Goal: Information Seeking & Learning: Learn about a topic

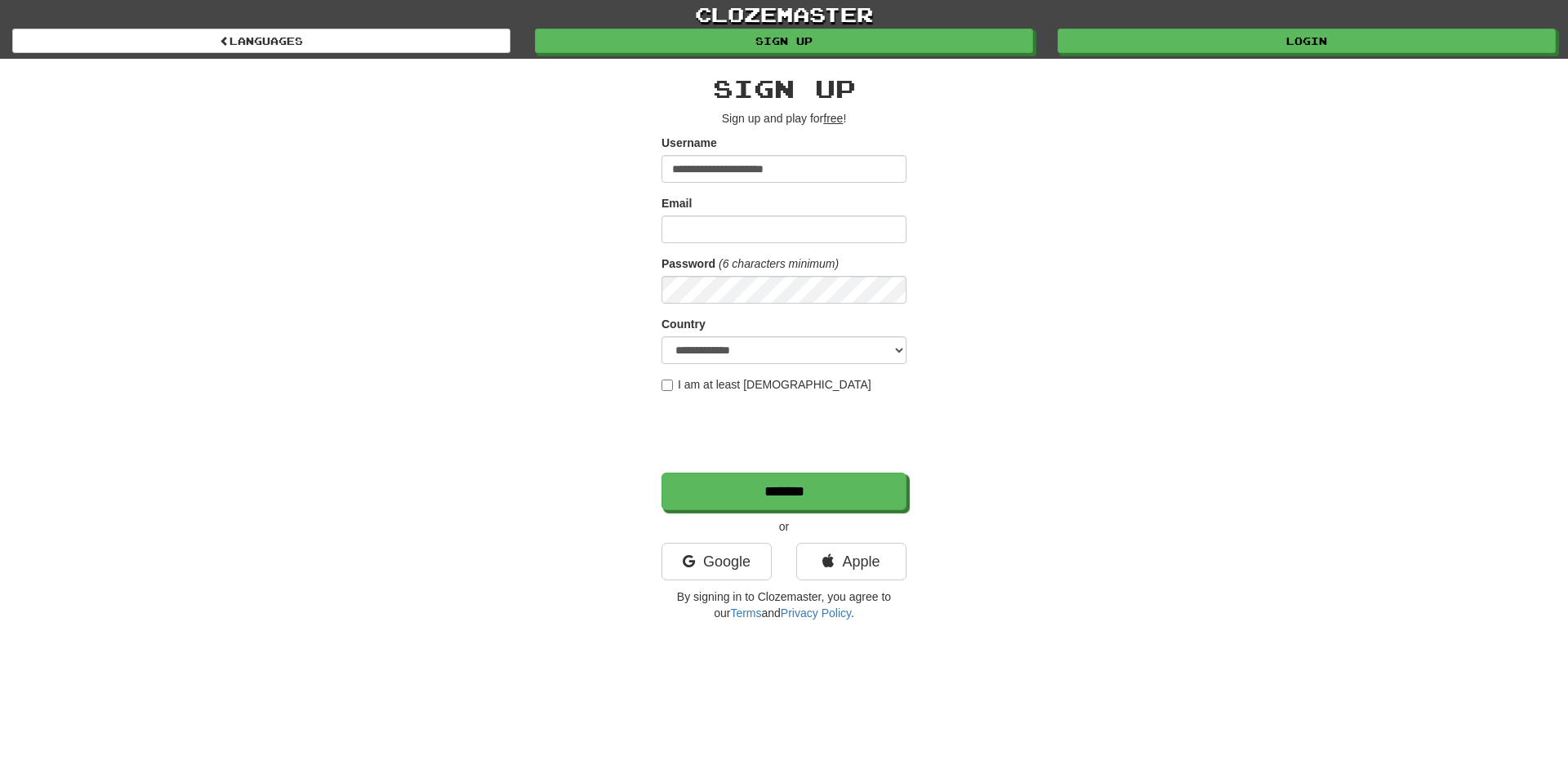
type input "**********"
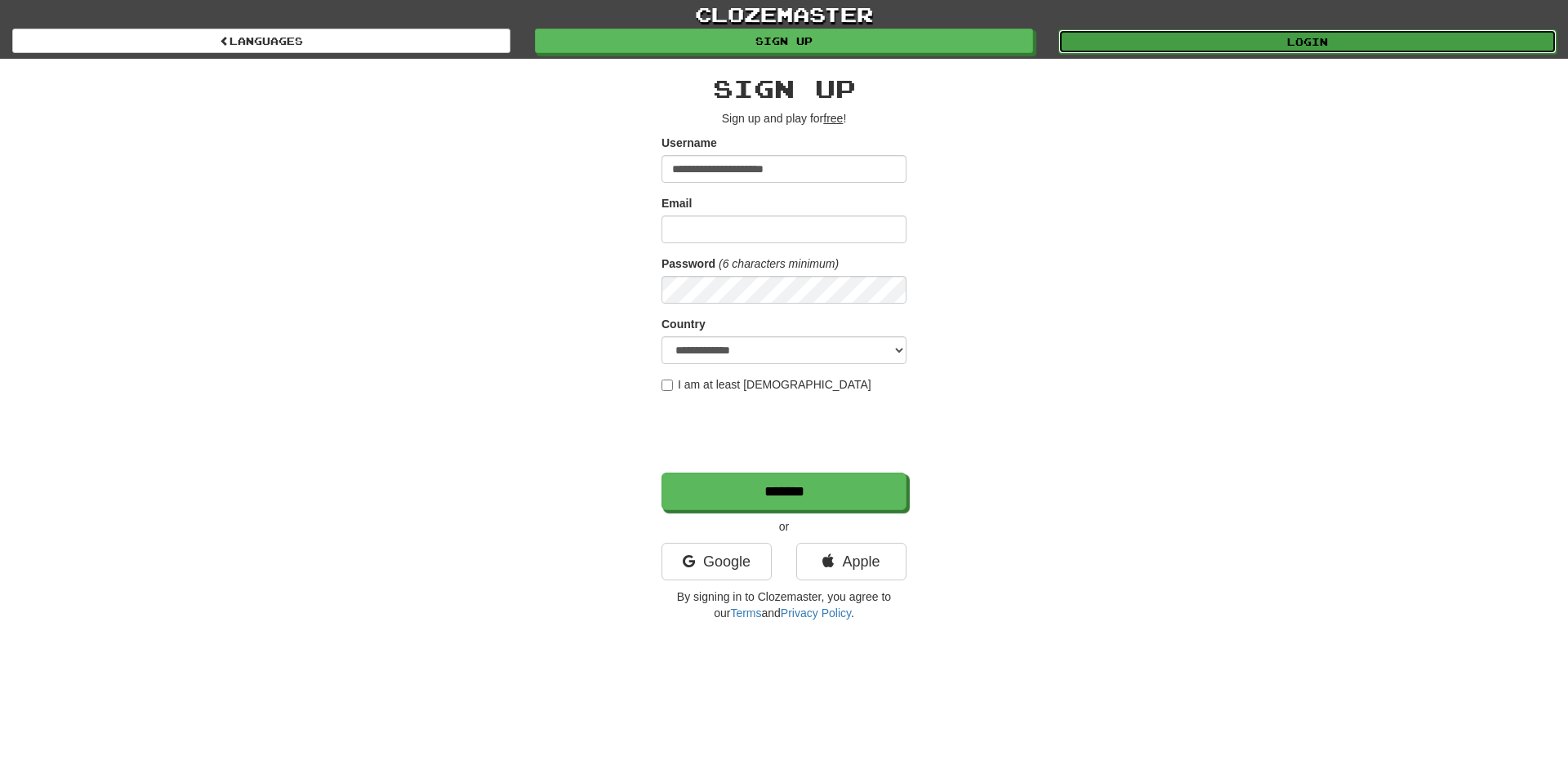
click at [1321, 46] on link "Login" at bounding box center [1308, 42] width 498 height 24
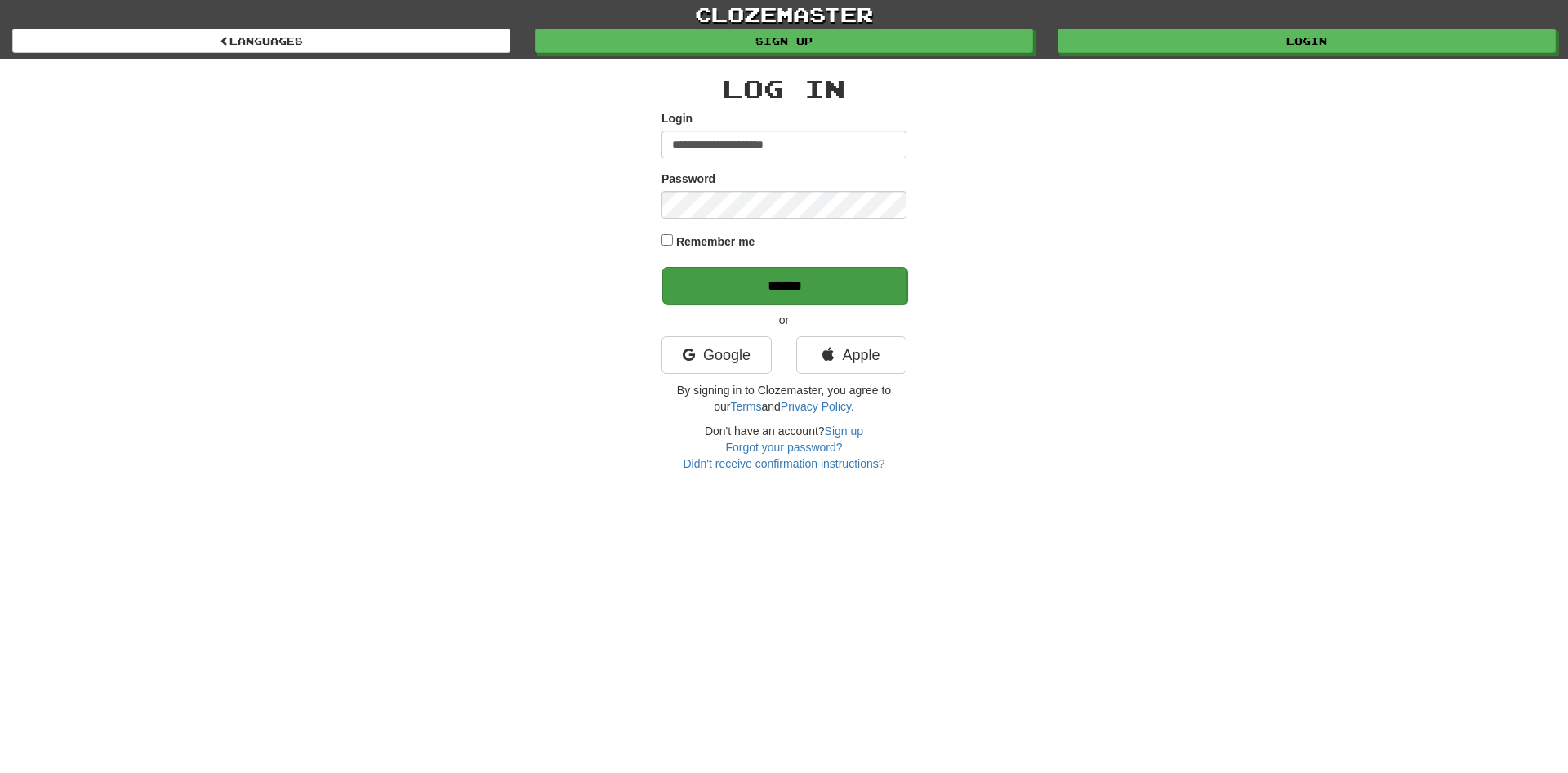
type input "**********"
click at [791, 288] on input "******" at bounding box center [785, 286] width 245 height 38
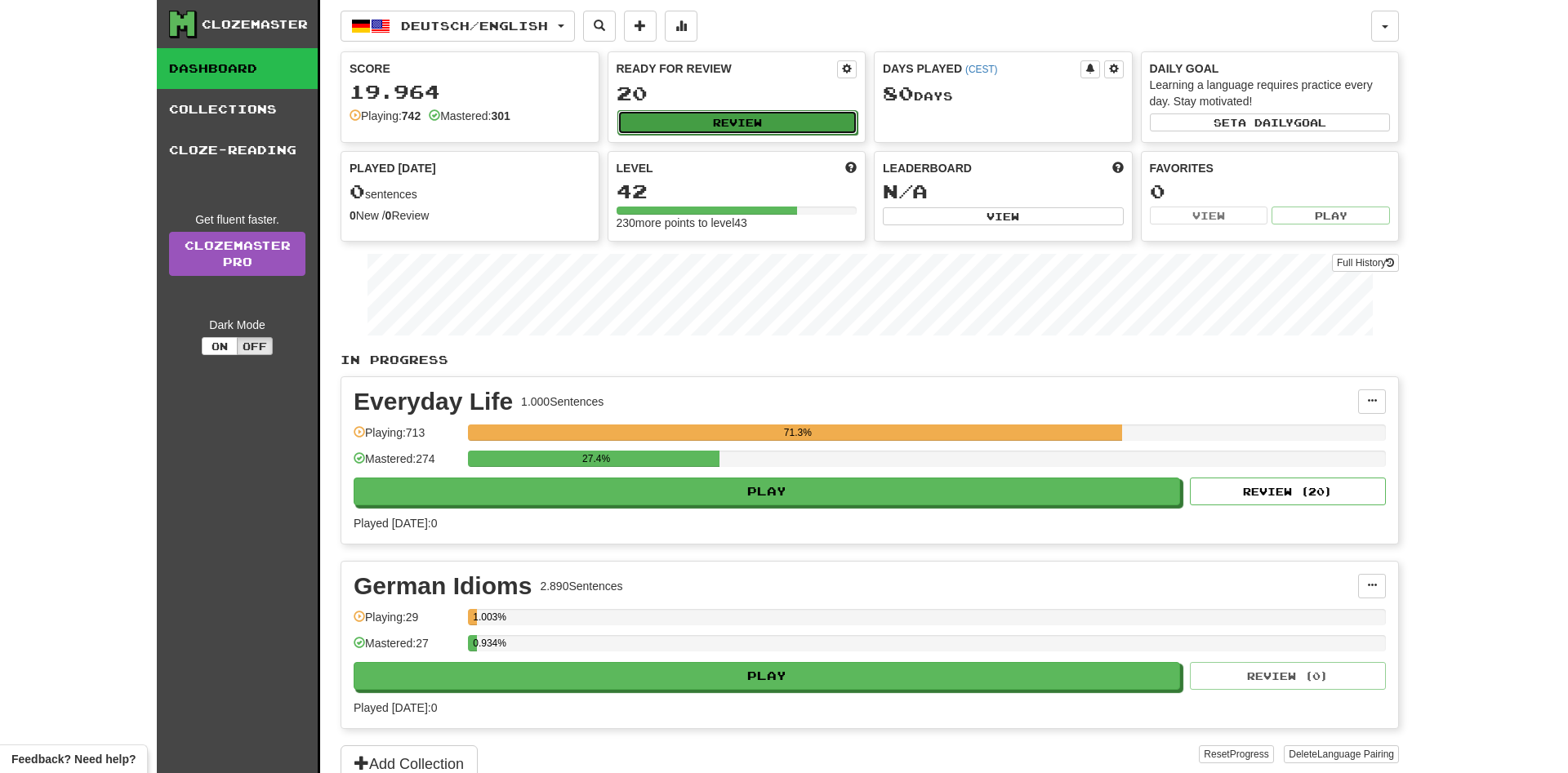
click at [728, 118] on button "Review" at bounding box center [738, 122] width 241 height 24
select select "**"
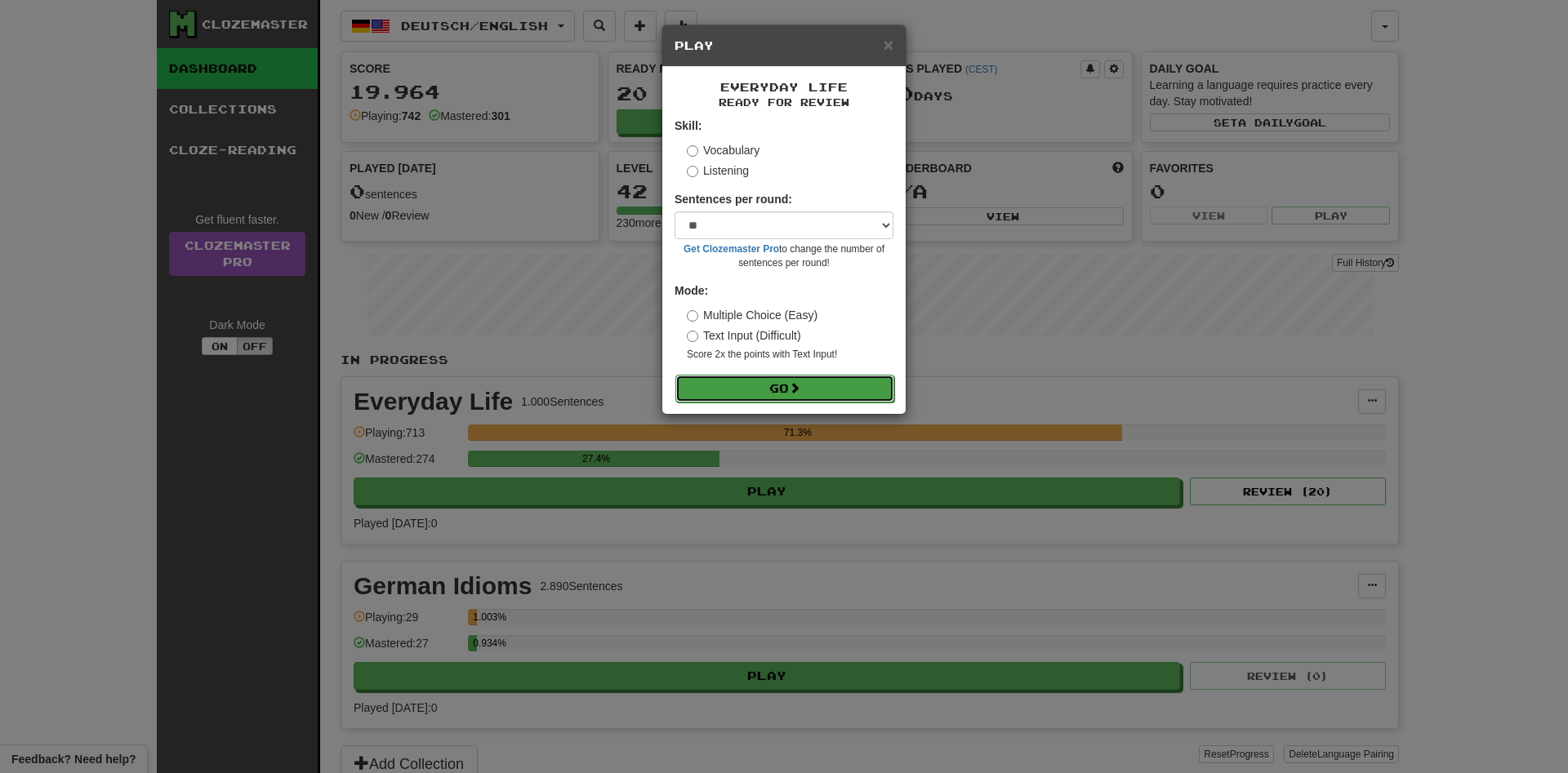
click at [770, 390] on button "Go" at bounding box center [785, 389] width 219 height 28
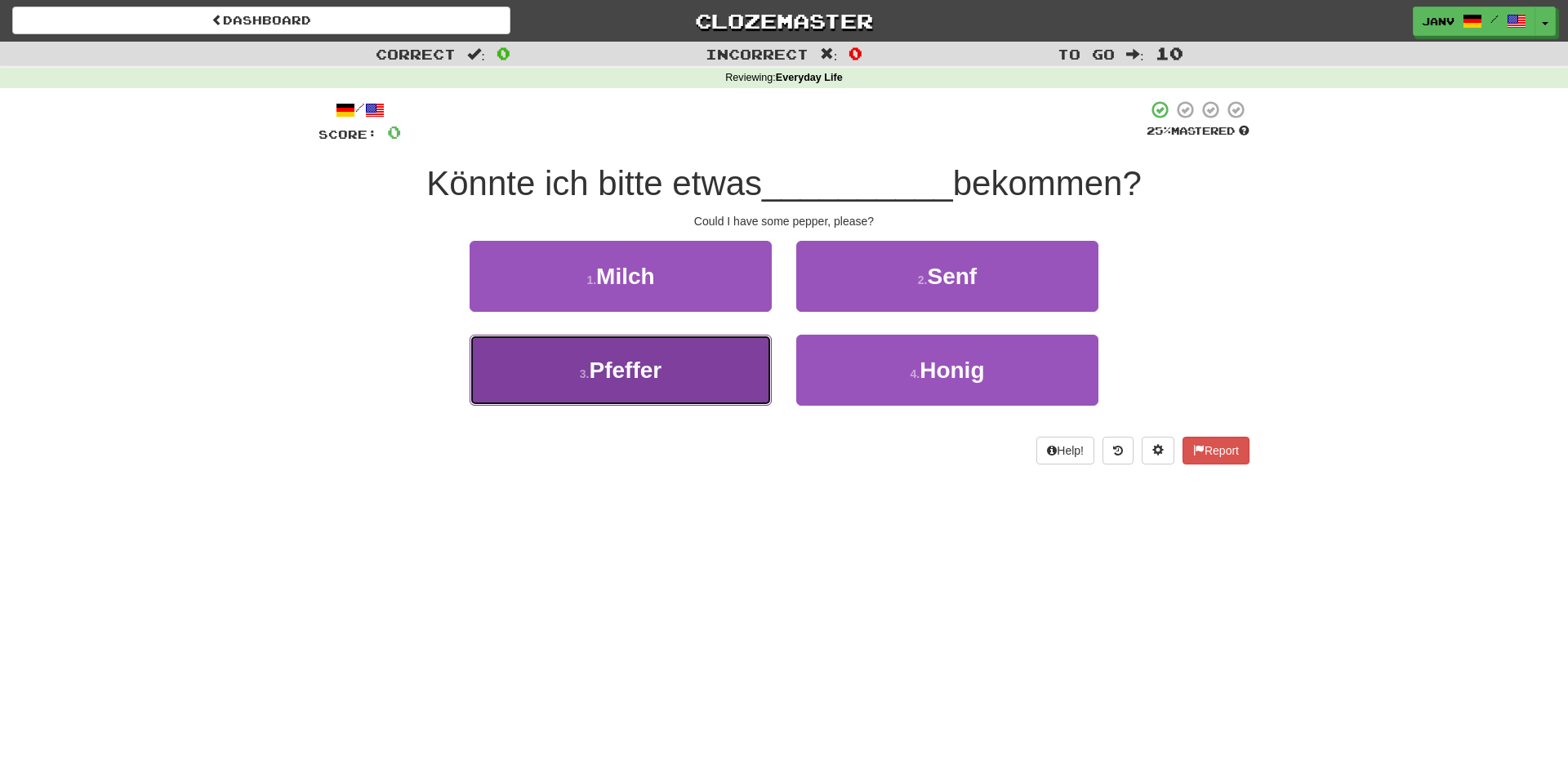
click at [643, 372] on span "Pfeffer" at bounding box center [625, 371] width 72 height 25
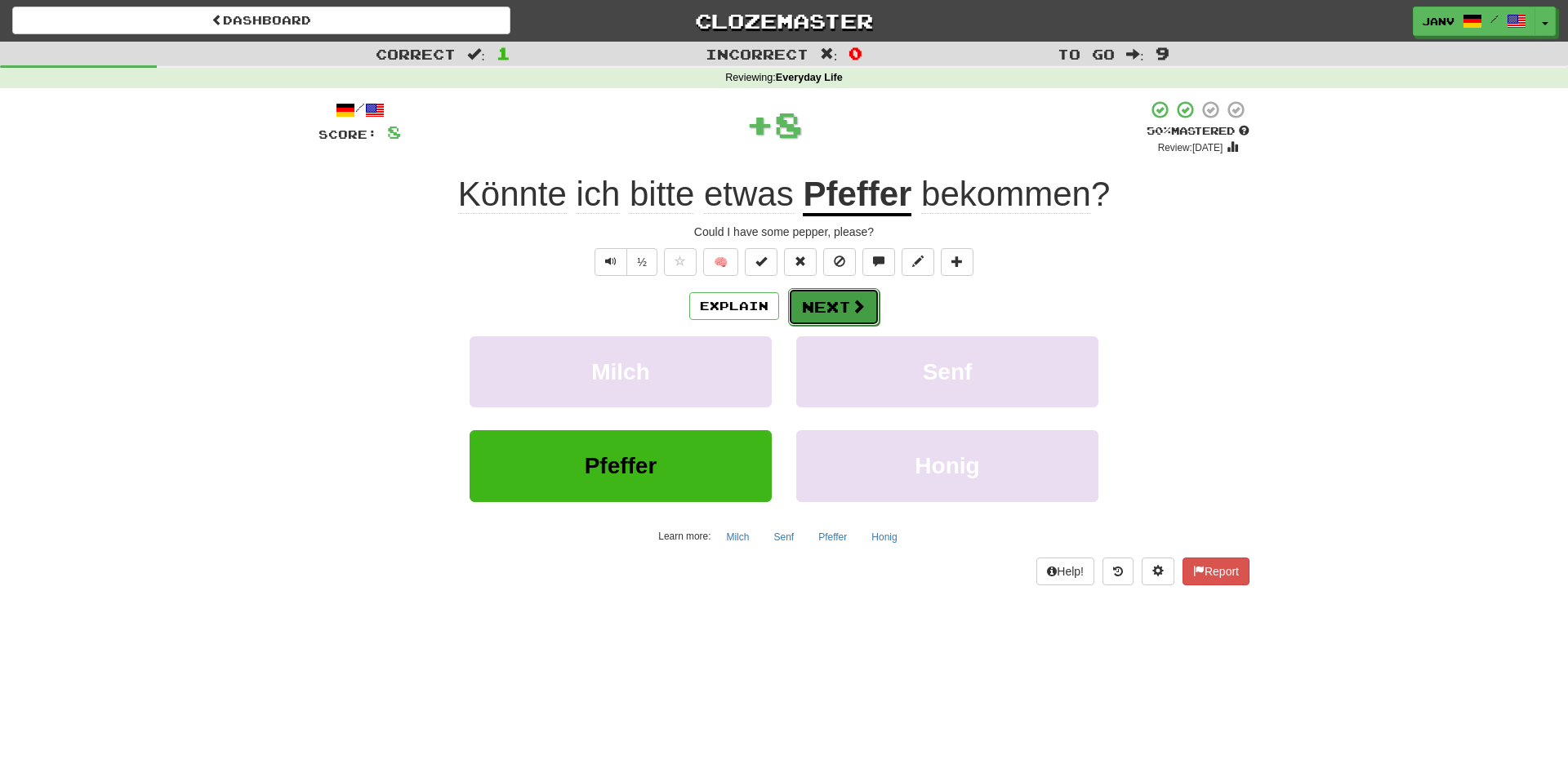
click at [869, 303] on button "Next" at bounding box center [834, 307] width 91 height 38
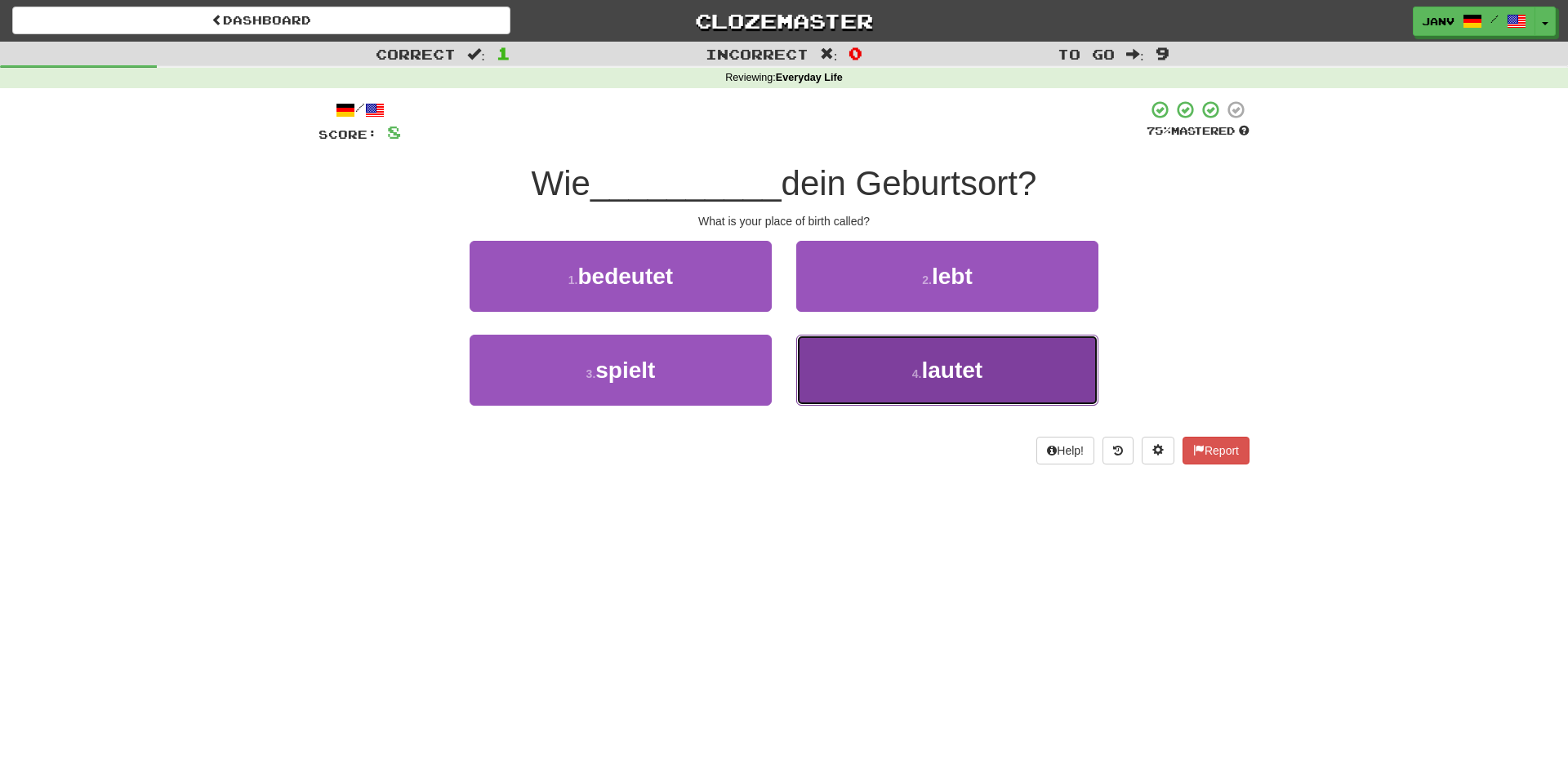
click at [950, 374] on span "lautet" at bounding box center [953, 371] width 61 height 25
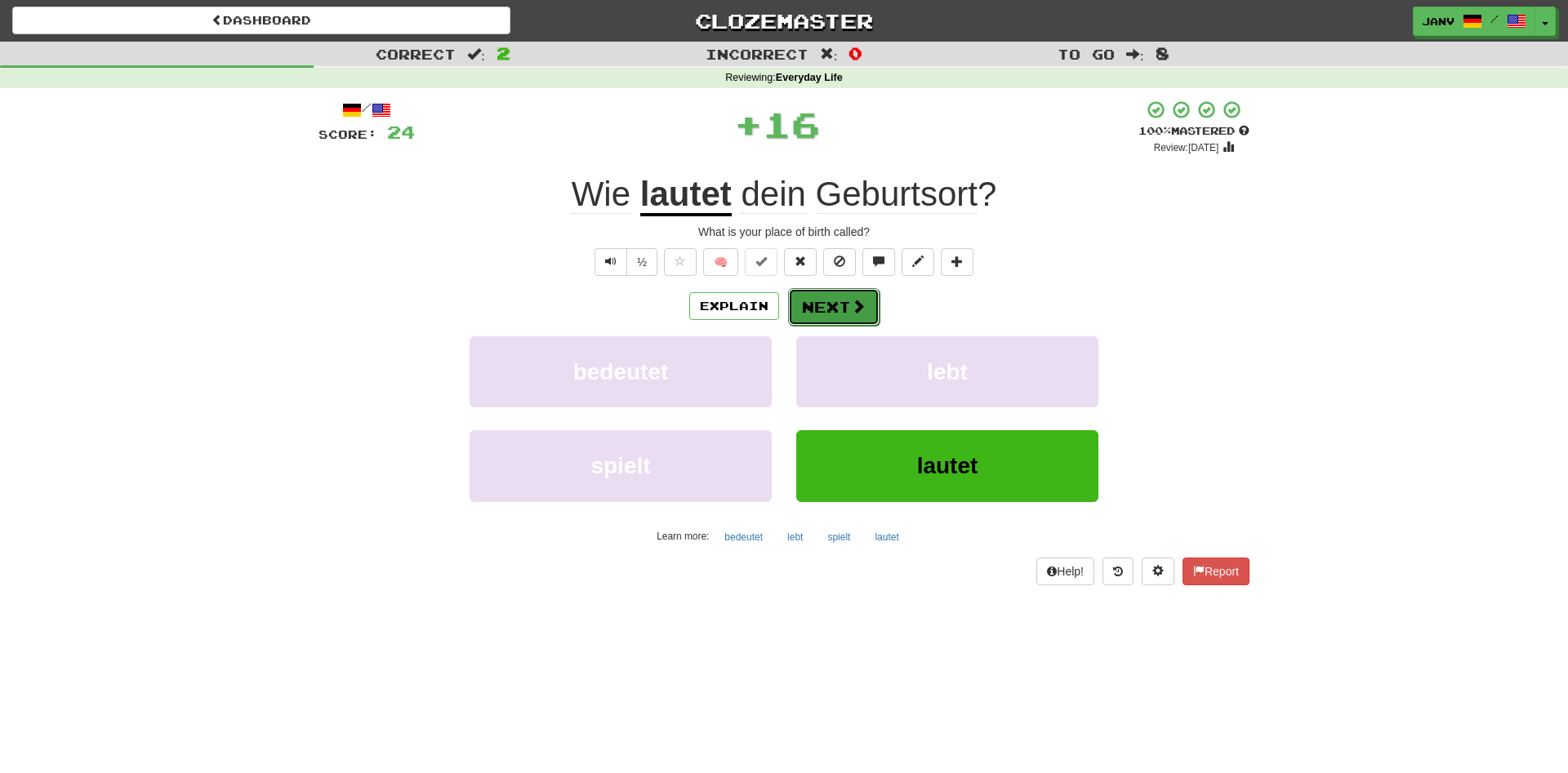
click at [819, 306] on button "Next" at bounding box center [834, 307] width 91 height 38
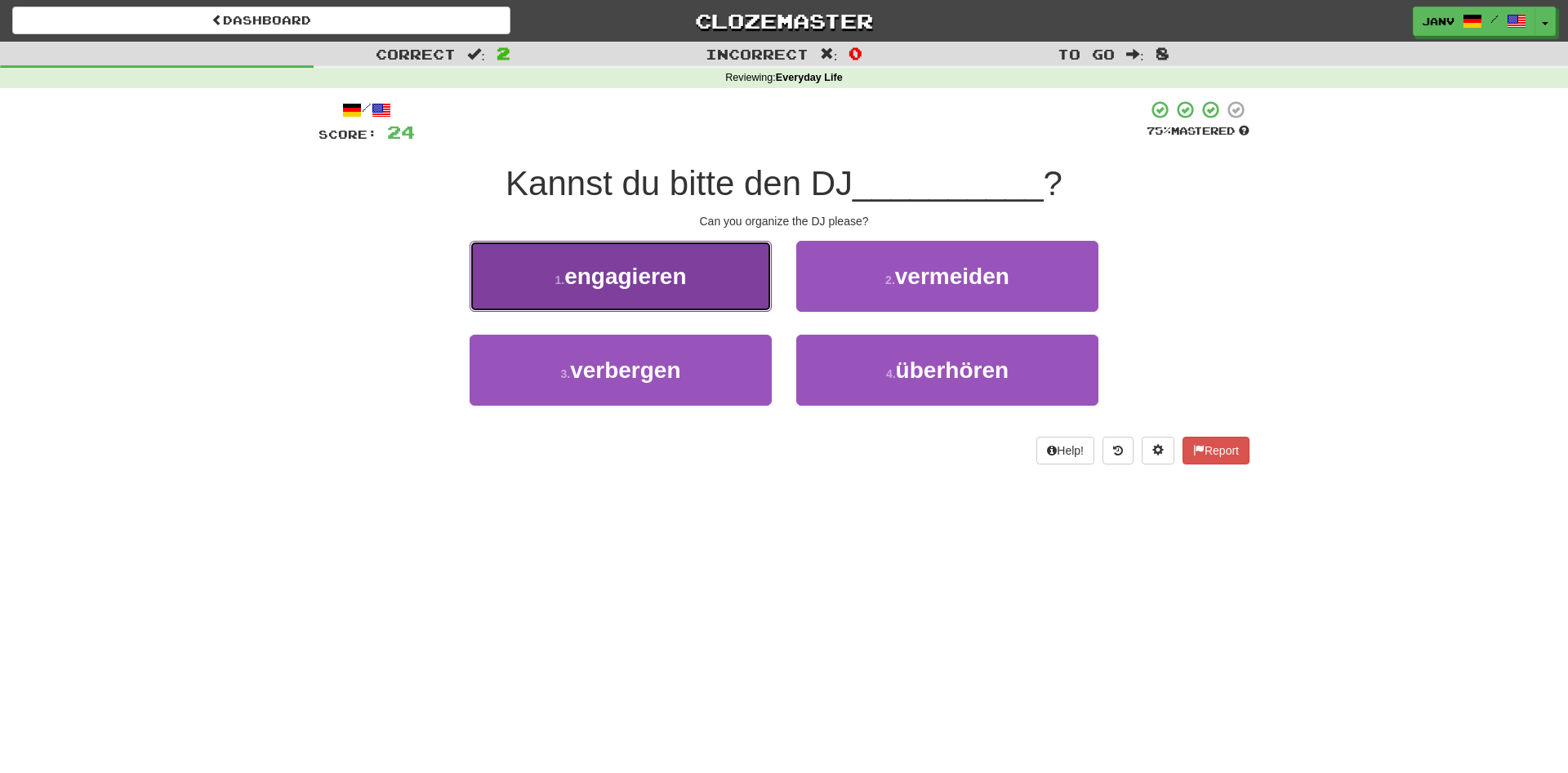
click at [692, 282] on button "1 . engagieren" at bounding box center [620, 276] width 302 height 71
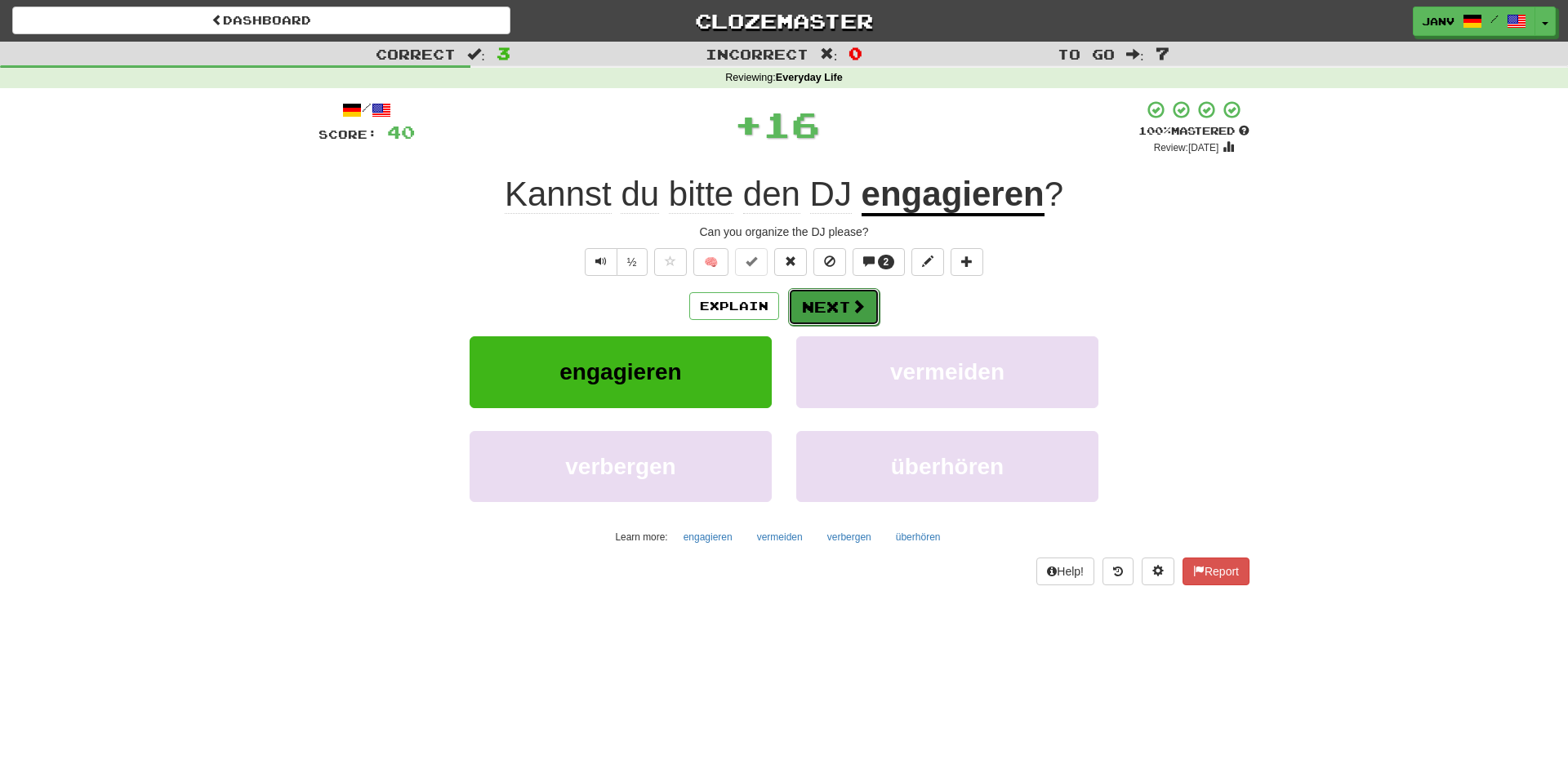
click at [851, 306] on span at bounding box center [858, 306] width 14 height 14
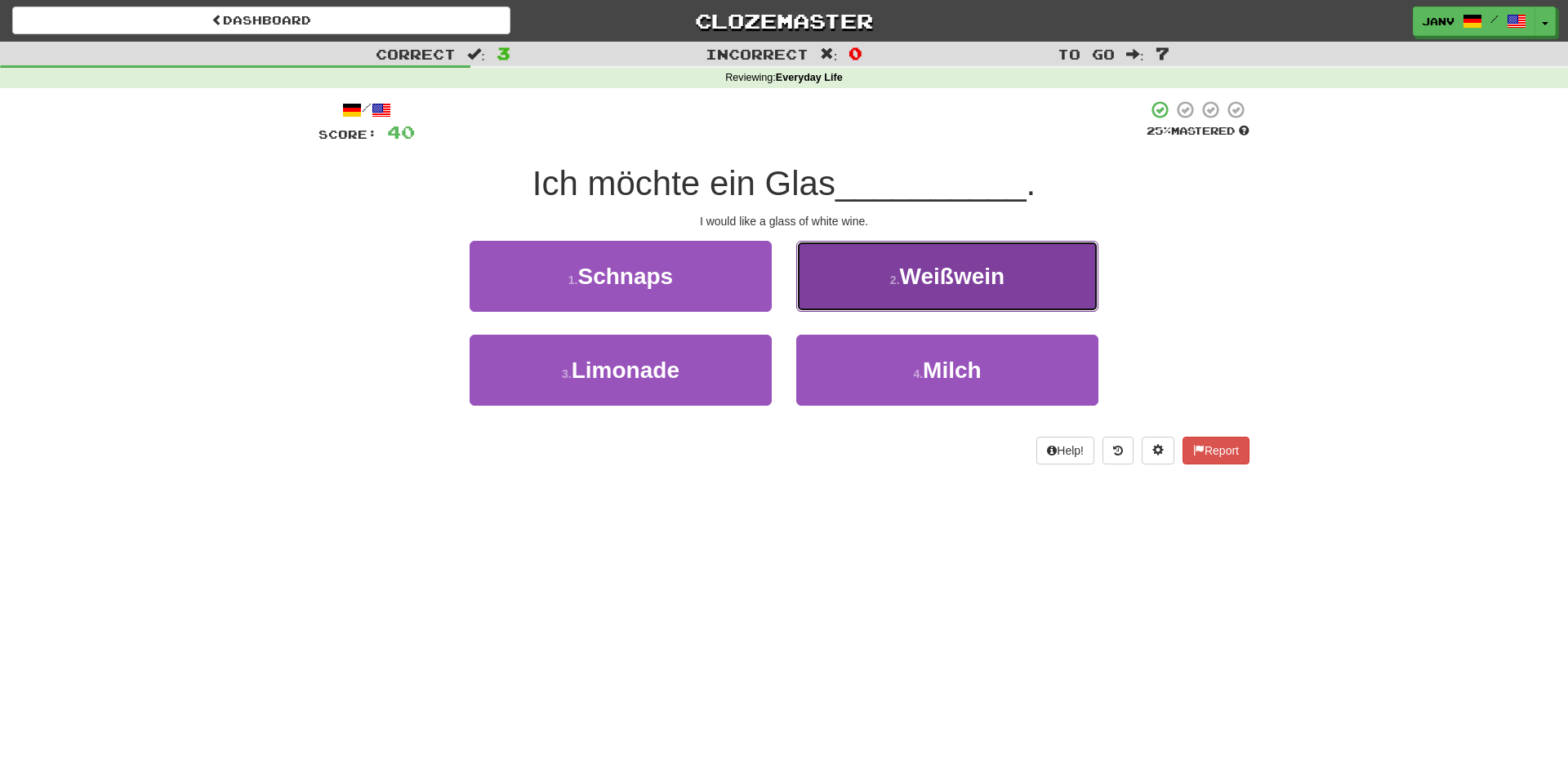
click at [960, 275] on span "Weißwein" at bounding box center [952, 277] width 106 height 25
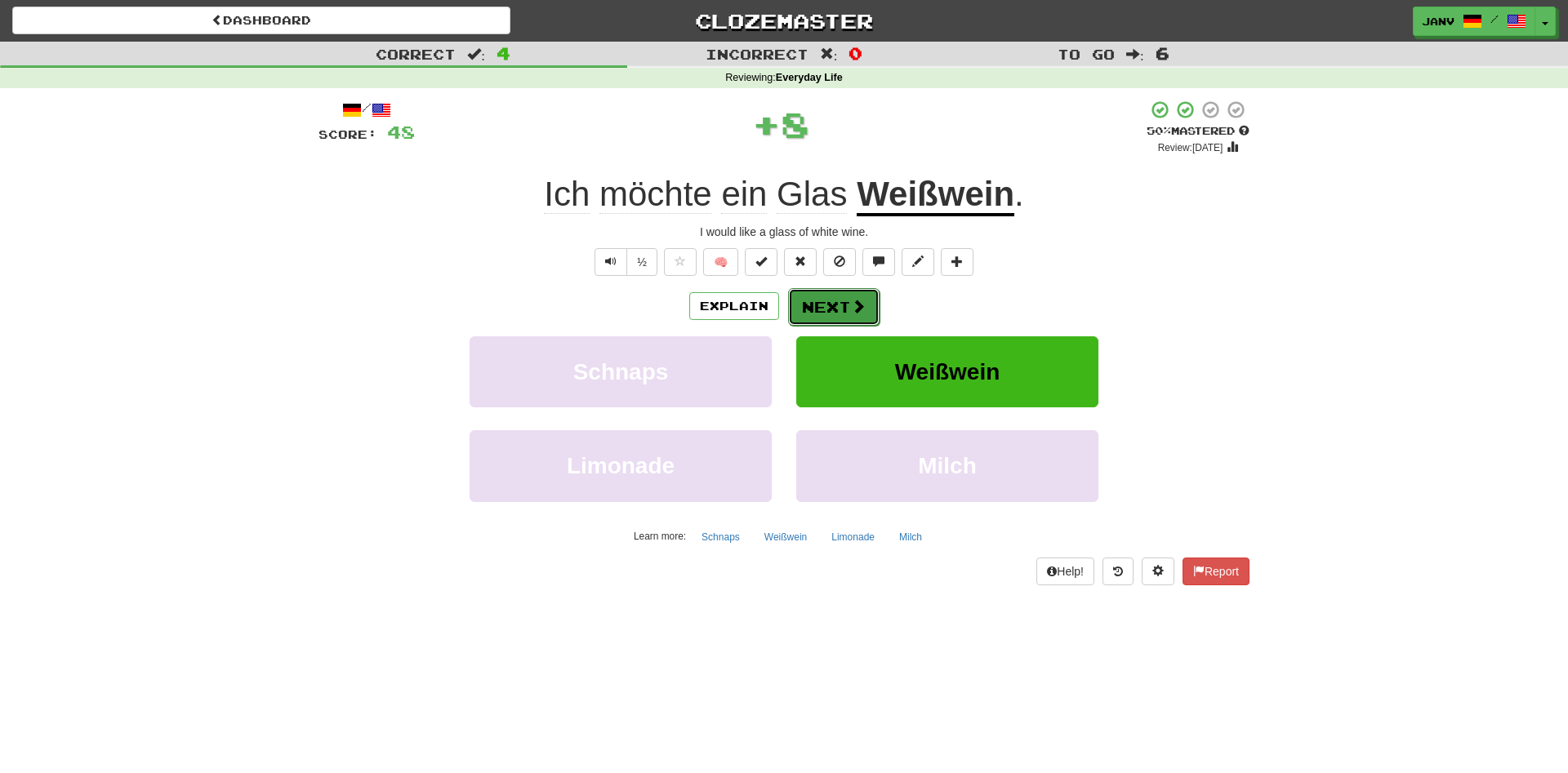
click at [838, 306] on button "Next" at bounding box center [834, 307] width 91 height 38
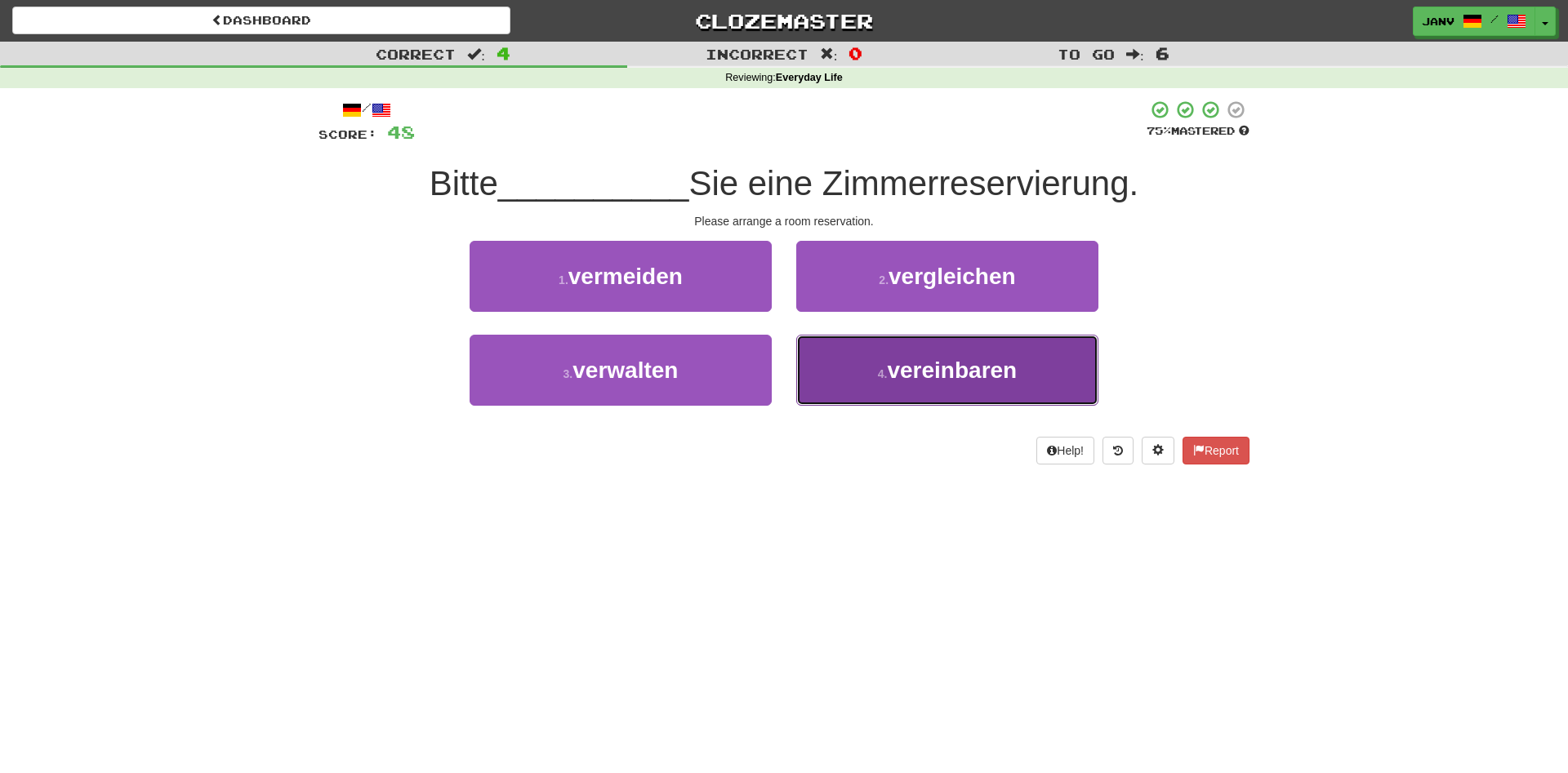
click at [979, 378] on span "vereinbaren" at bounding box center [952, 371] width 130 height 25
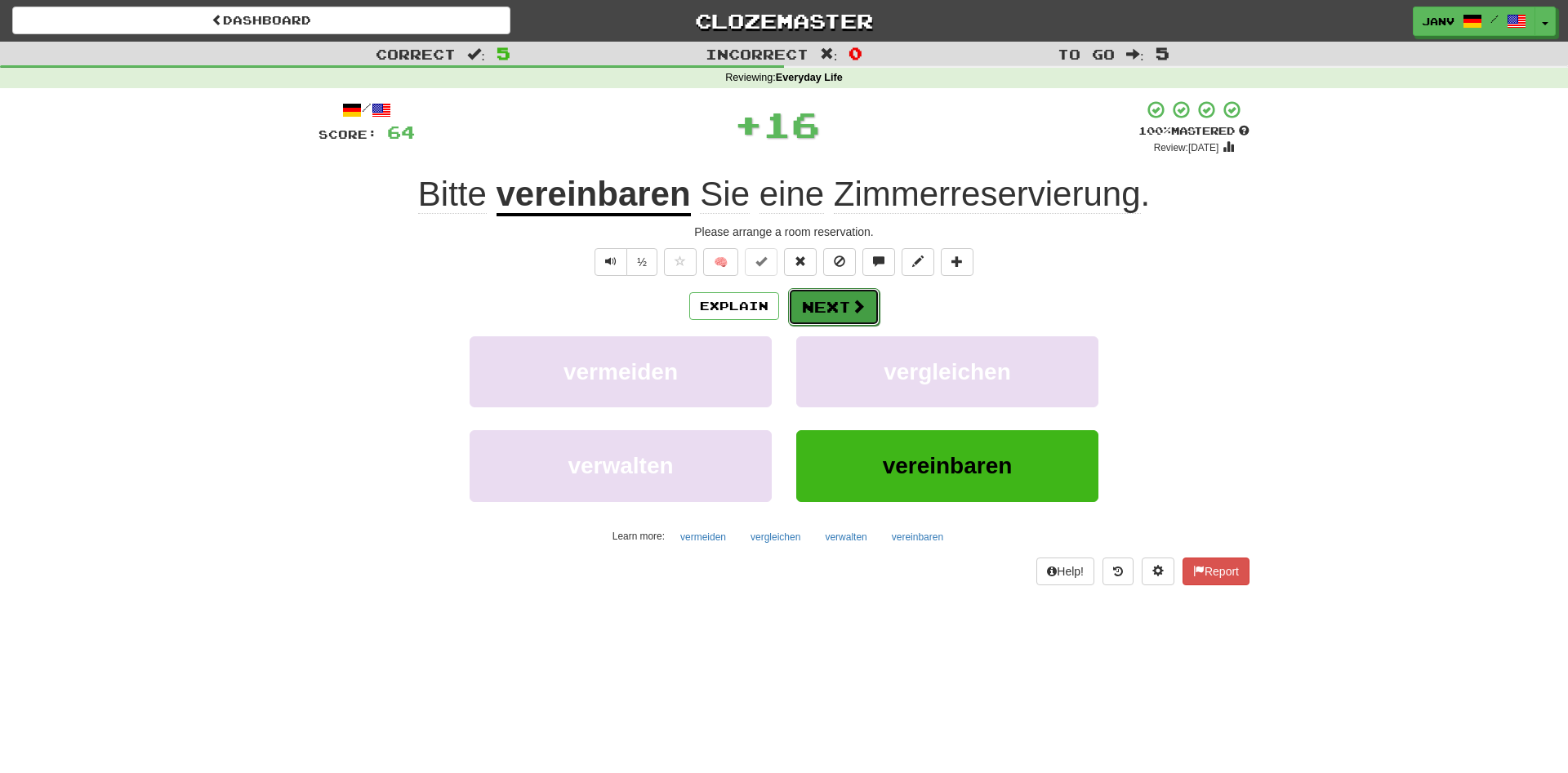
click at [841, 308] on button "Next" at bounding box center [834, 307] width 91 height 38
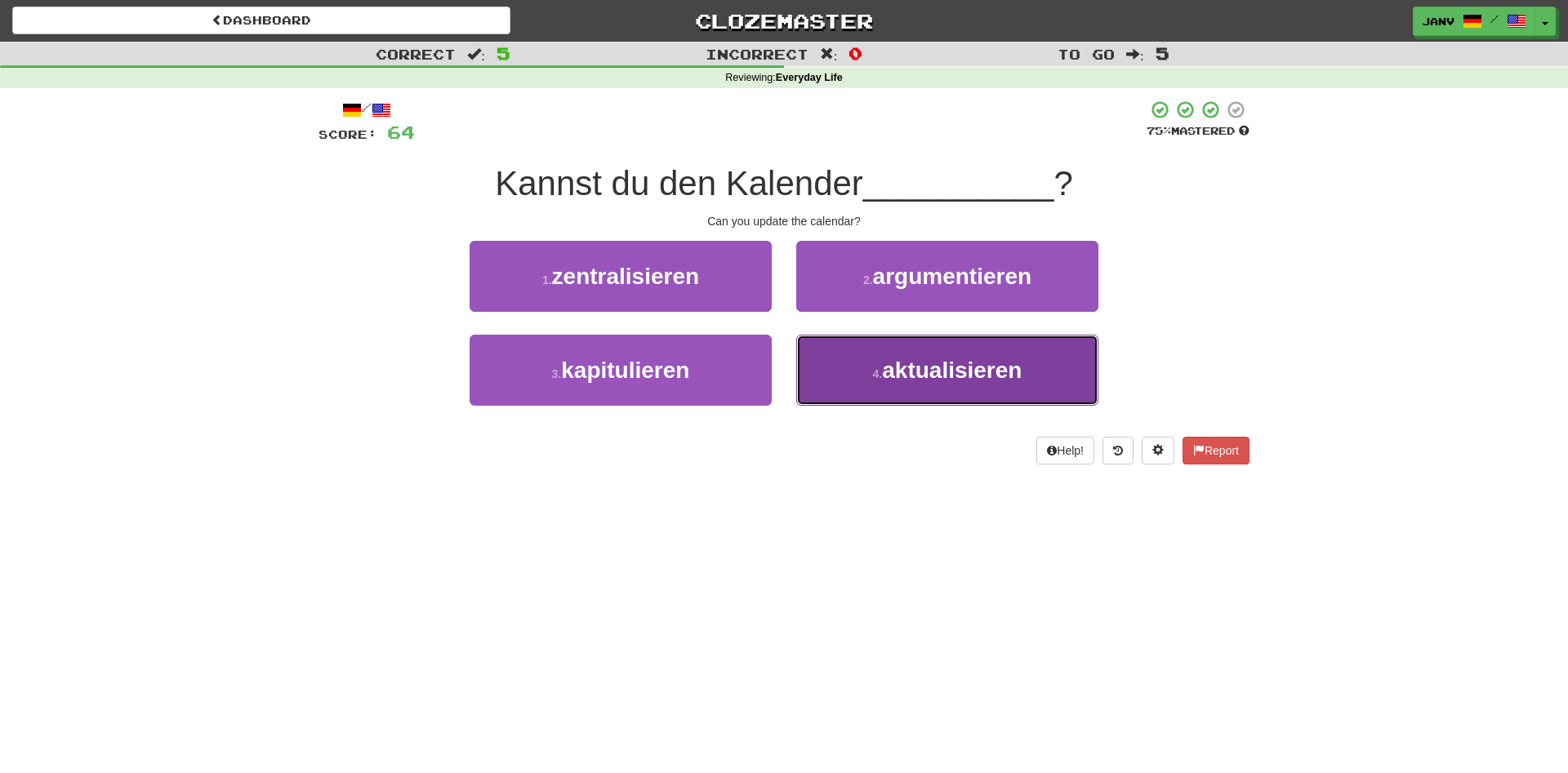
click at [947, 383] on span "aktualisieren" at bounding box center [952, 371] width 139 height 25
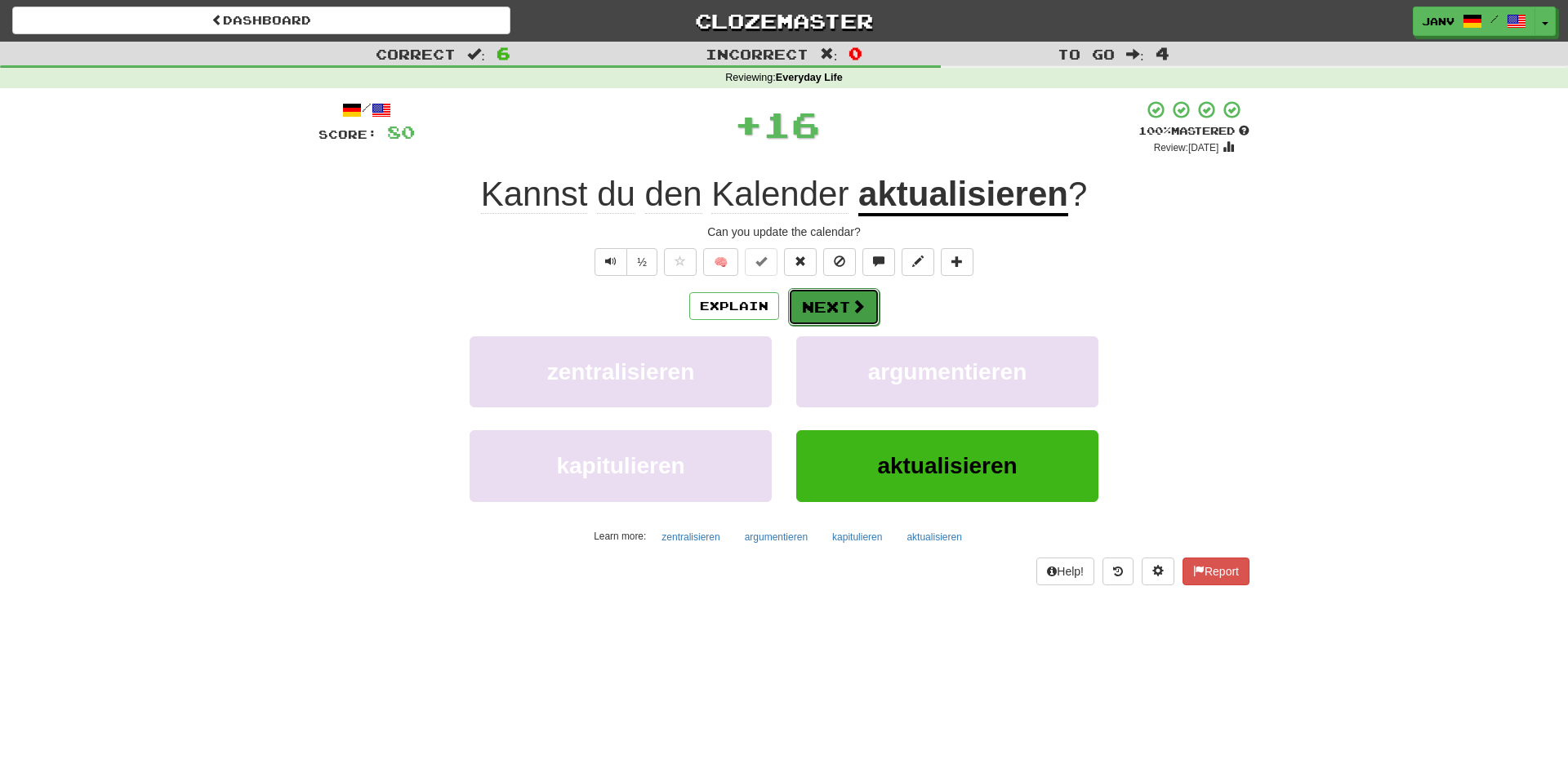
click at [855, 306] on span at bounding box center [858, 306] width 14 height 14
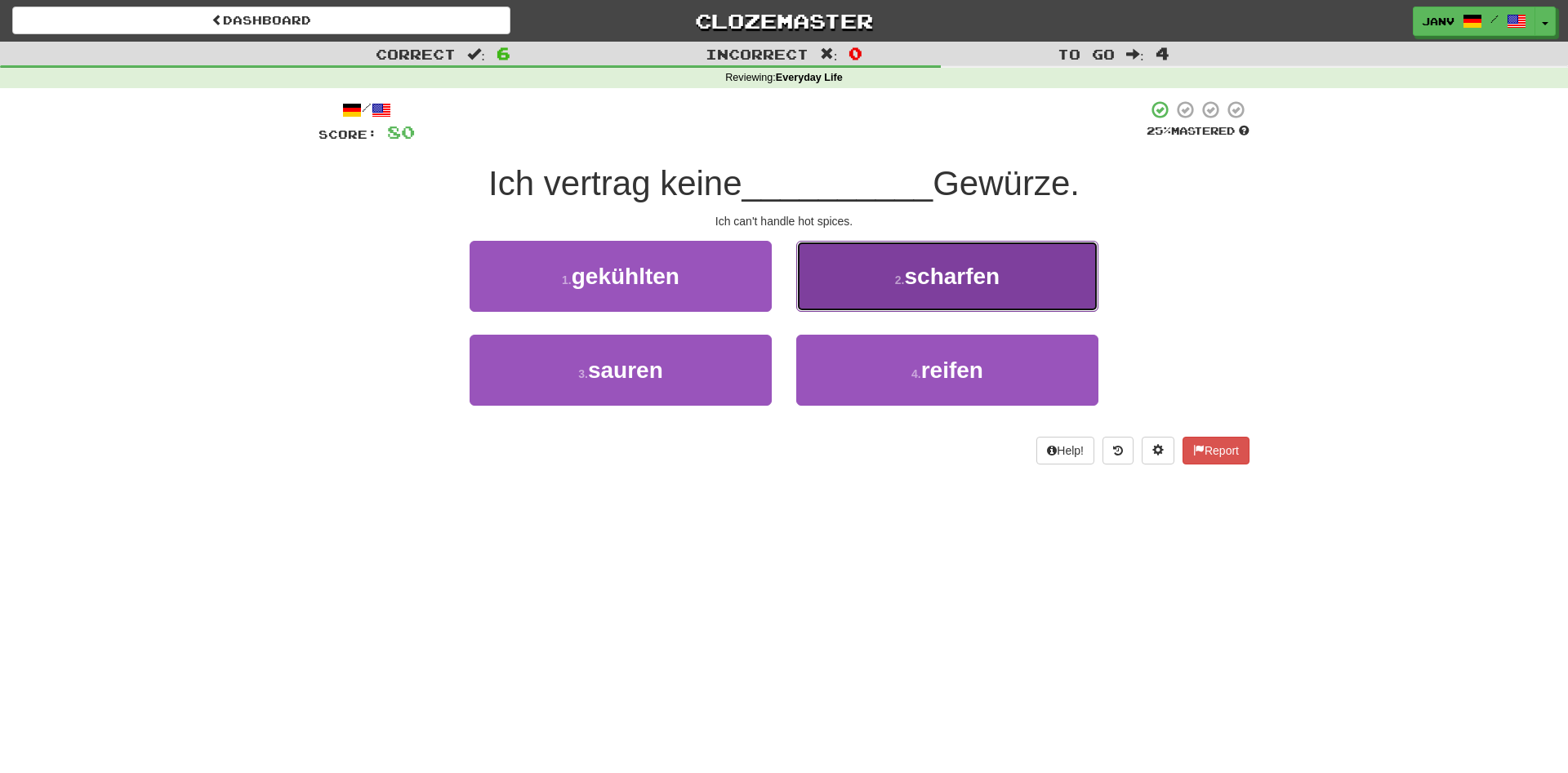
click at [976, 296] on button "2 . scharfen" at bounding box center [948, 276] width 302 height 71
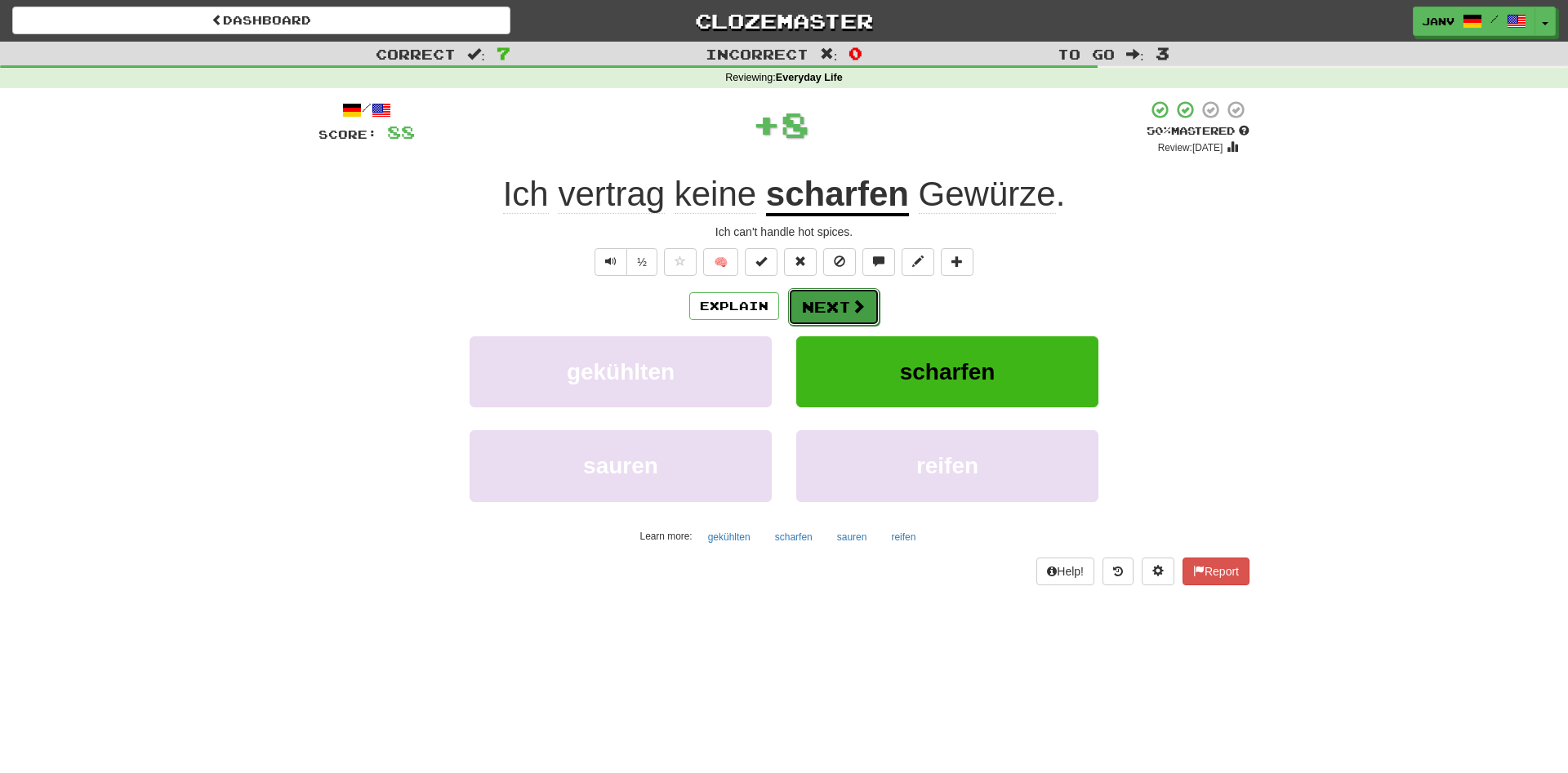
click at [830, 310] on button "Next" at bounding box center [834, 307] width 91 height 38
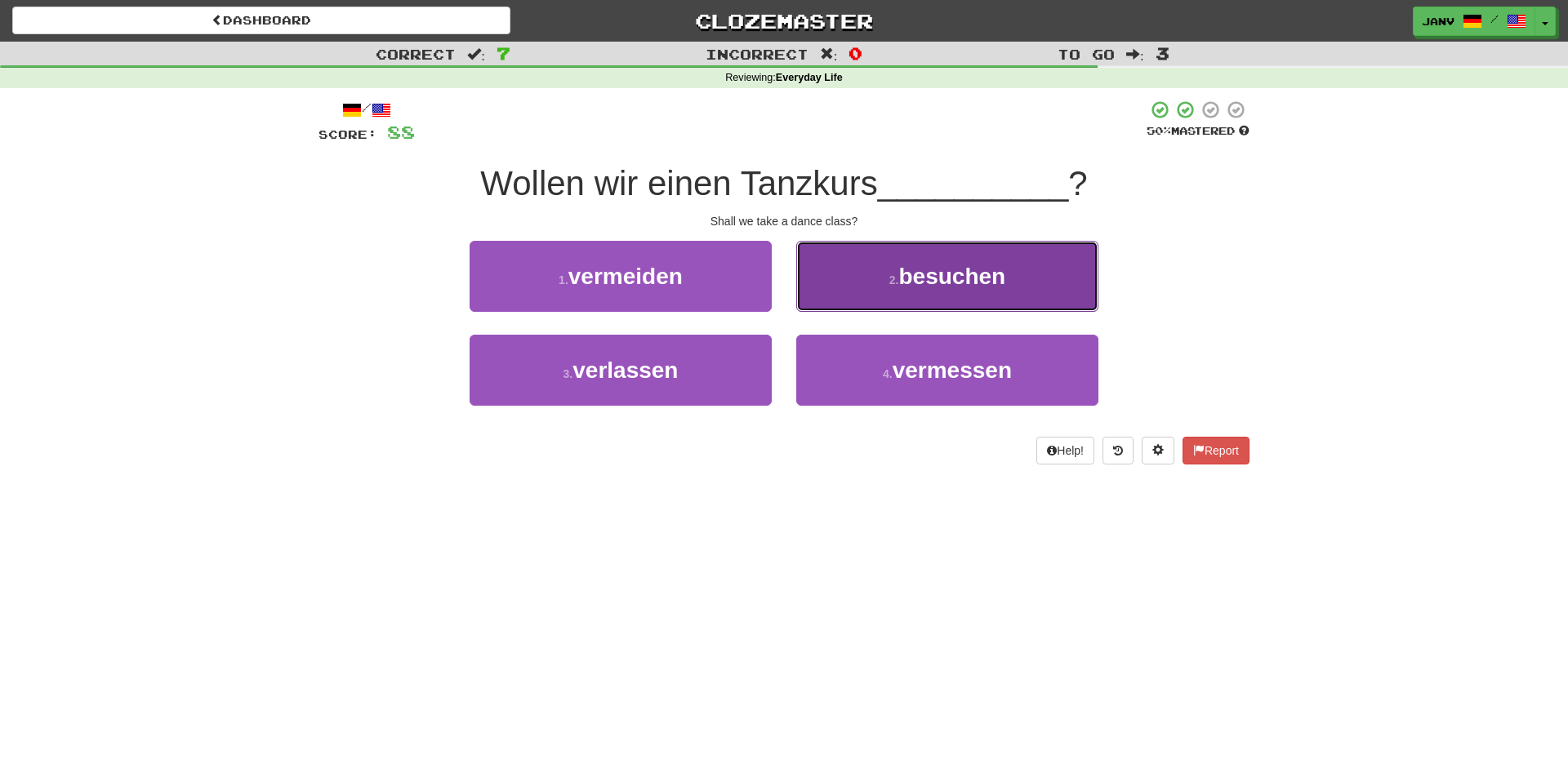
click at [995, 276] on span "besuchen" at bounding box center [952, 277] width 107 height 25
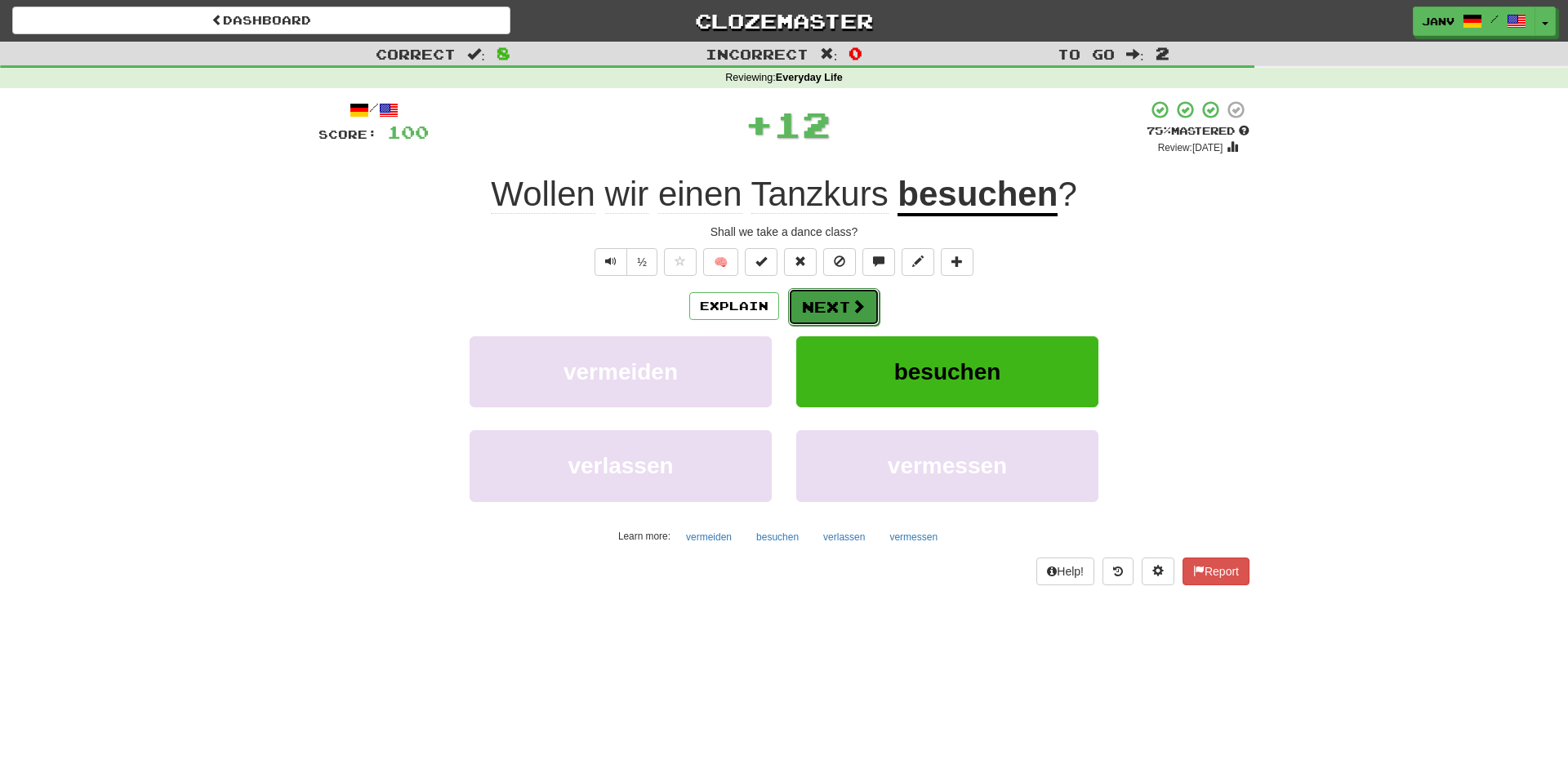
click at [861, 307] on span at bounding box center [858, 306] width 14 height 14
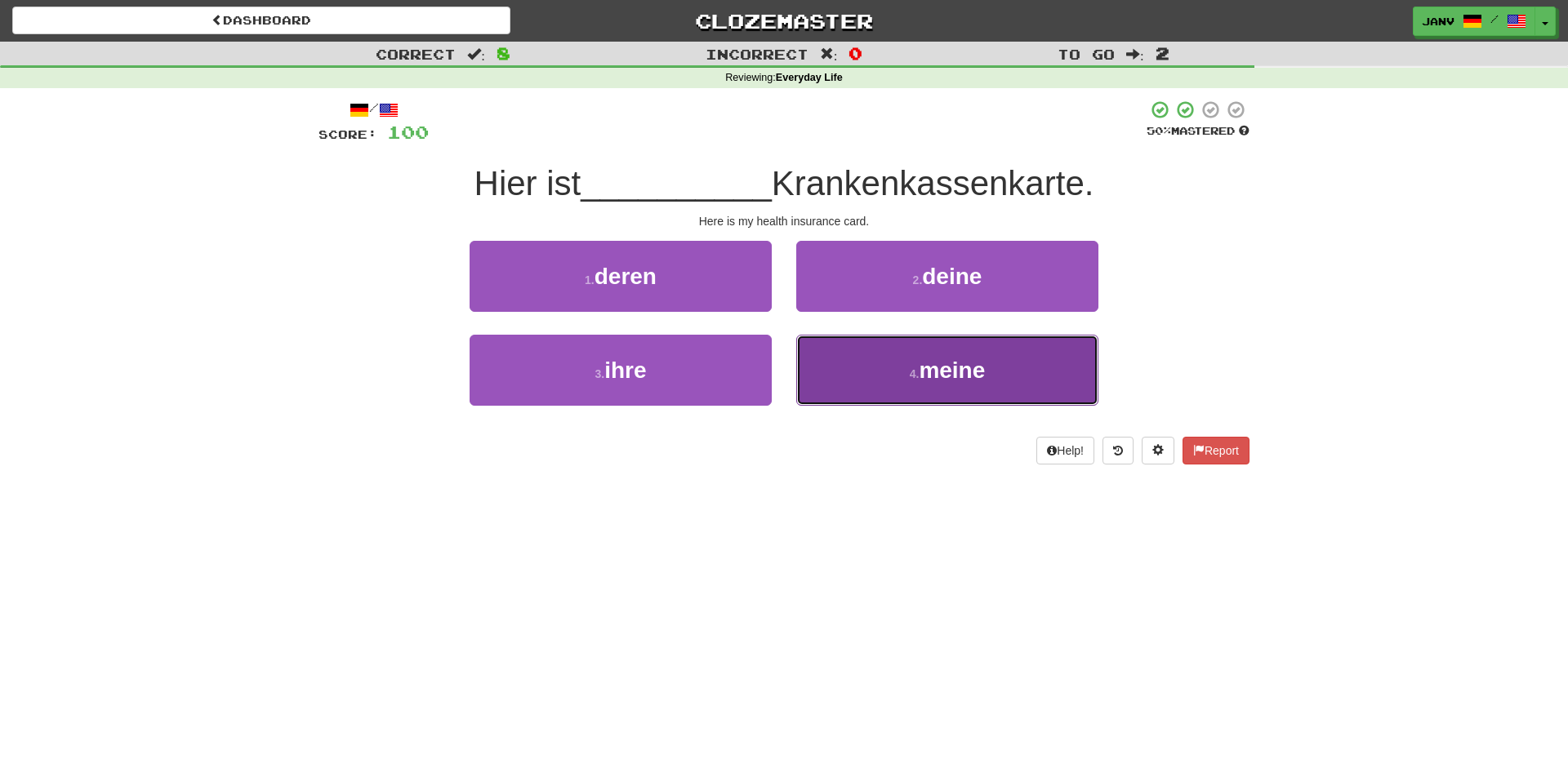
click at [1018, 377] on button "4 . meine" at bounding box center [948, 370] width 302 height 71
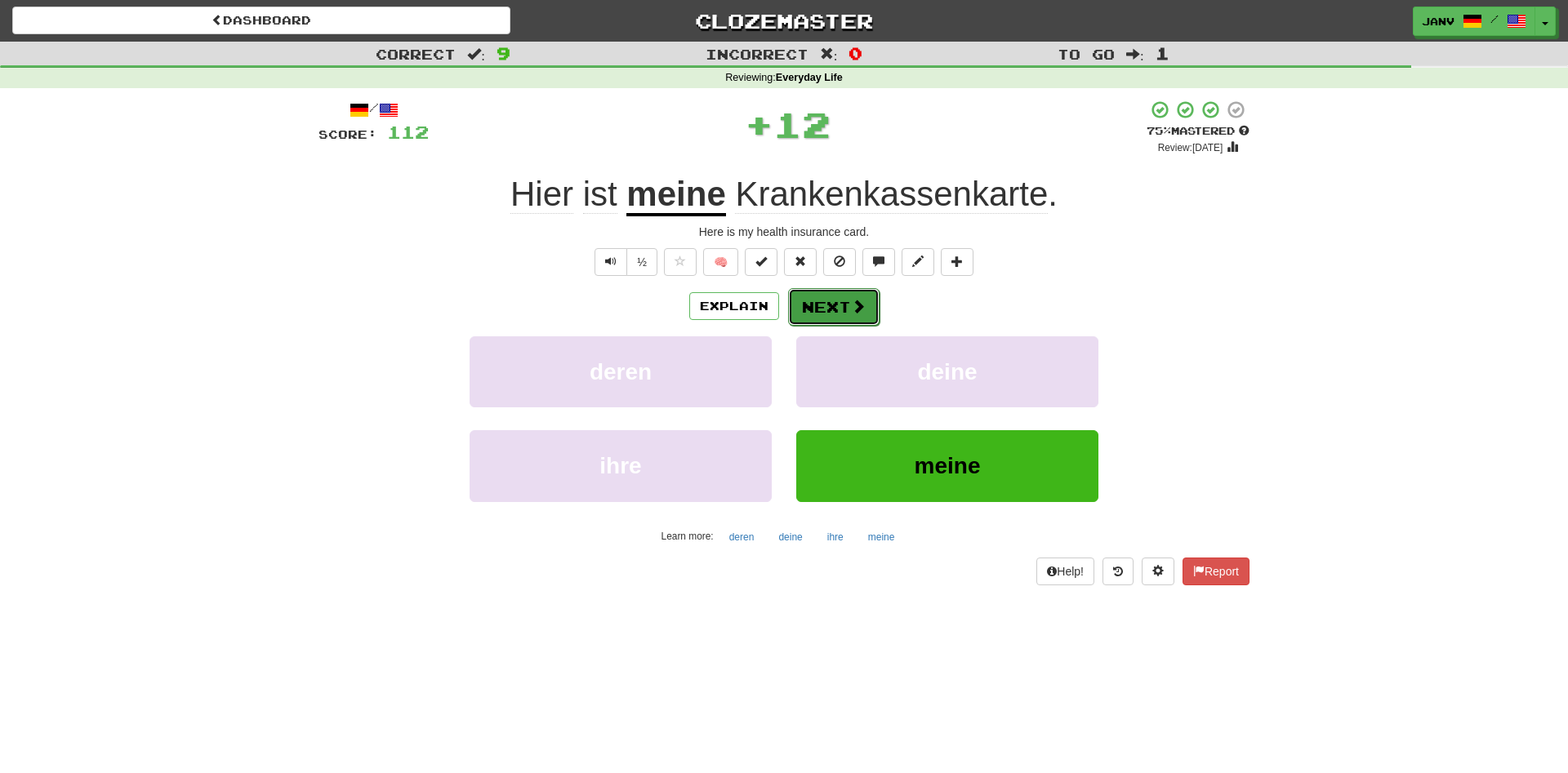
click at [845, 314] on button "Next" at bounding box center [834, 307] width 91 height 38
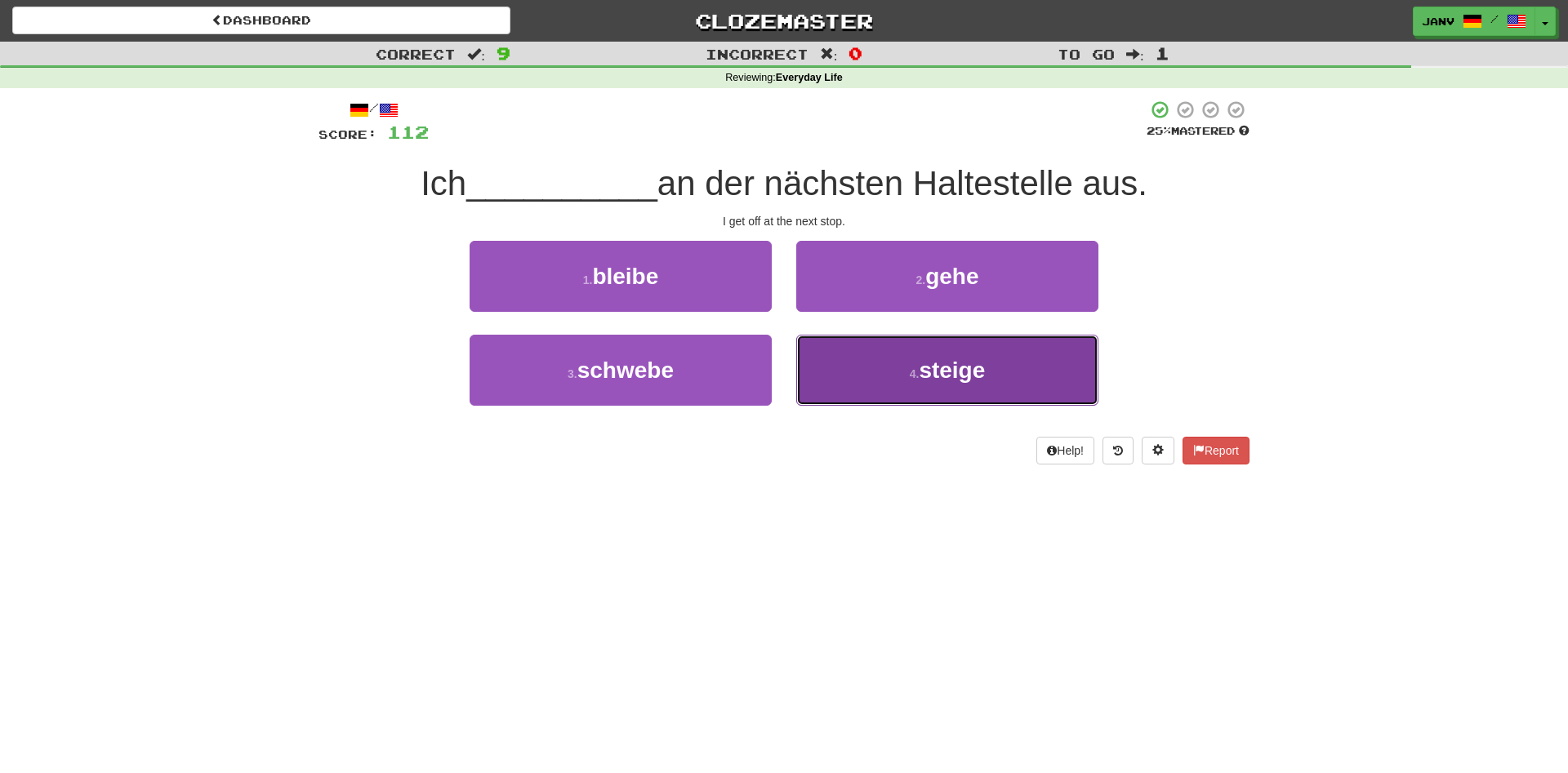
click at [968, 376] on span "steige" at bounding box center [951, 371] width 66 height 25
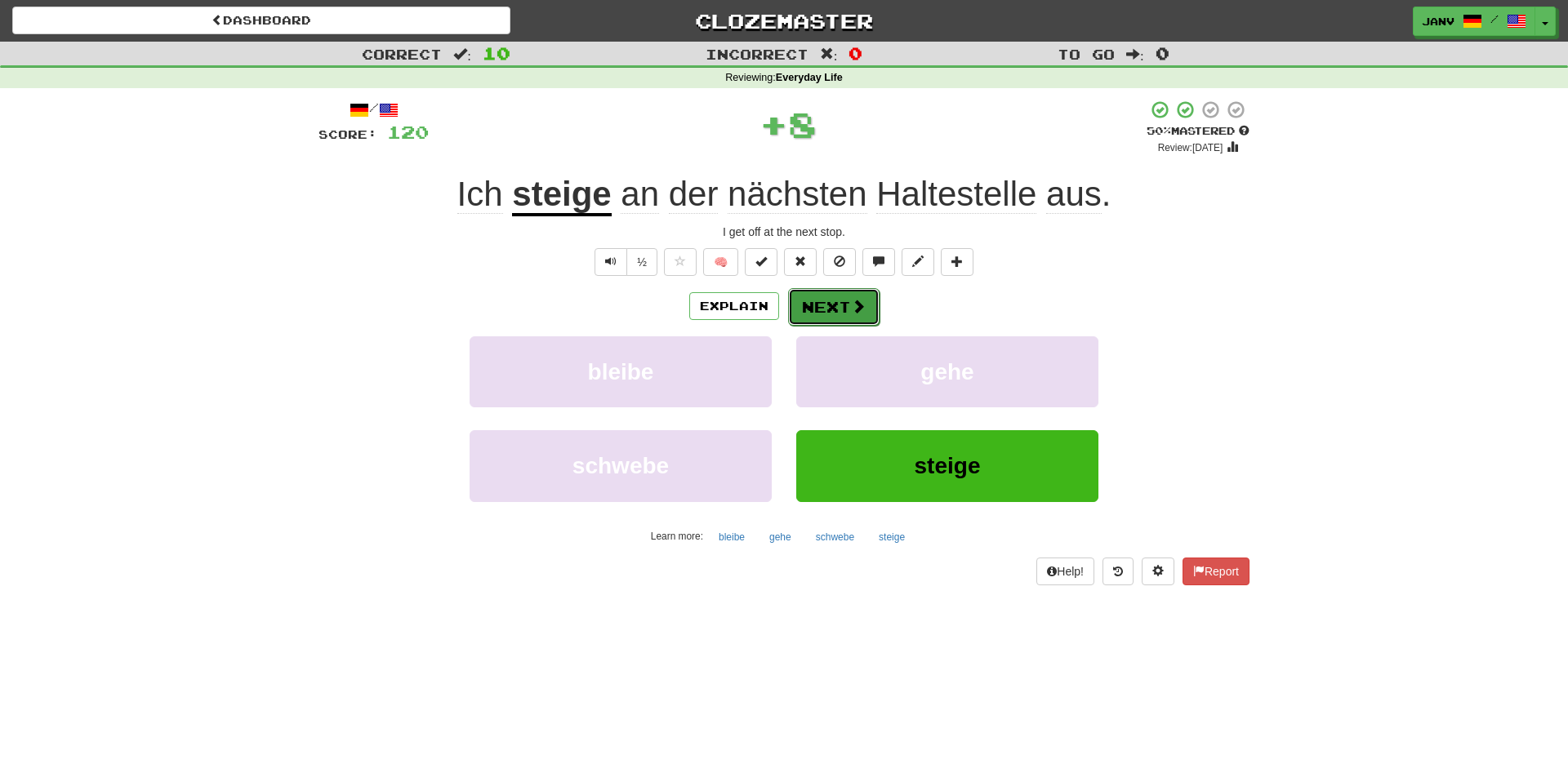
click at [856, 304] on span at bounding box center [858, 306] width 14 height 14
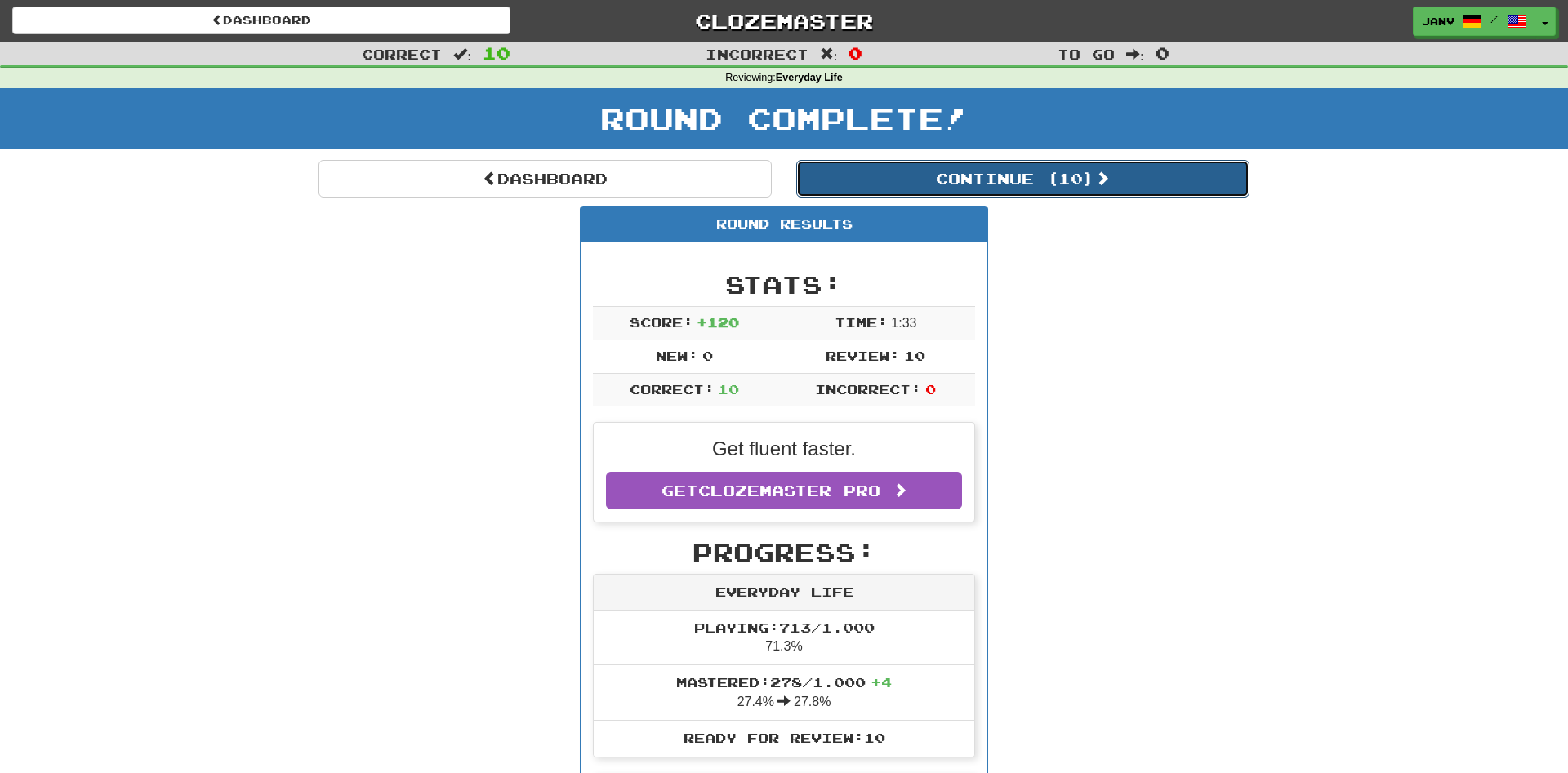
click at [1058, 171] on button "Continue ( 10 )" at bounding box center [1023, 179] width 453 height 38
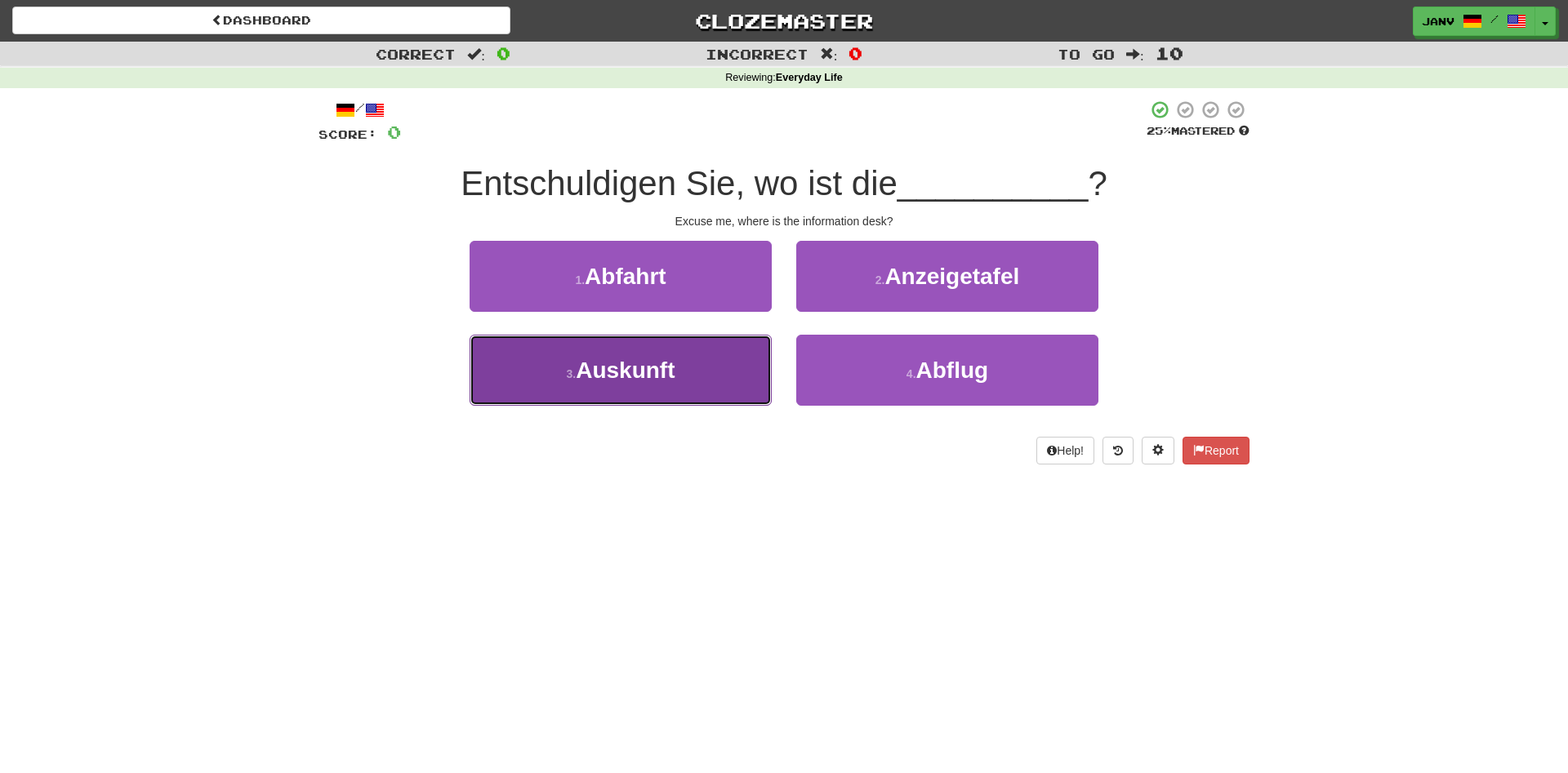
click at [702, 377] on button "3 . Auskunft" at bounding box center [620, 370] width 302 height 71
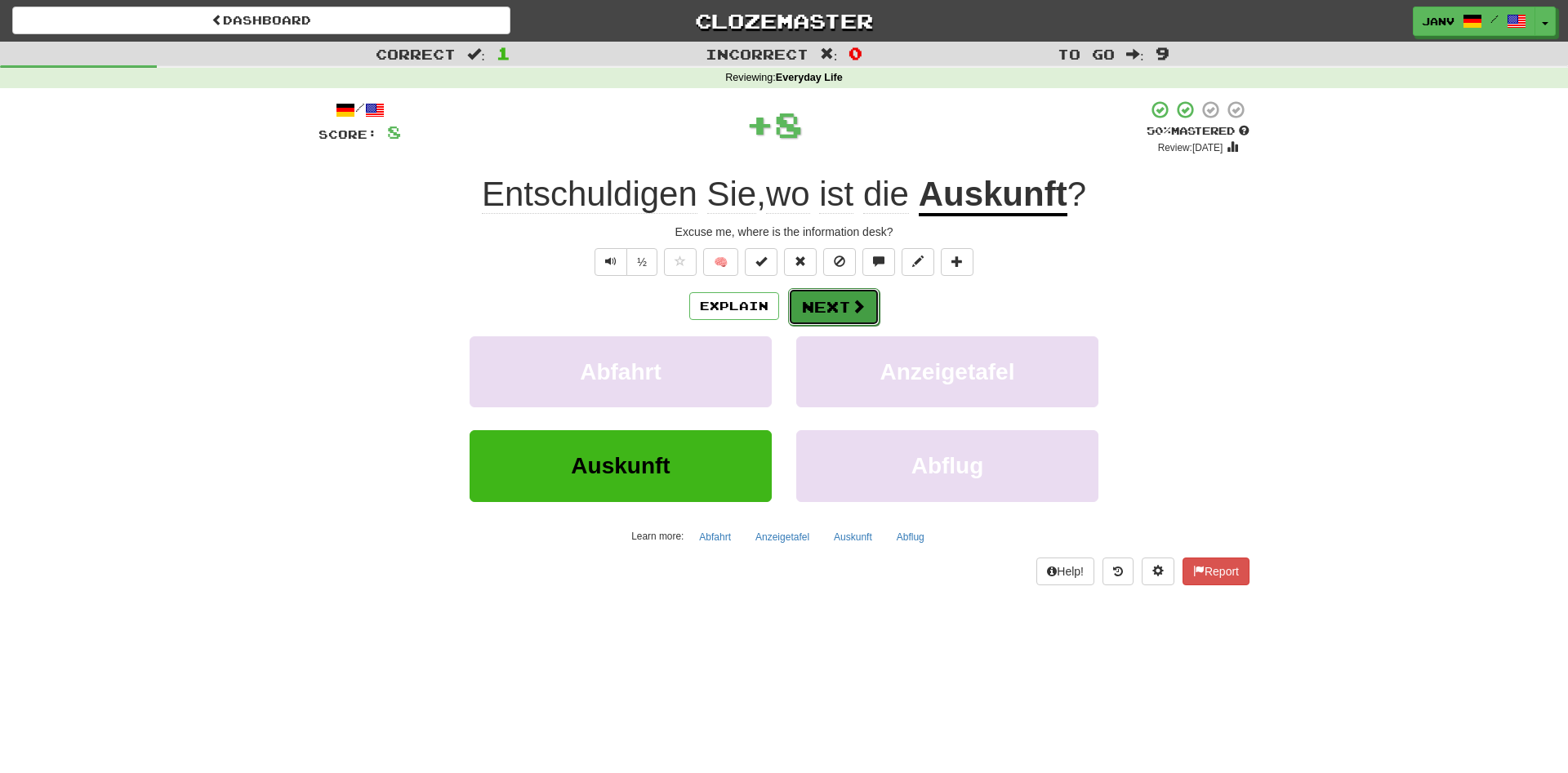
click at [828, 308] on button "Next" at bounding box center [834, 307] width 91 height 38
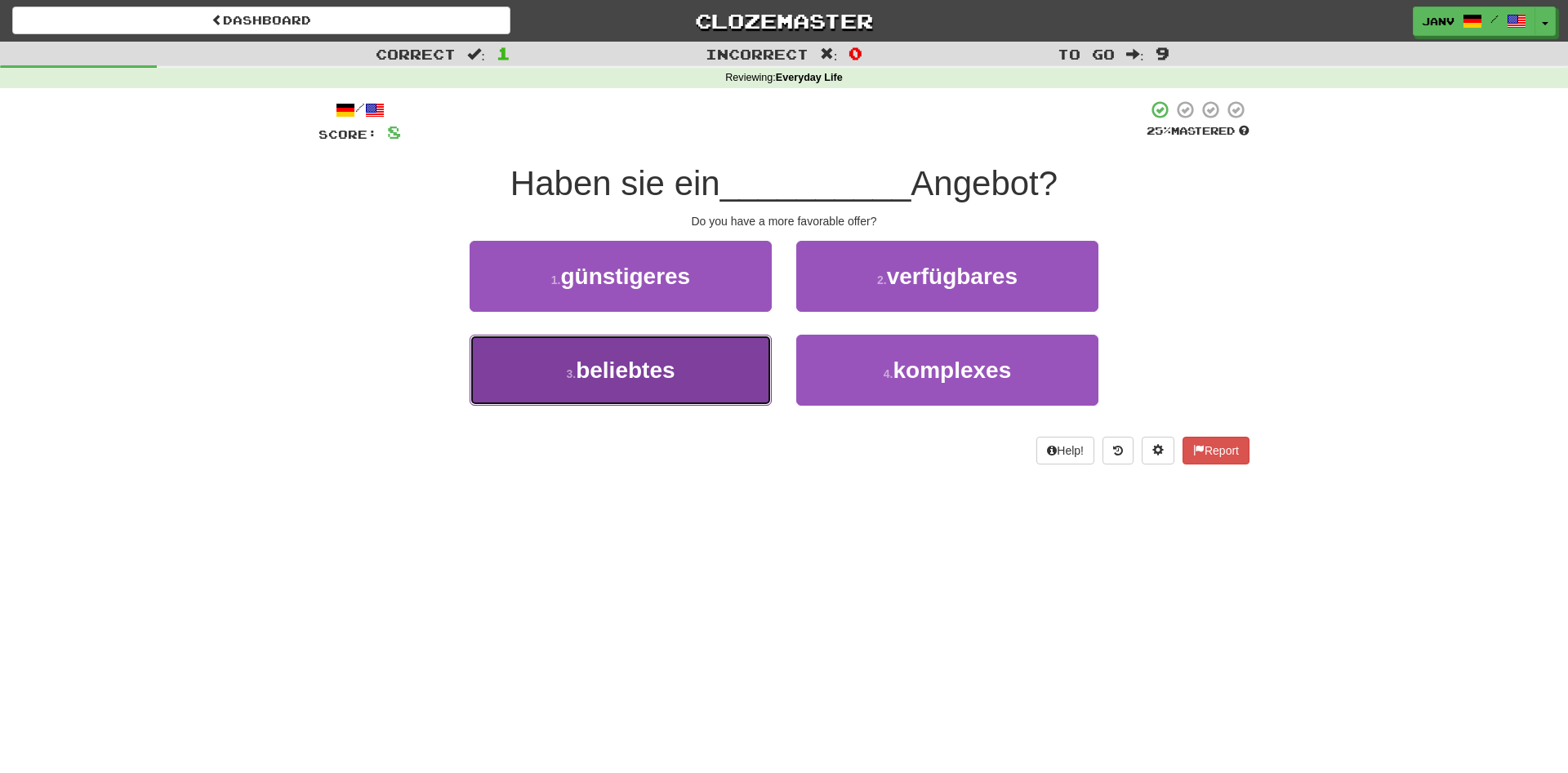
click at [701, 376] on button "3 . beliebtes" at bounding box center [620, 370] width 302 height 71
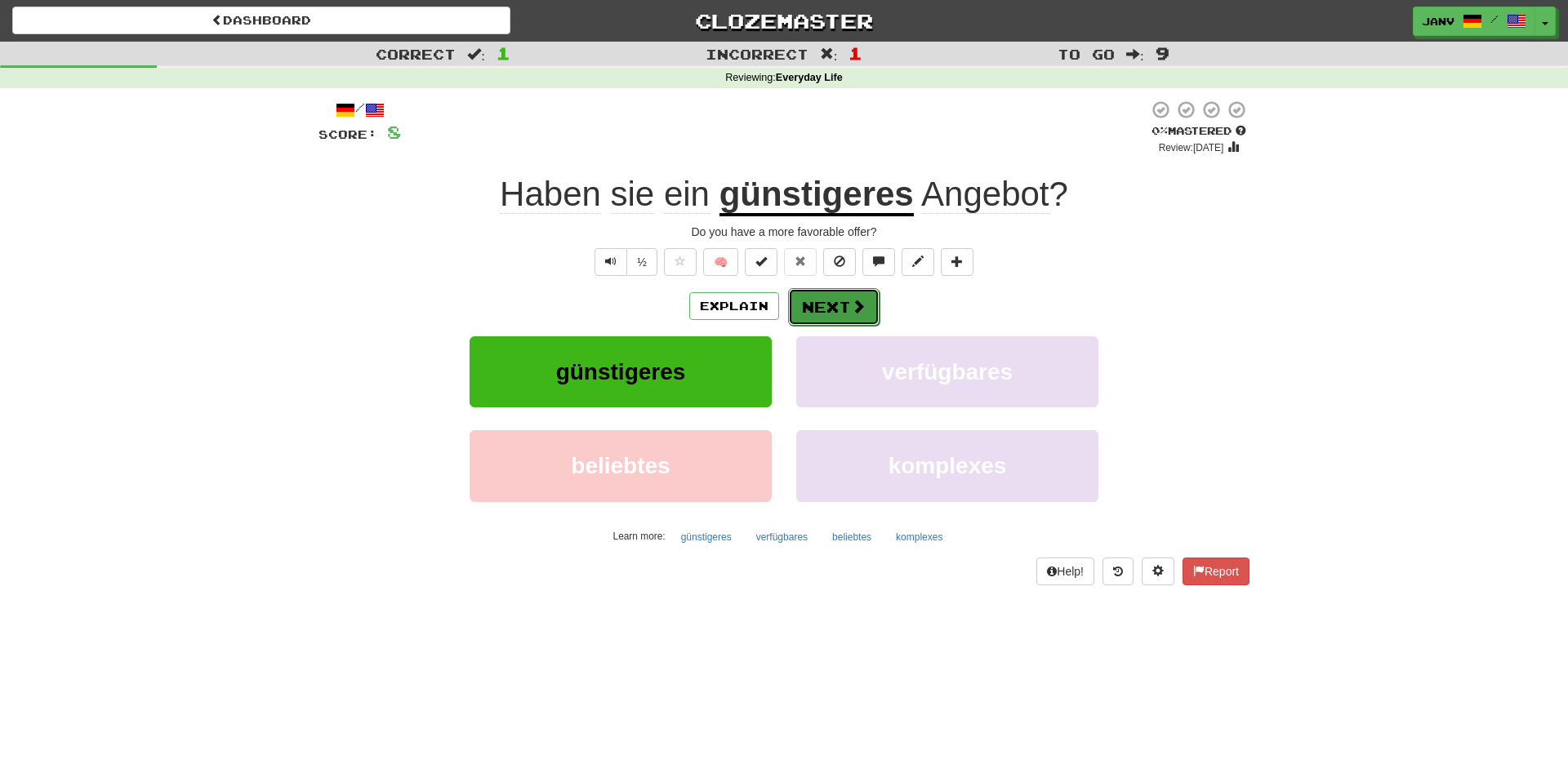
click at [859, 302] on span at bounding box center [858, 306] width 14 height 14
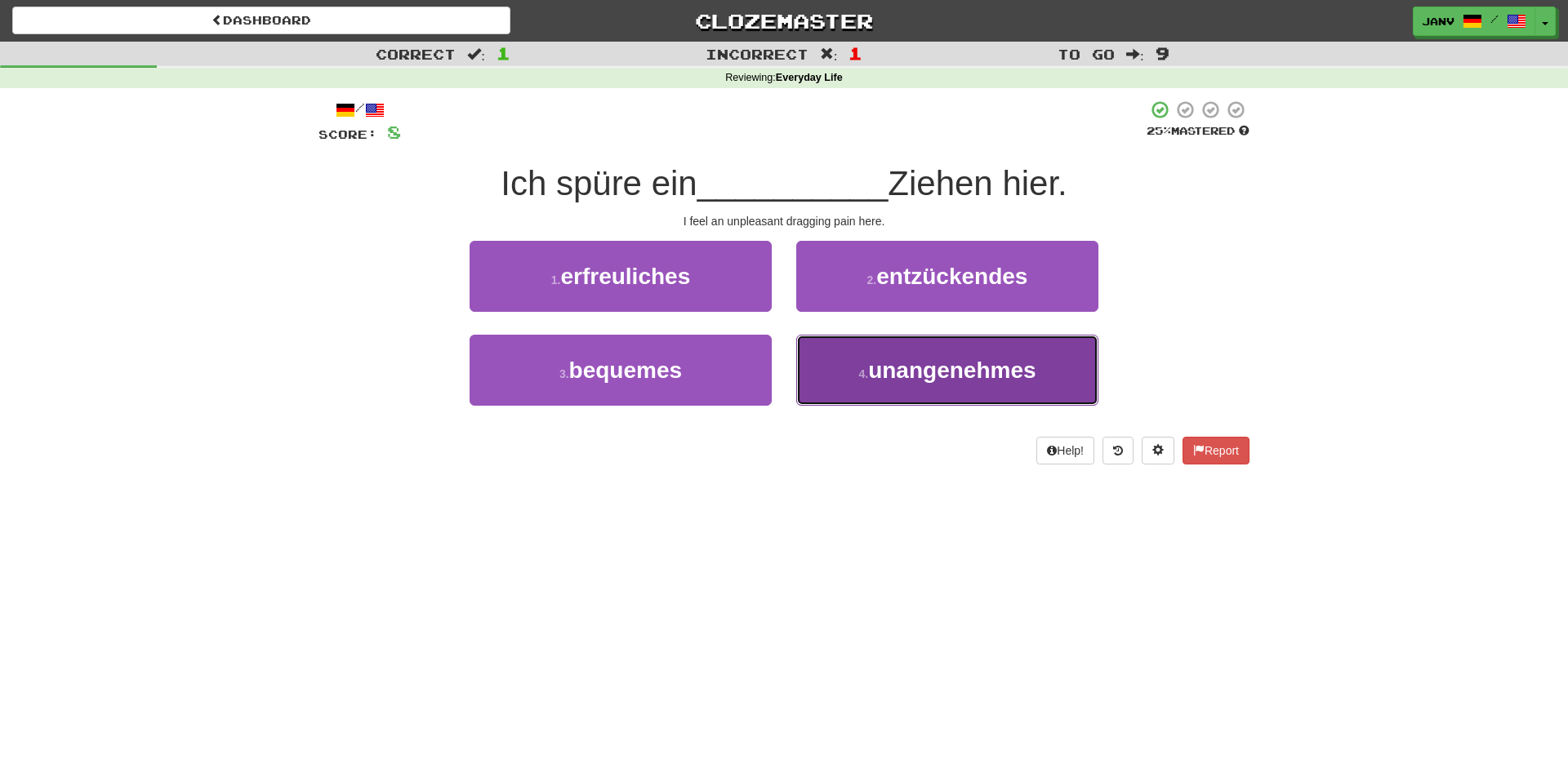
click at [889, 380] on span "unangenehmes" at bounding box center [951, 371] width 167 height 25
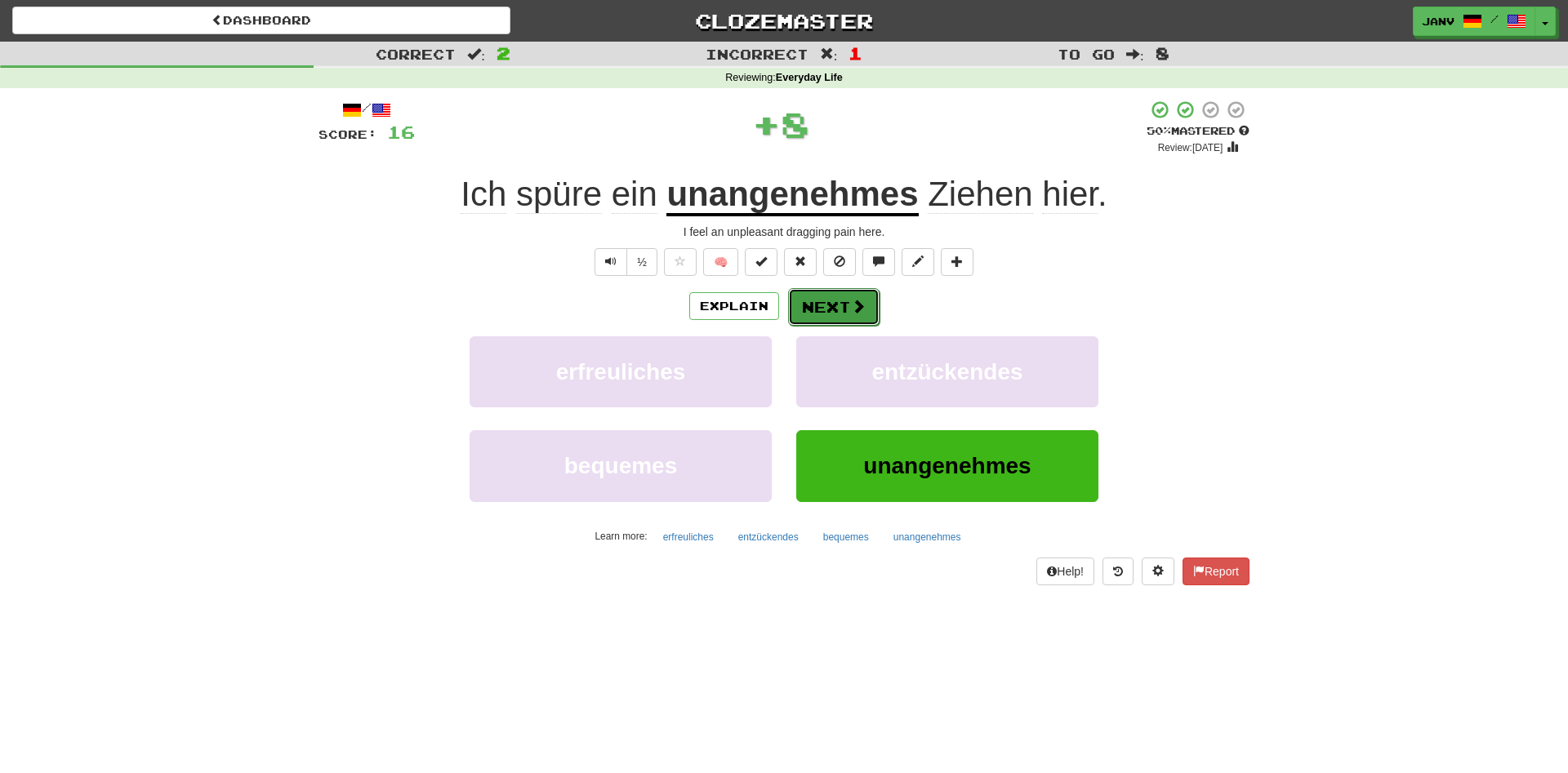
click at [828, 312] on button "Next" at bounding box center [834, 307] width 91 height 38
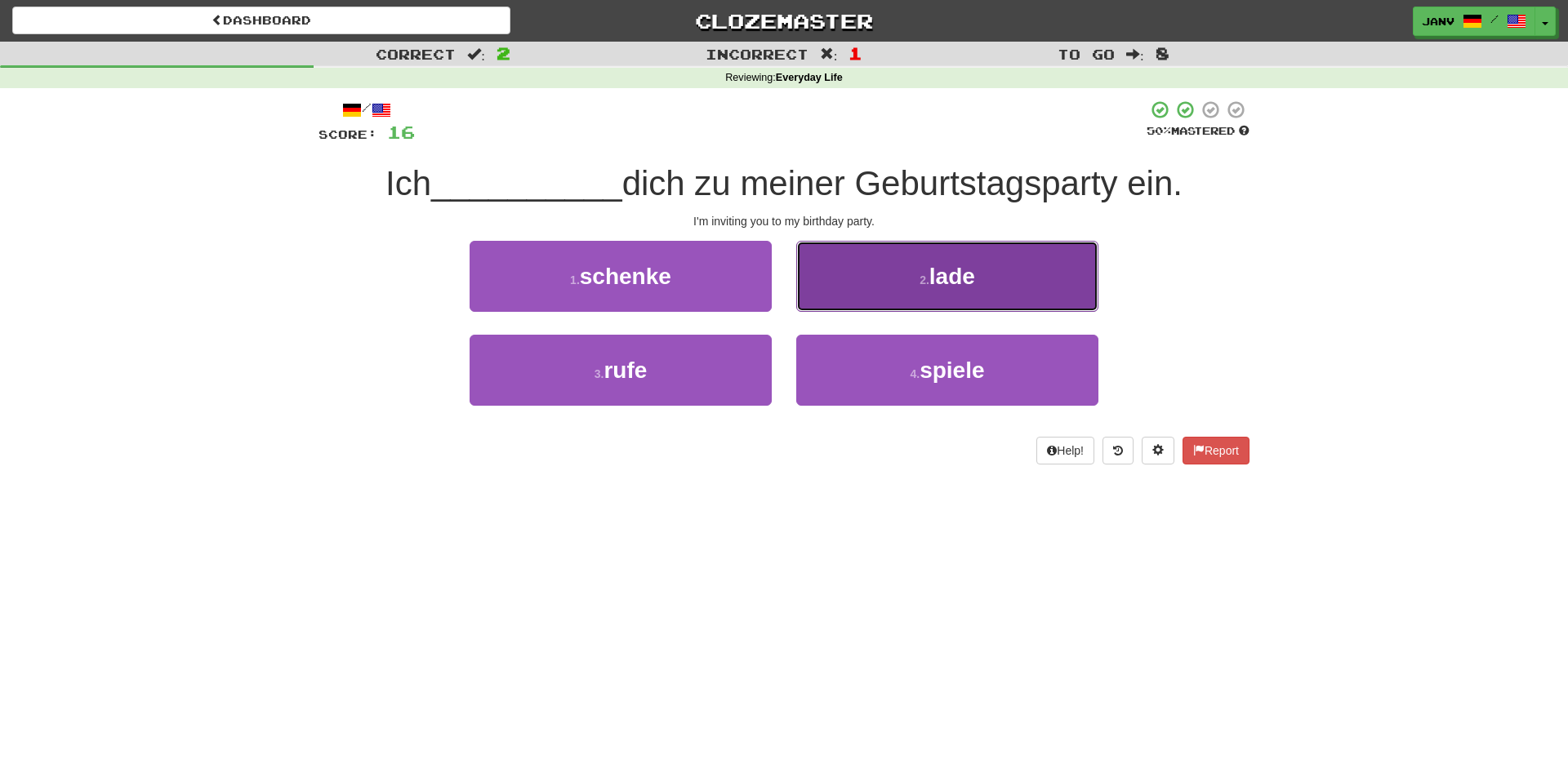
click at [965, 306] on button "2 . lade" at bounding box center [948, 276] width 302 height 71
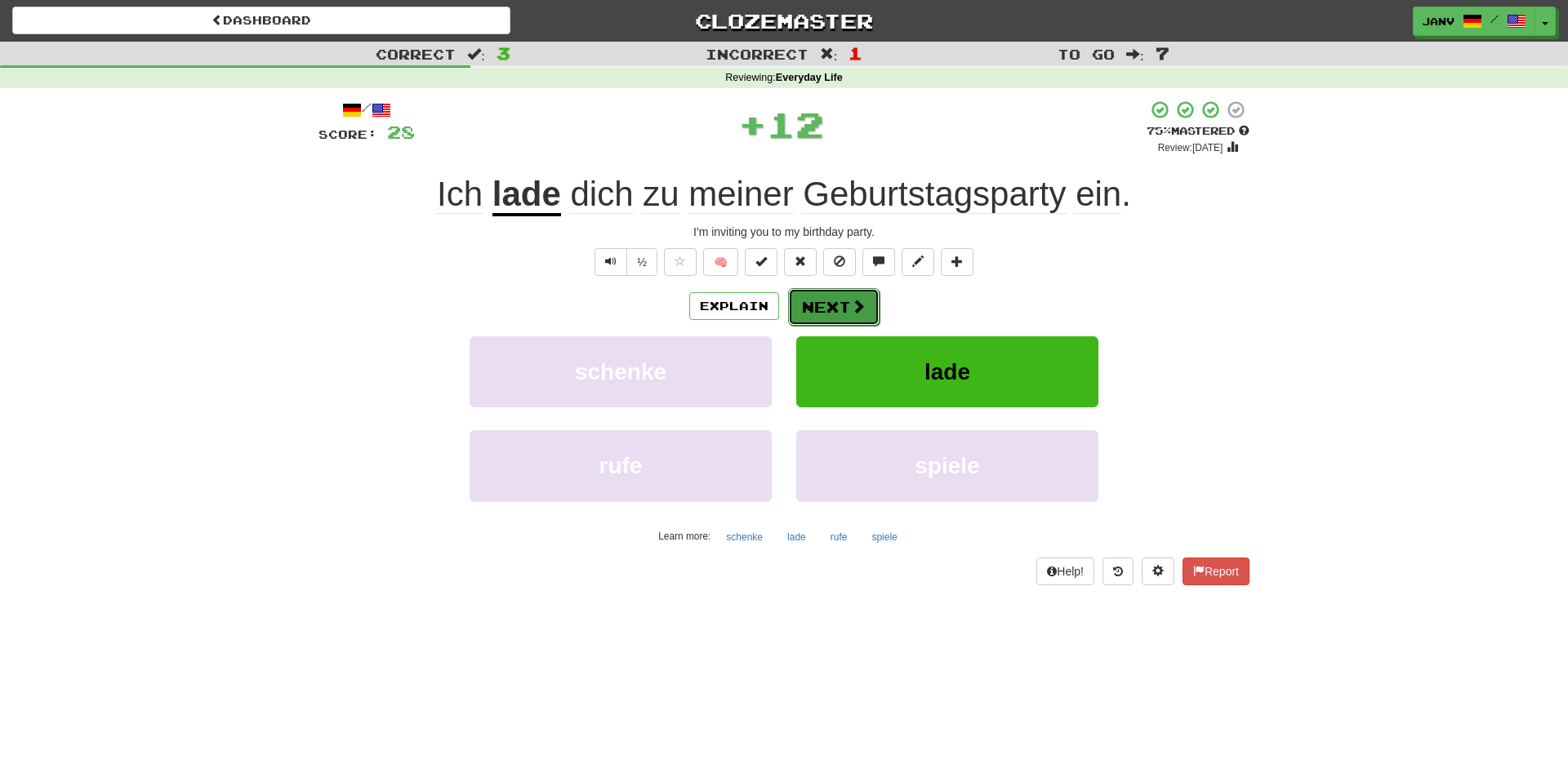
click at [840, 316] on button "Next" at bounding box center [834, 307] width 91 height 38
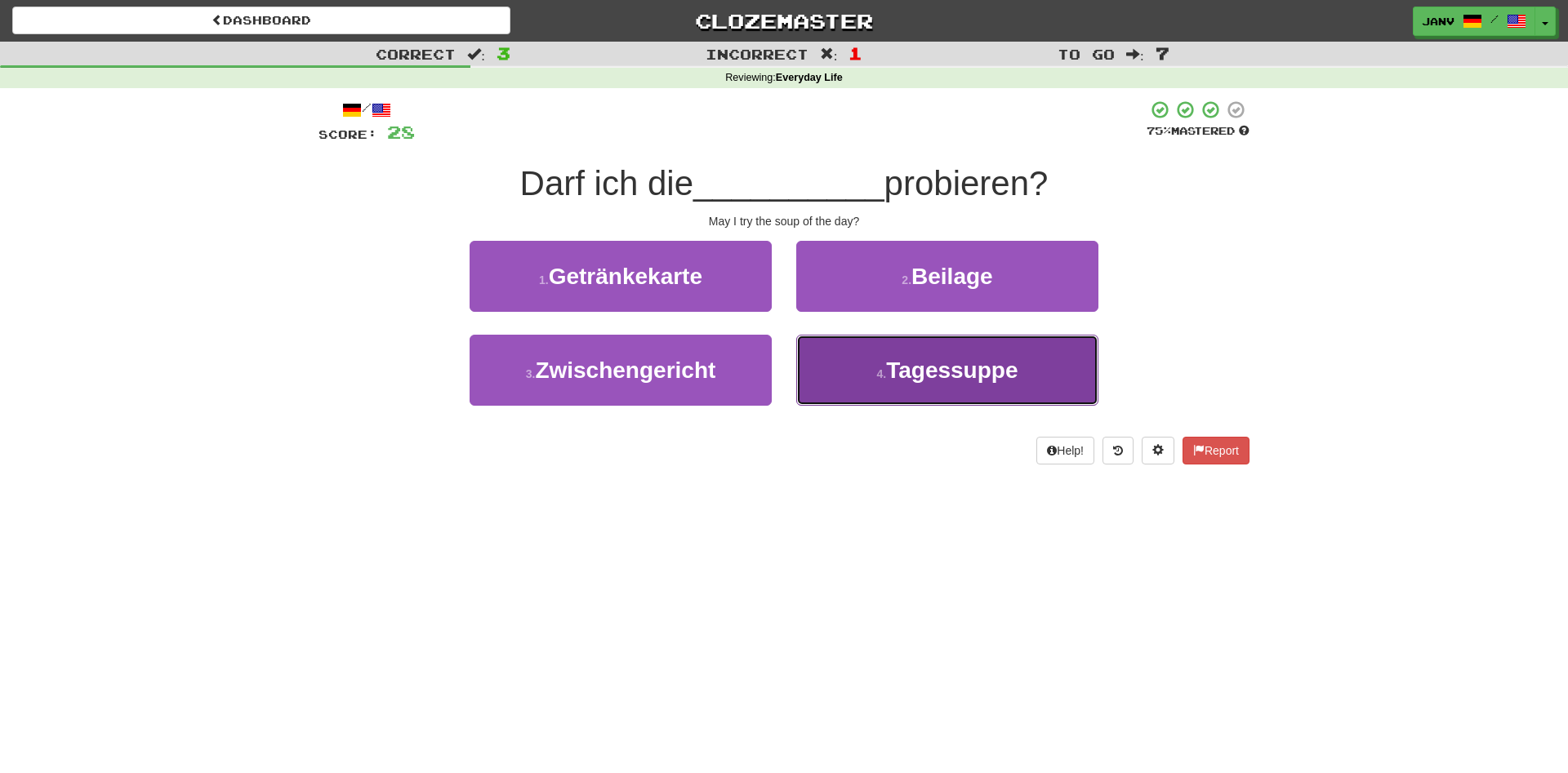
click at [907, 382] on button "4 . Tagessuppe" at bounding box center [948, 370] width 302 height 71
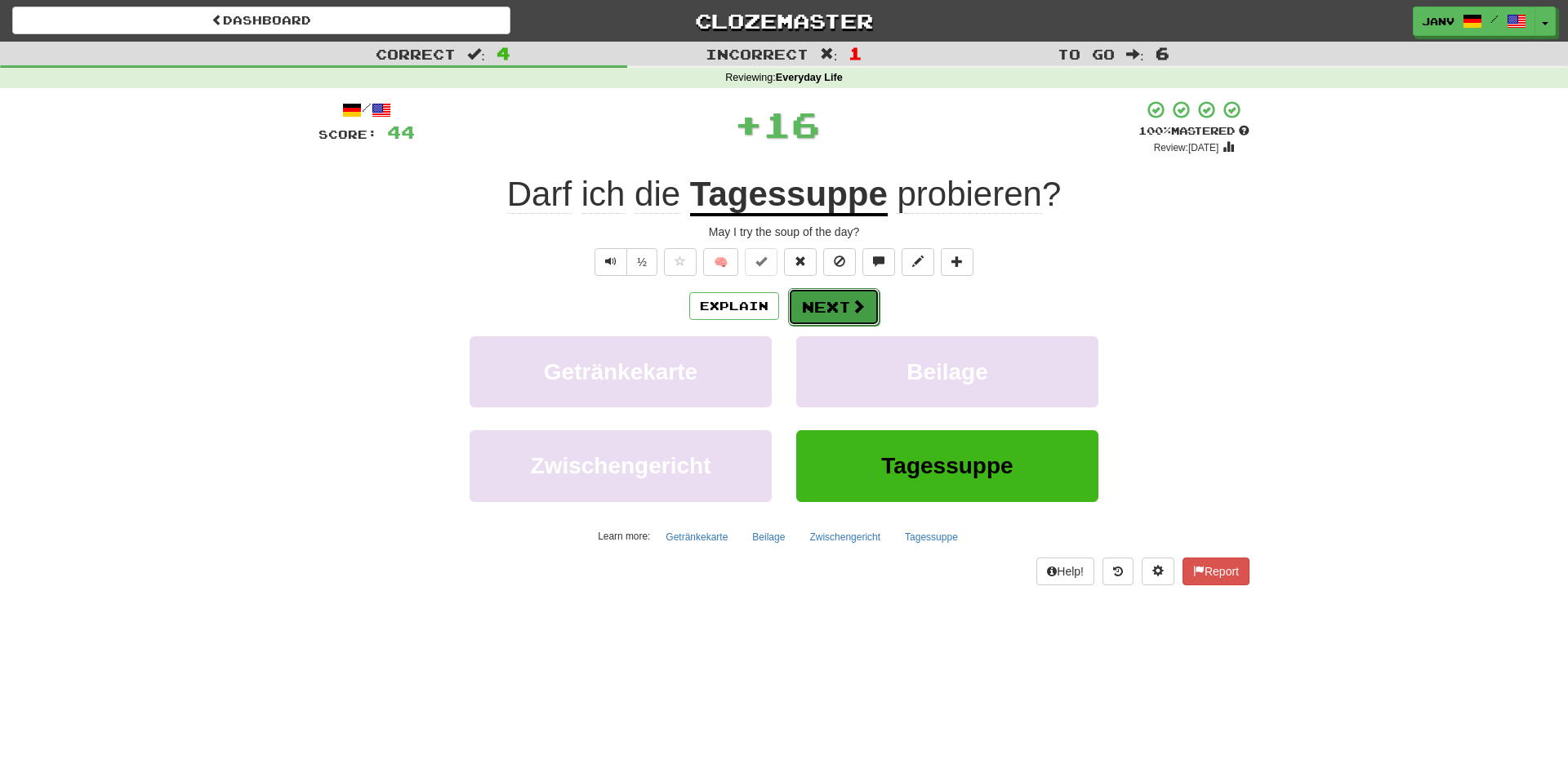
click at [855, 312] on span at bounding box center [858, 306] width 14 height 14
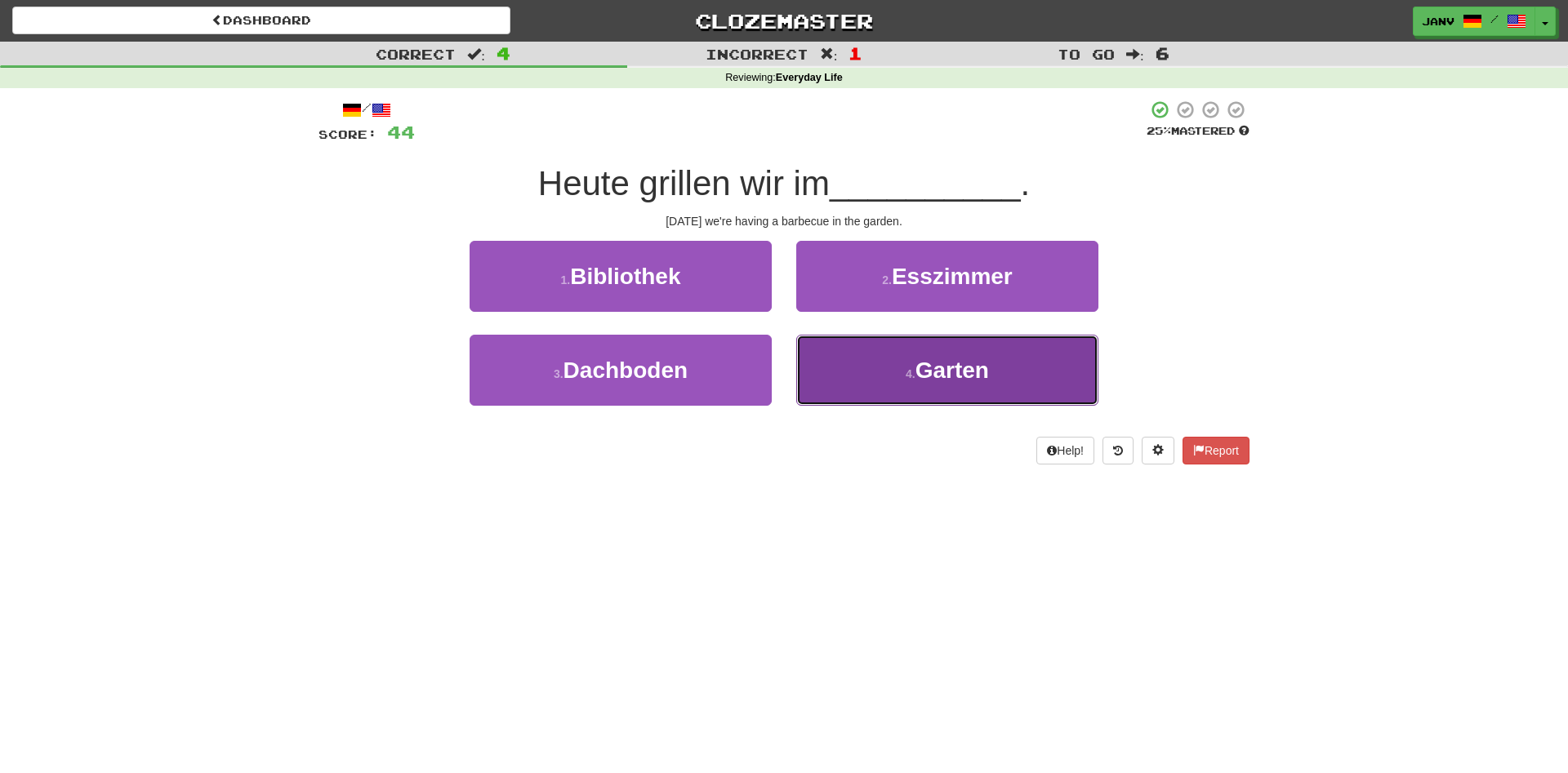
click at [969, 390] on button "4 . Garten" at bounding box center [948, 370] width 302 height 71
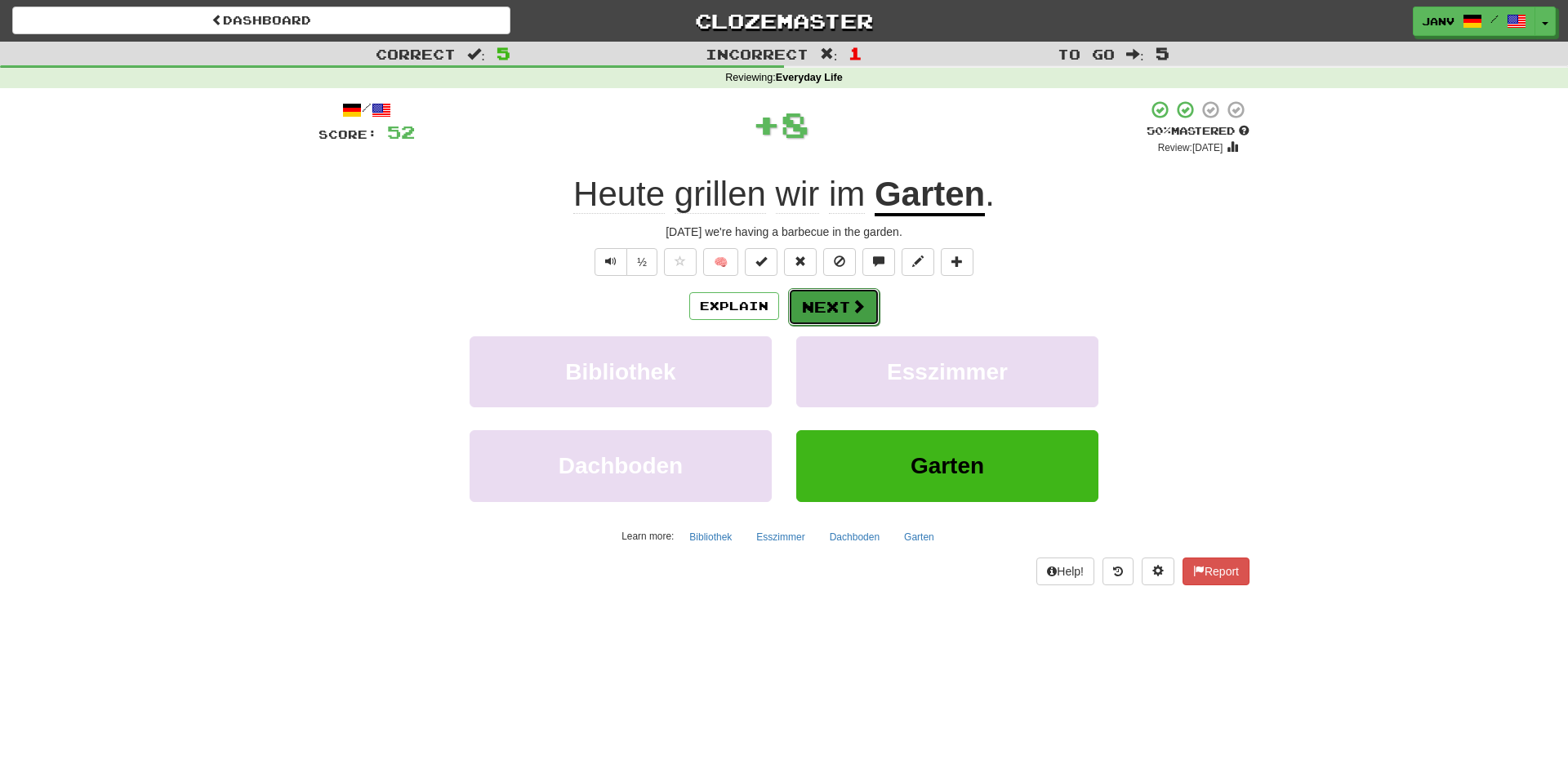
click at [864, 306] on span at bounding box center [858, 306] width 14 height 14
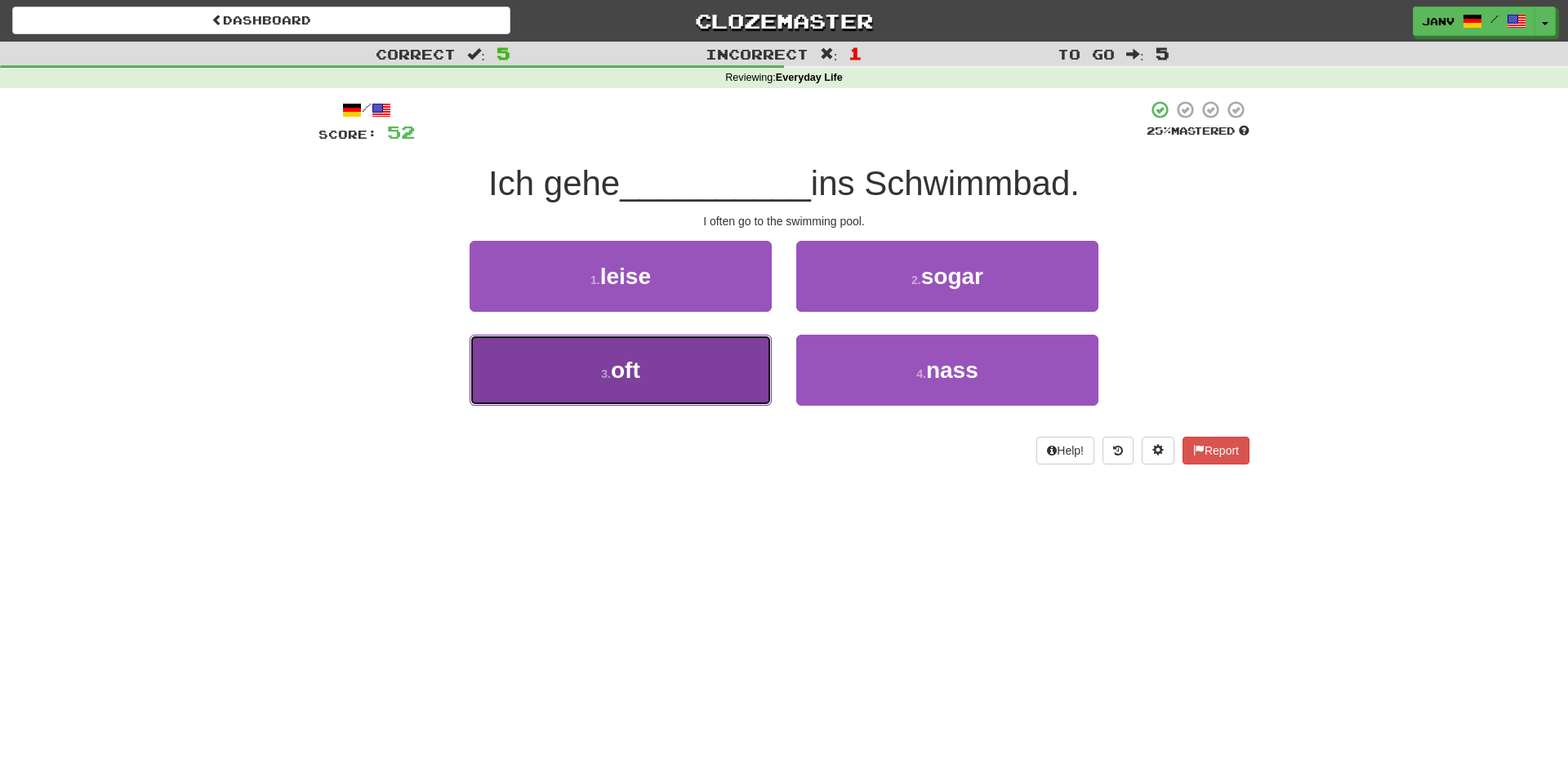
click at [640, 363] on span "oft" at bounding box center [626, 371] width 30 height 25
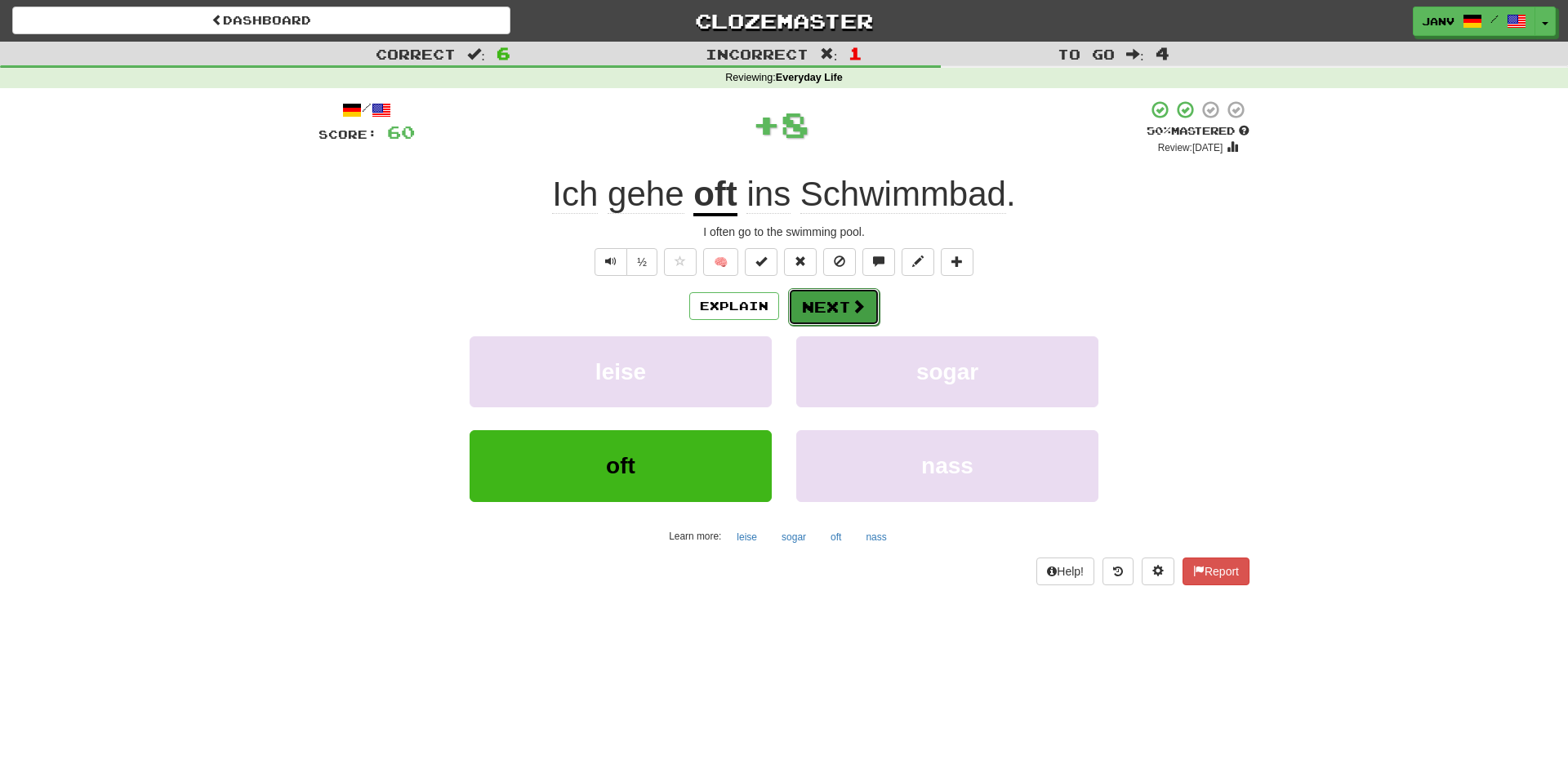
click at [844, 302] on button "Next" at bounding box center [834, 307] width 91 height 38
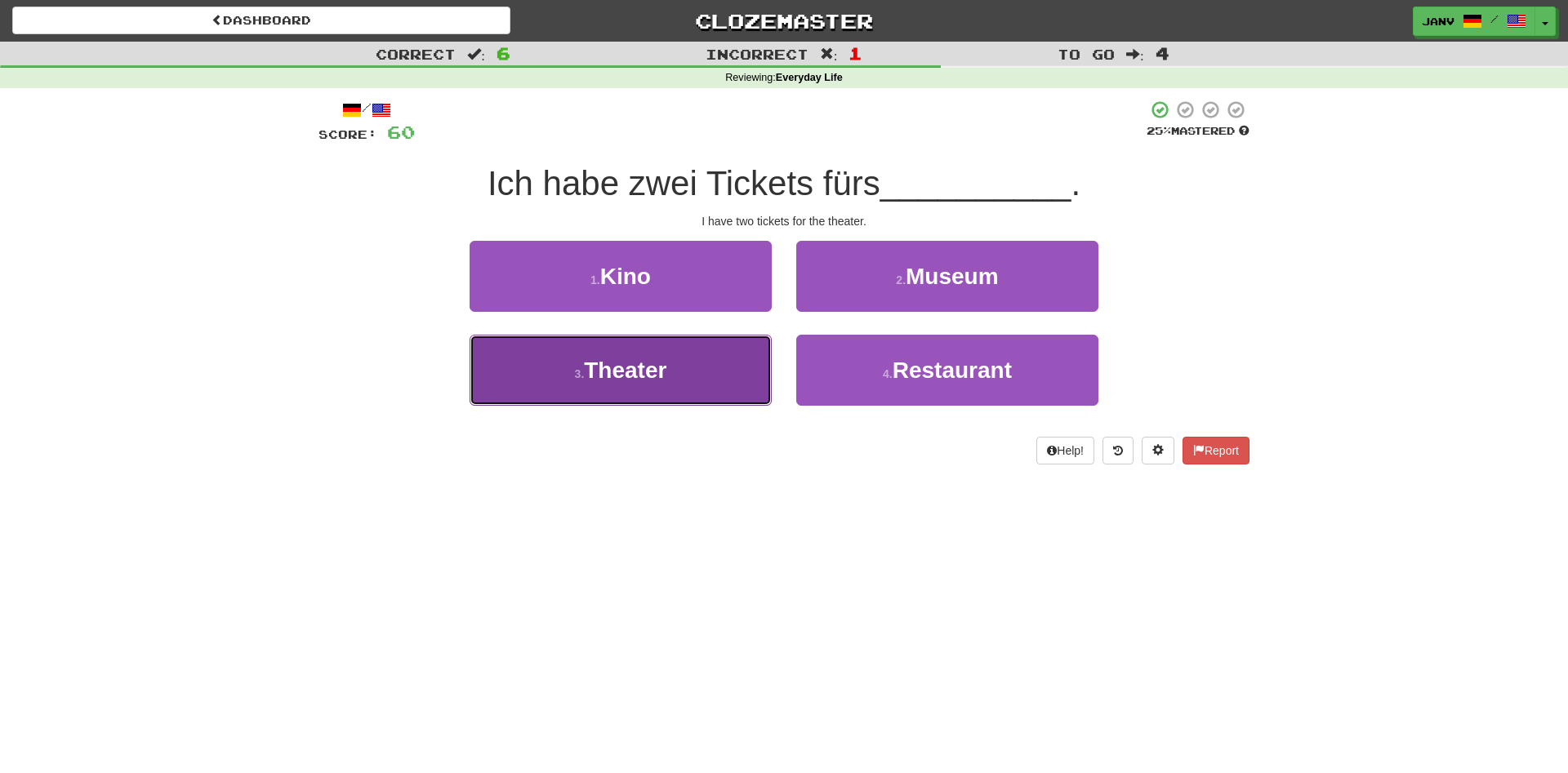
click at [667, 384] on button "3 . Theater" at bounding box center [620, 370] width 302 height 71
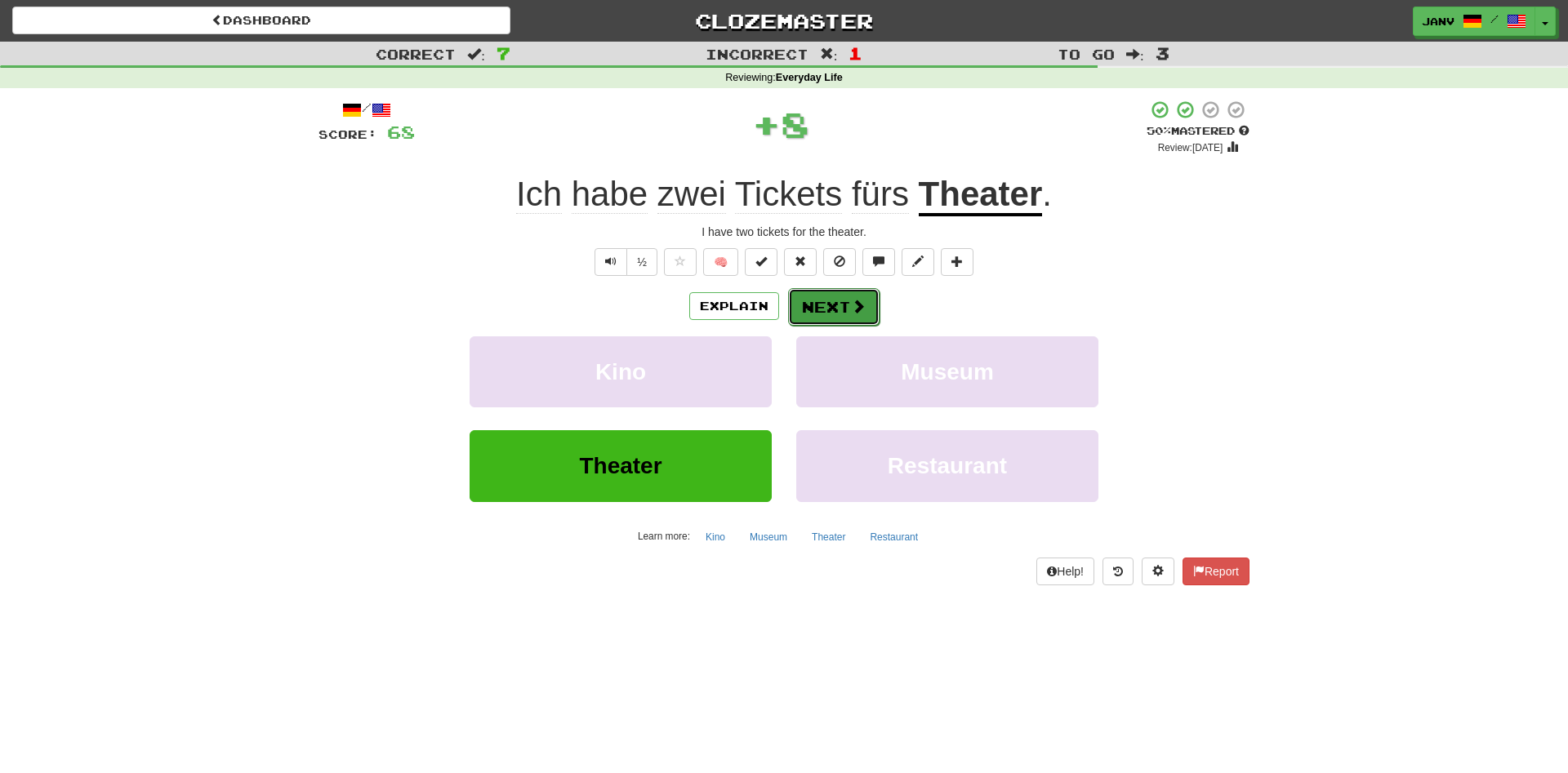
click at [831, 305] on button "Next" at bounding box center [834, 307] width 91 height 38
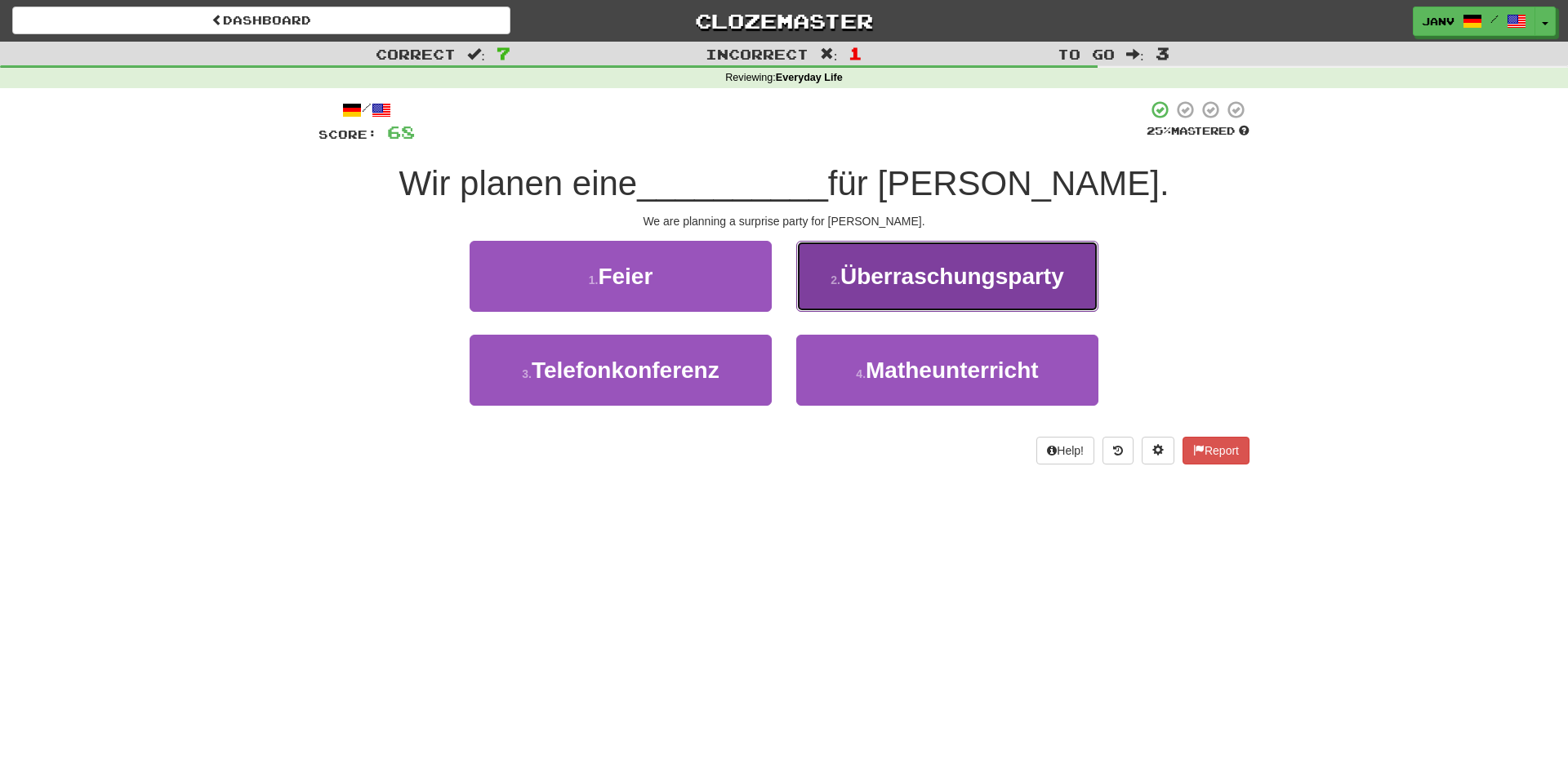
click at [889, 283] on span "Überraschungsparty" at bounding box center [953, 277] width 224 height 25
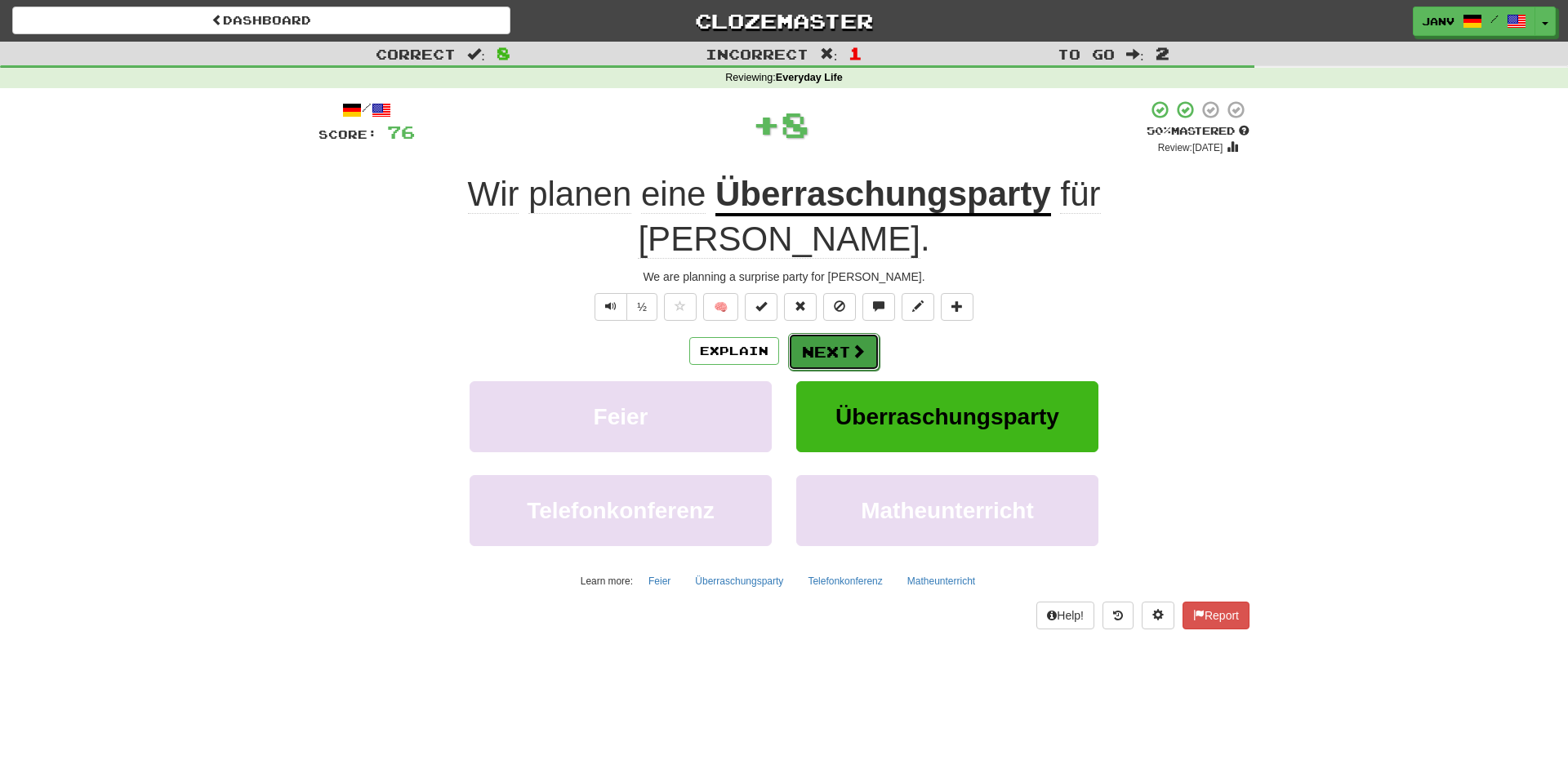
click at [856, 334] on button "Next" at bounding box center [834, 353] width 91 height 38
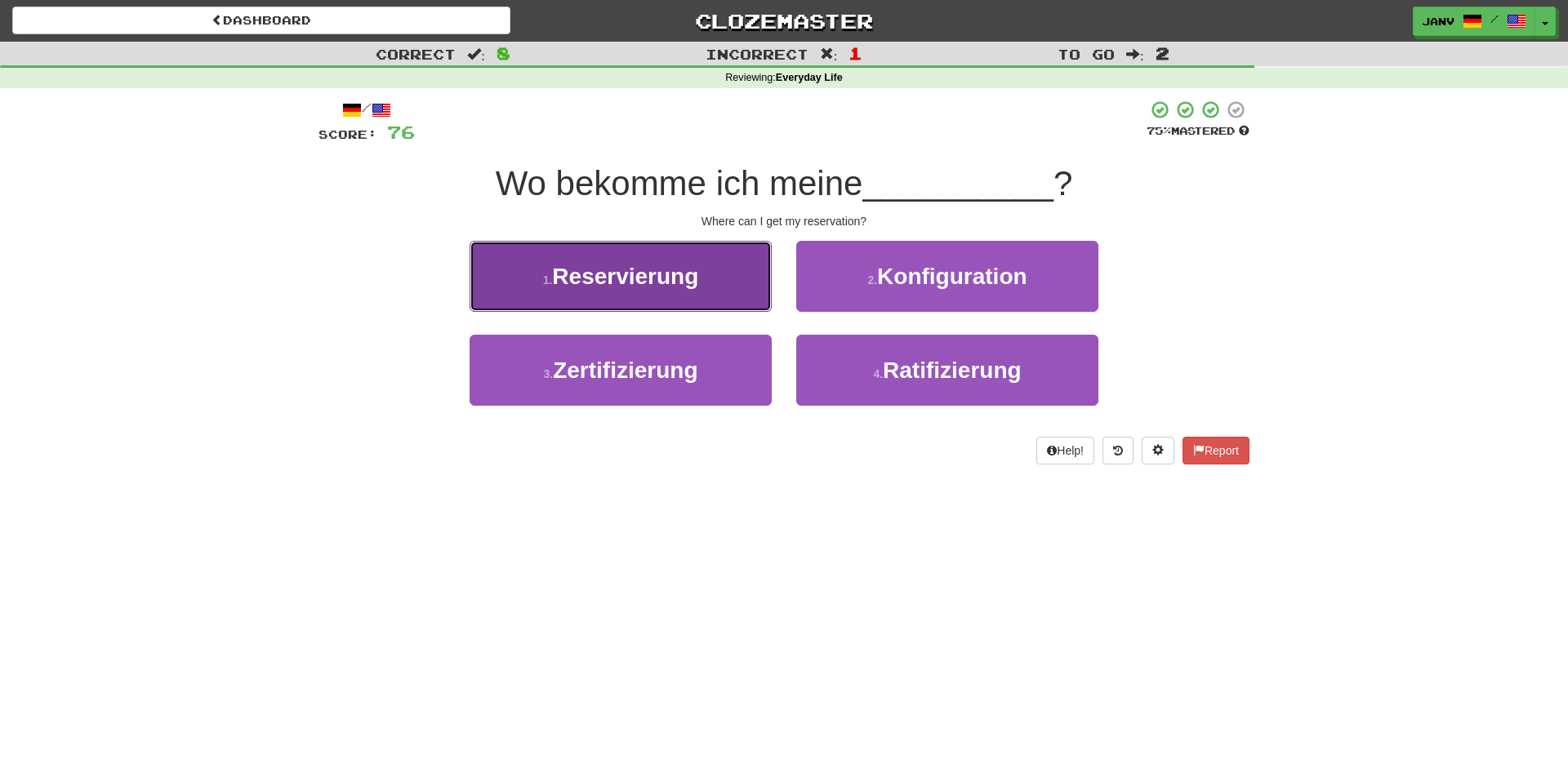
click at [641, 288] on span "Reservierung" at bounding box center [626, 277] width 146 height 25
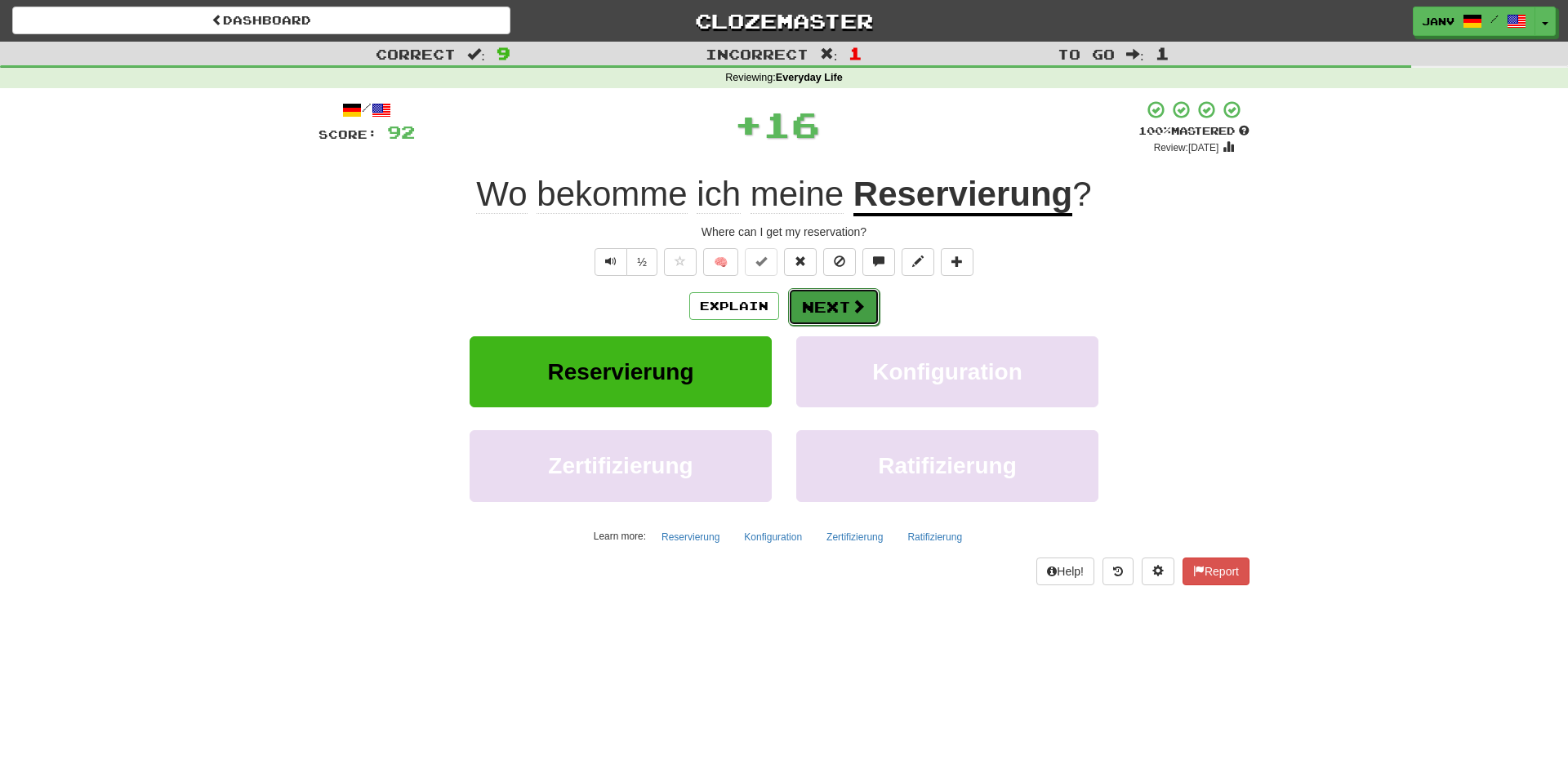
click at [832, 302] on button "Next" at bounding box center [834, 307] width 91 height 38
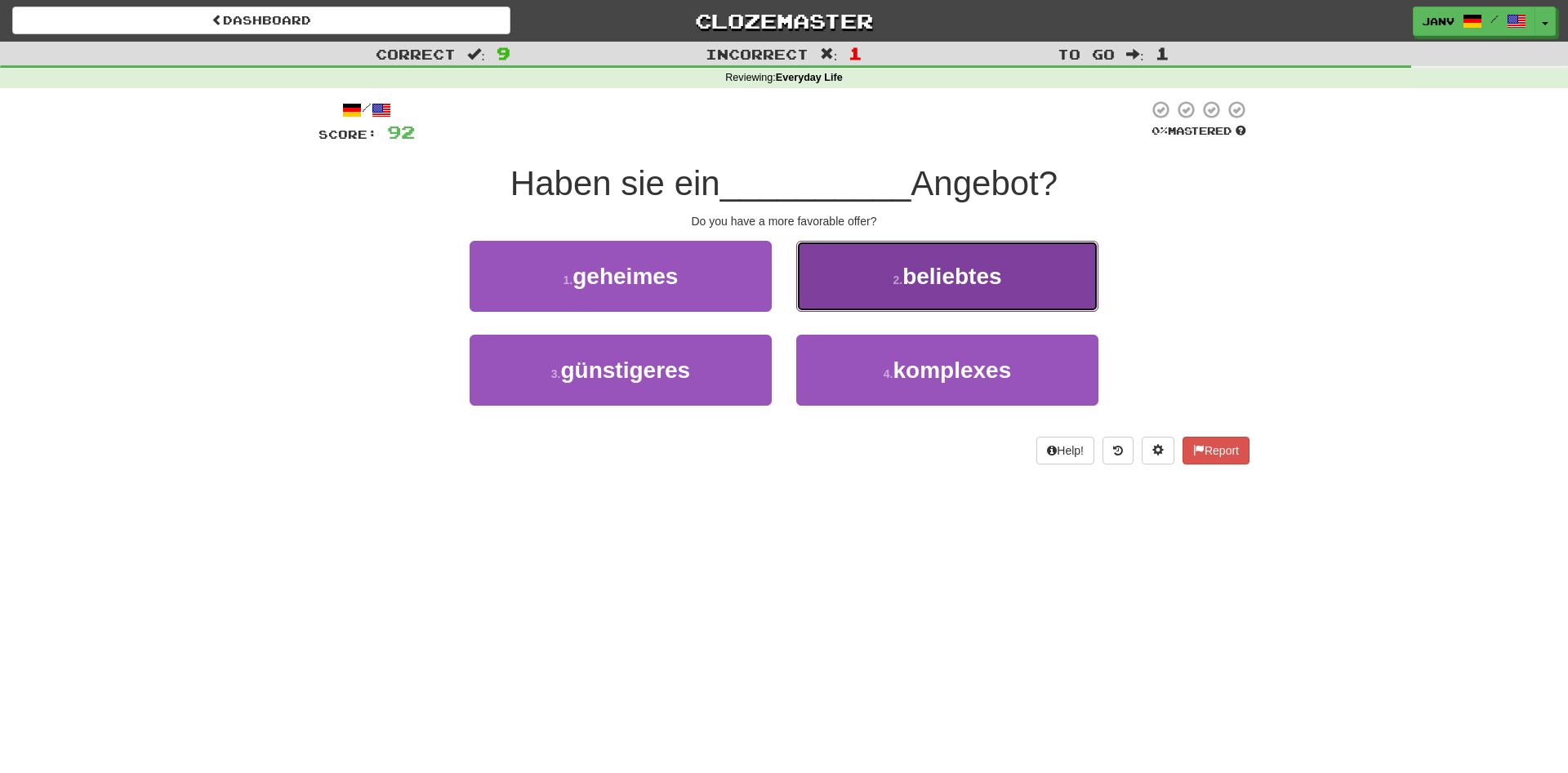
click at [937, 283] on span "beliebtes" at bounding box center [951, 277] width 99 height 25
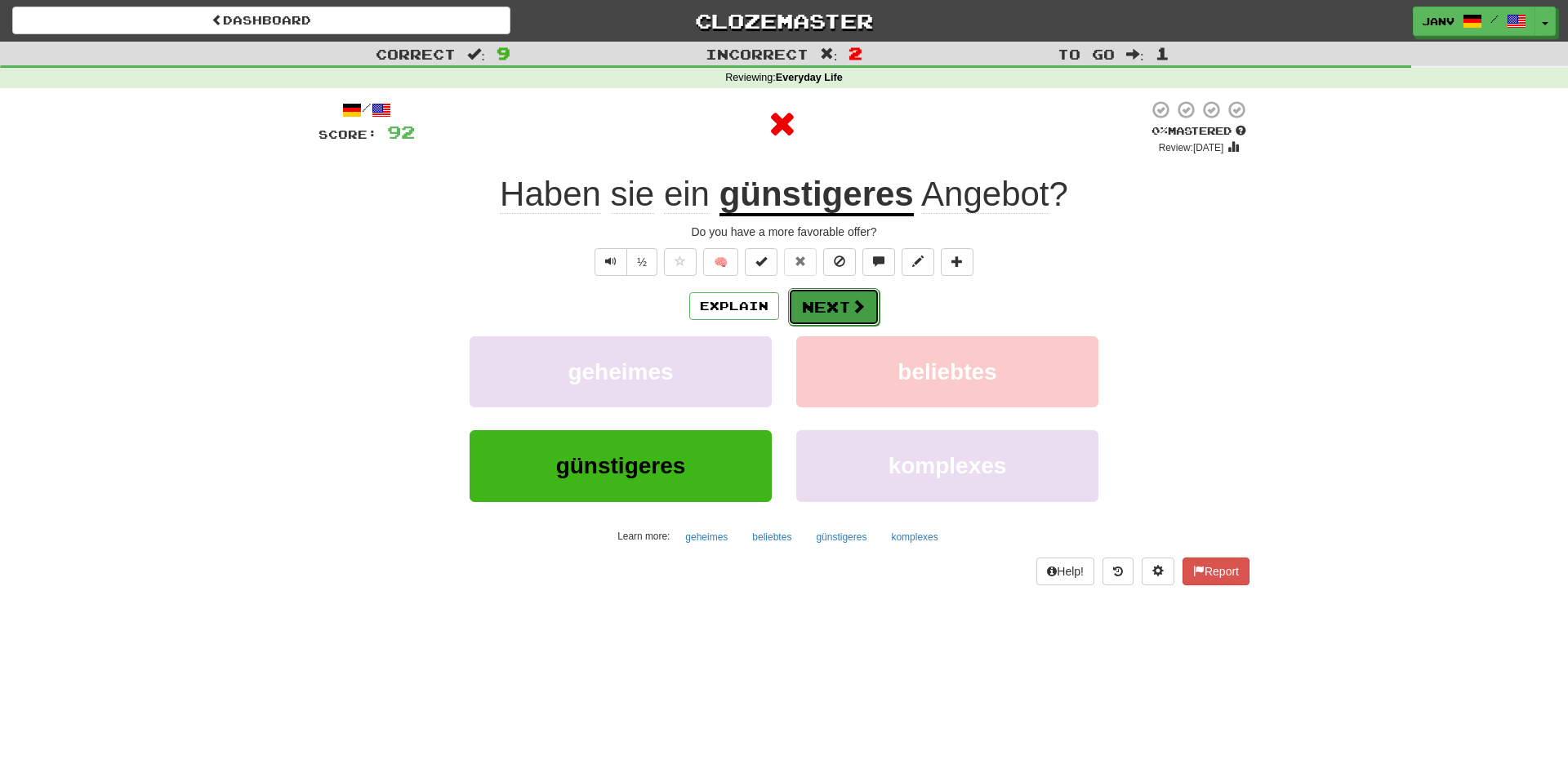
click at [828, 308] on button "Next" at bounding box center [834, 307] width 91 height 38
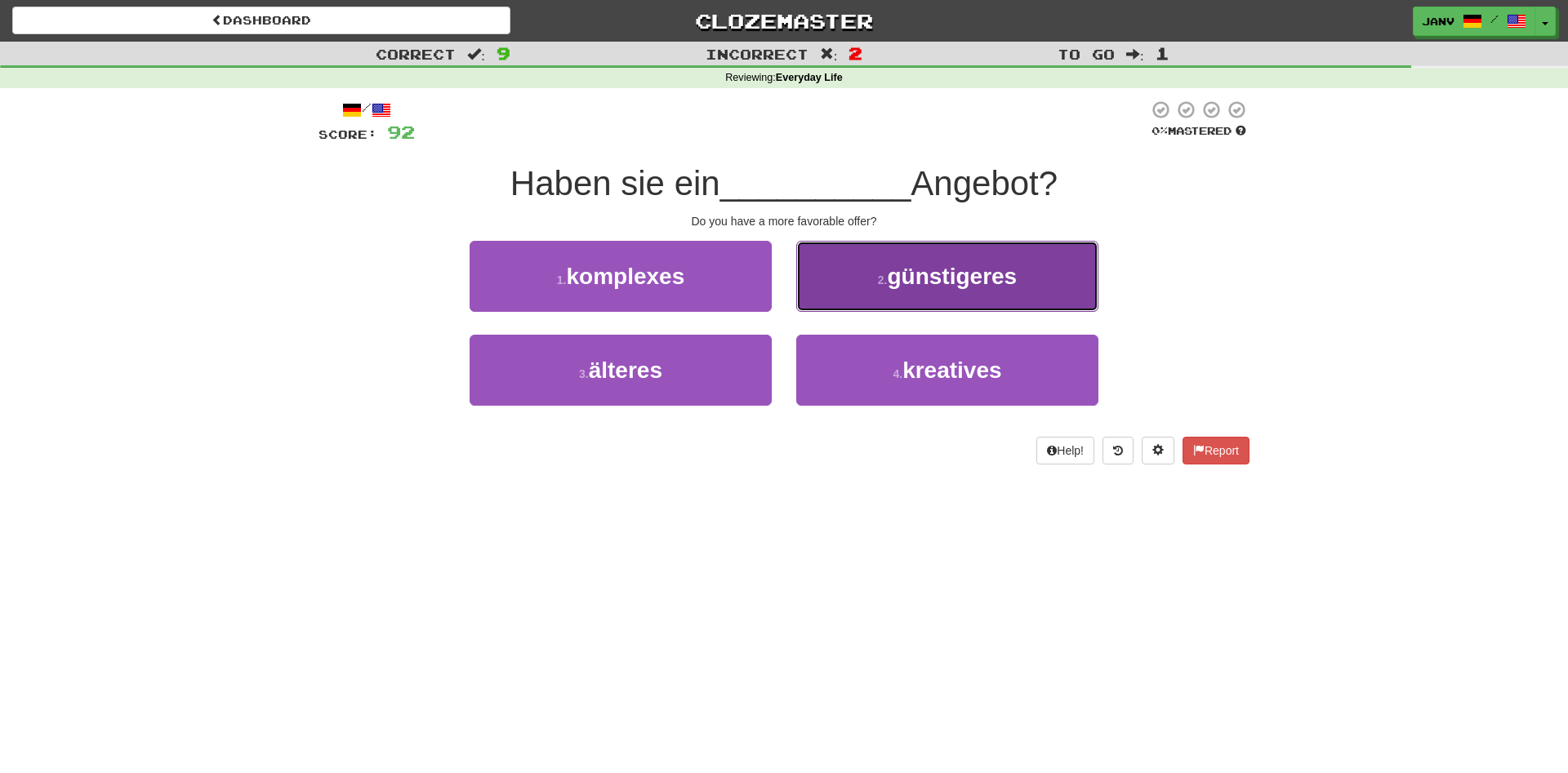
click at [917, 297] on button "2 . günstigeres" at bounding box center [948, 276] width 302 height 71
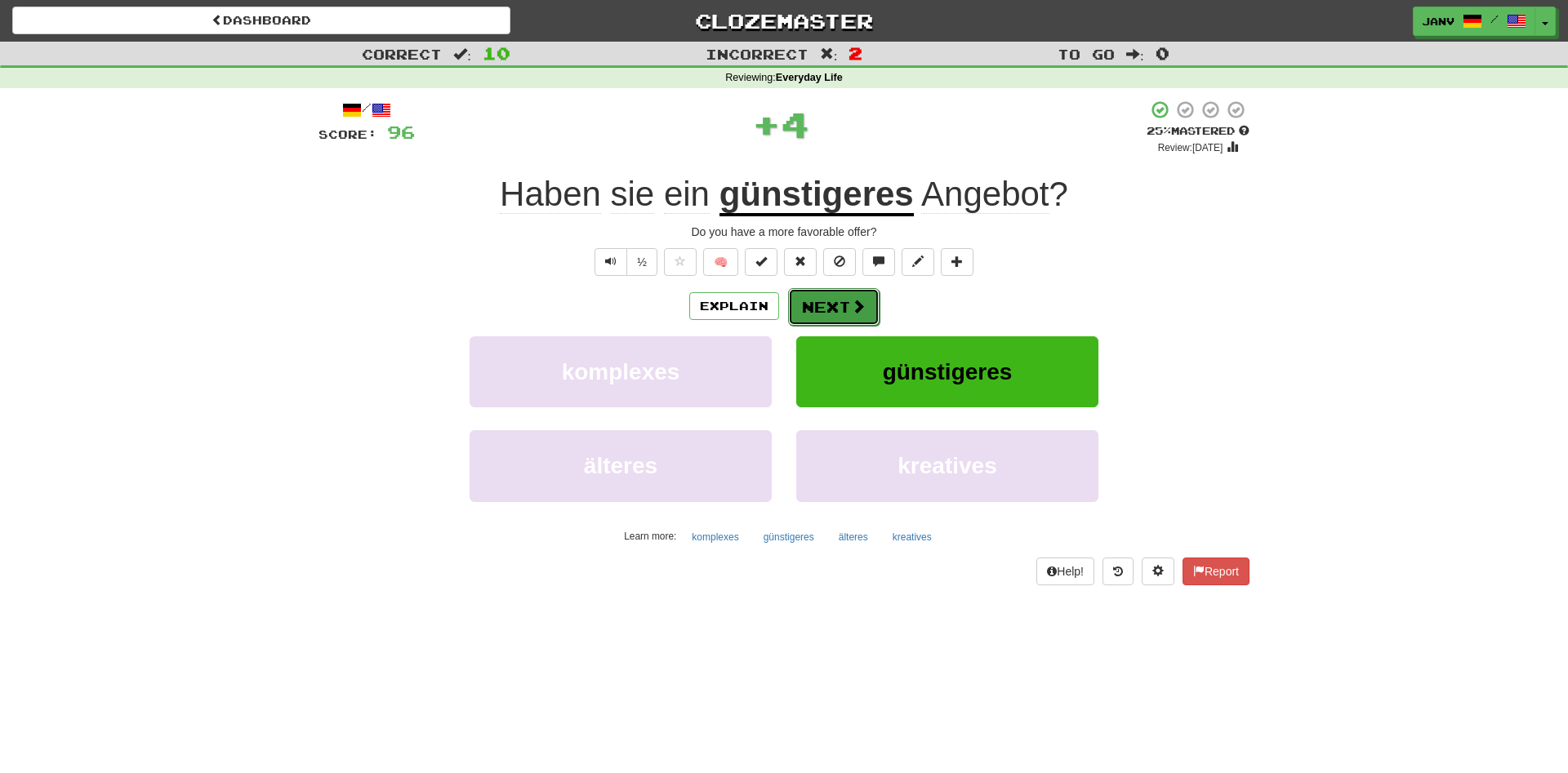
click at [836, 316] on button "Next" at bounding box center [834, 307] width 91 height 38
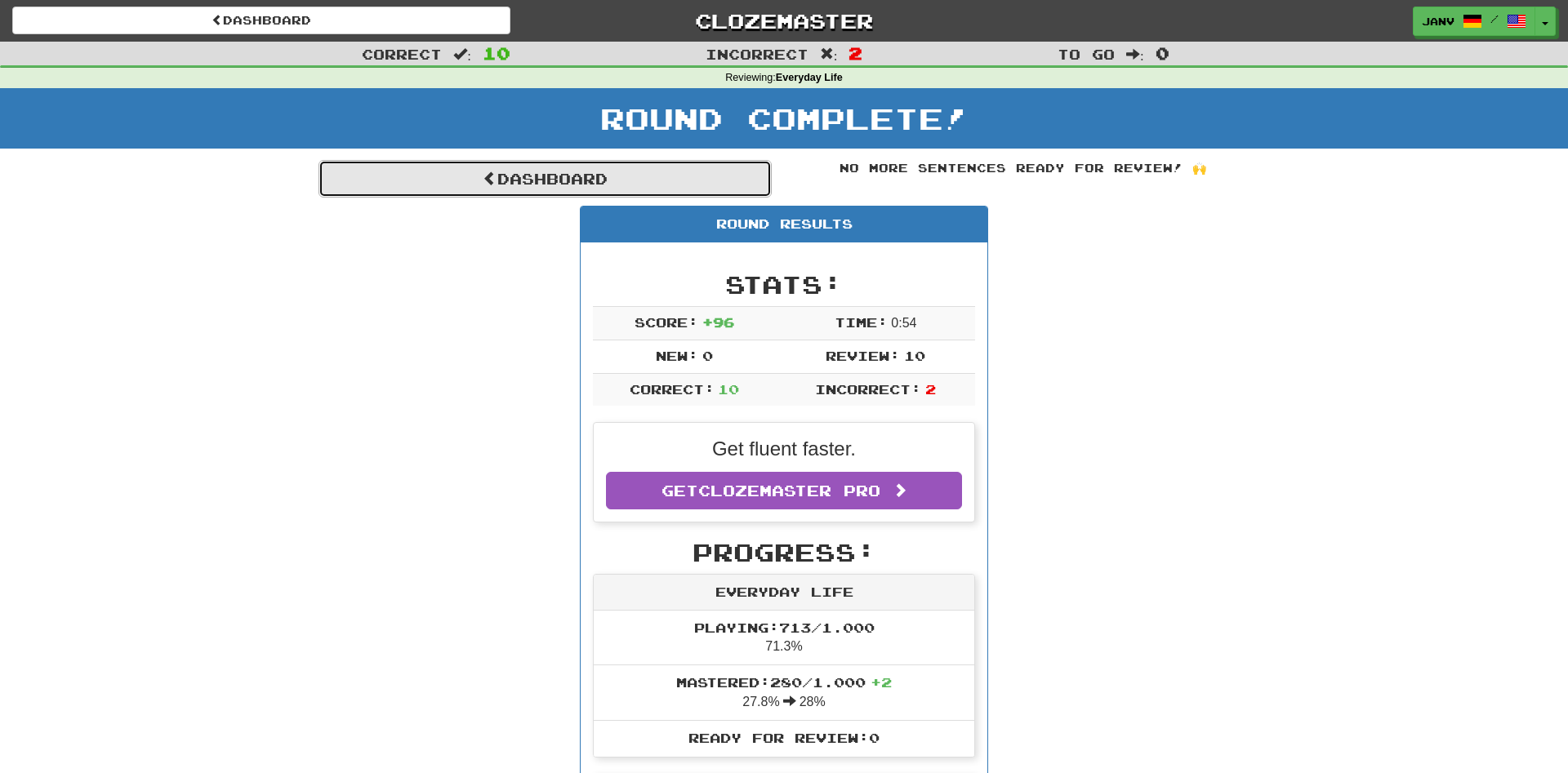
click at [640, 186] on link "Dashboard" at bounding box center [544, 179] width 453 height 38
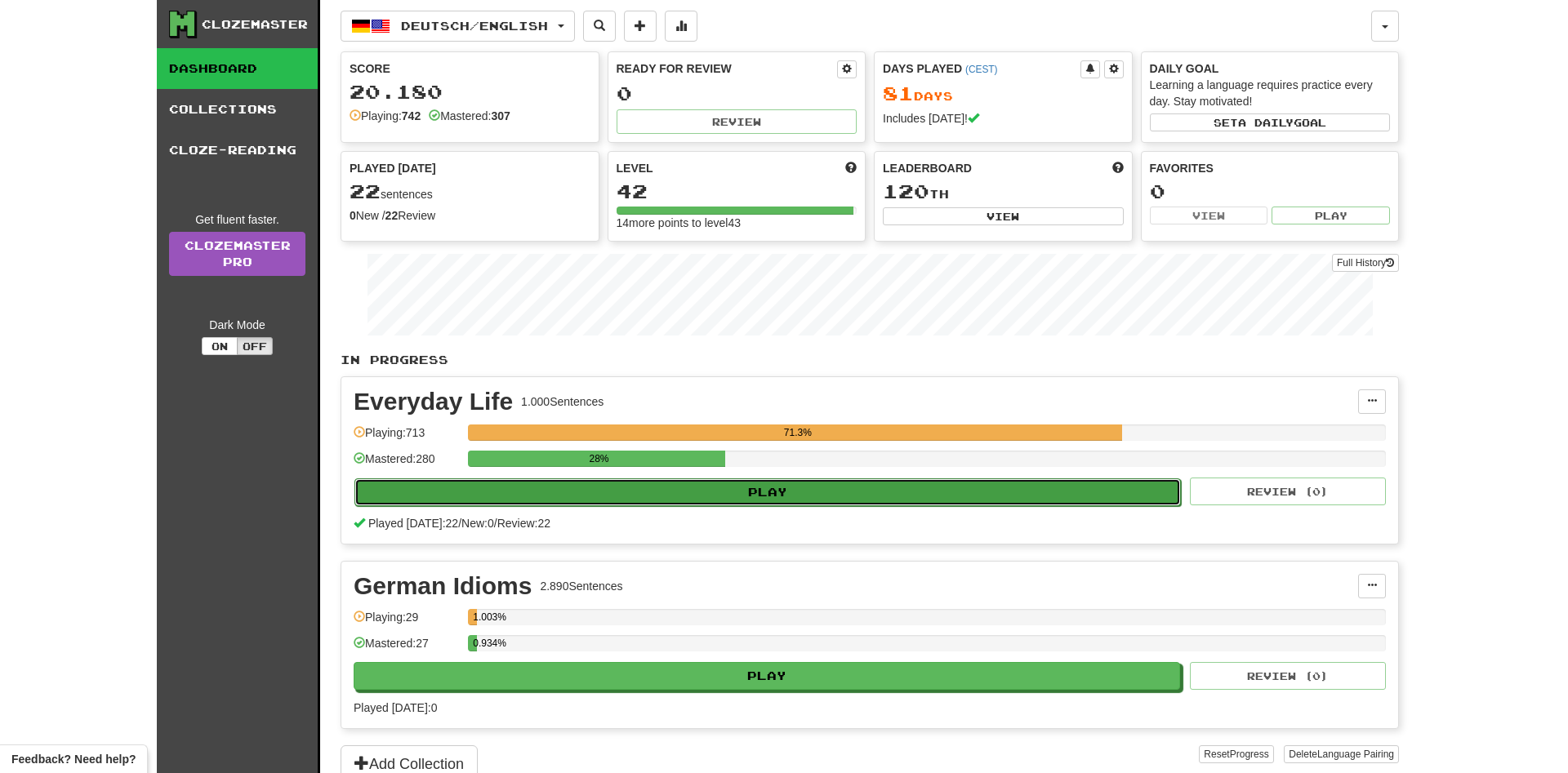
click at [760, 500] on button "Play" at bounding box center [768, 492] width 827 height 28
select select "**"
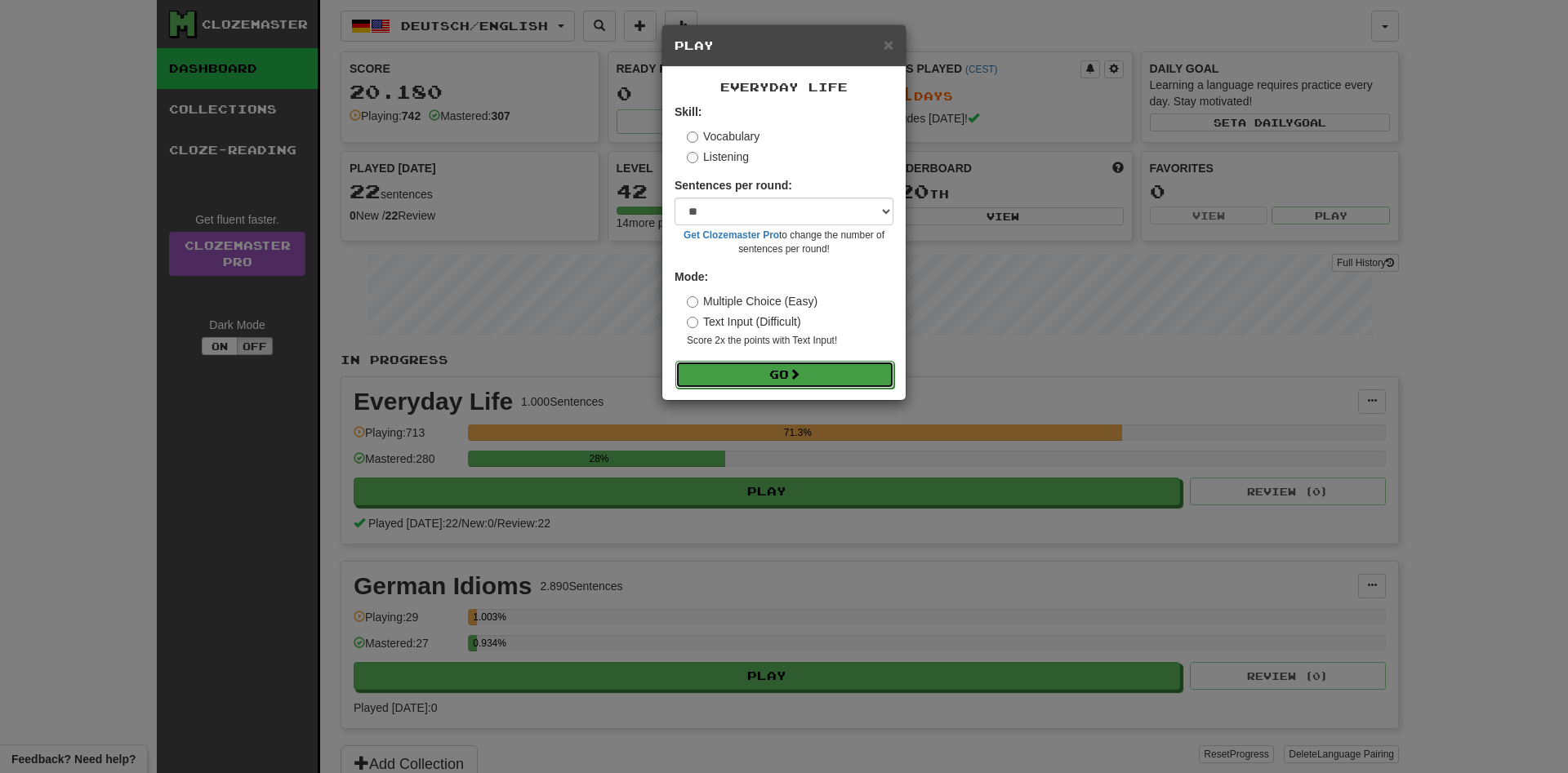
click at [759, 377] on button "Go" at bounding box center [785, 374] width 219 height 28
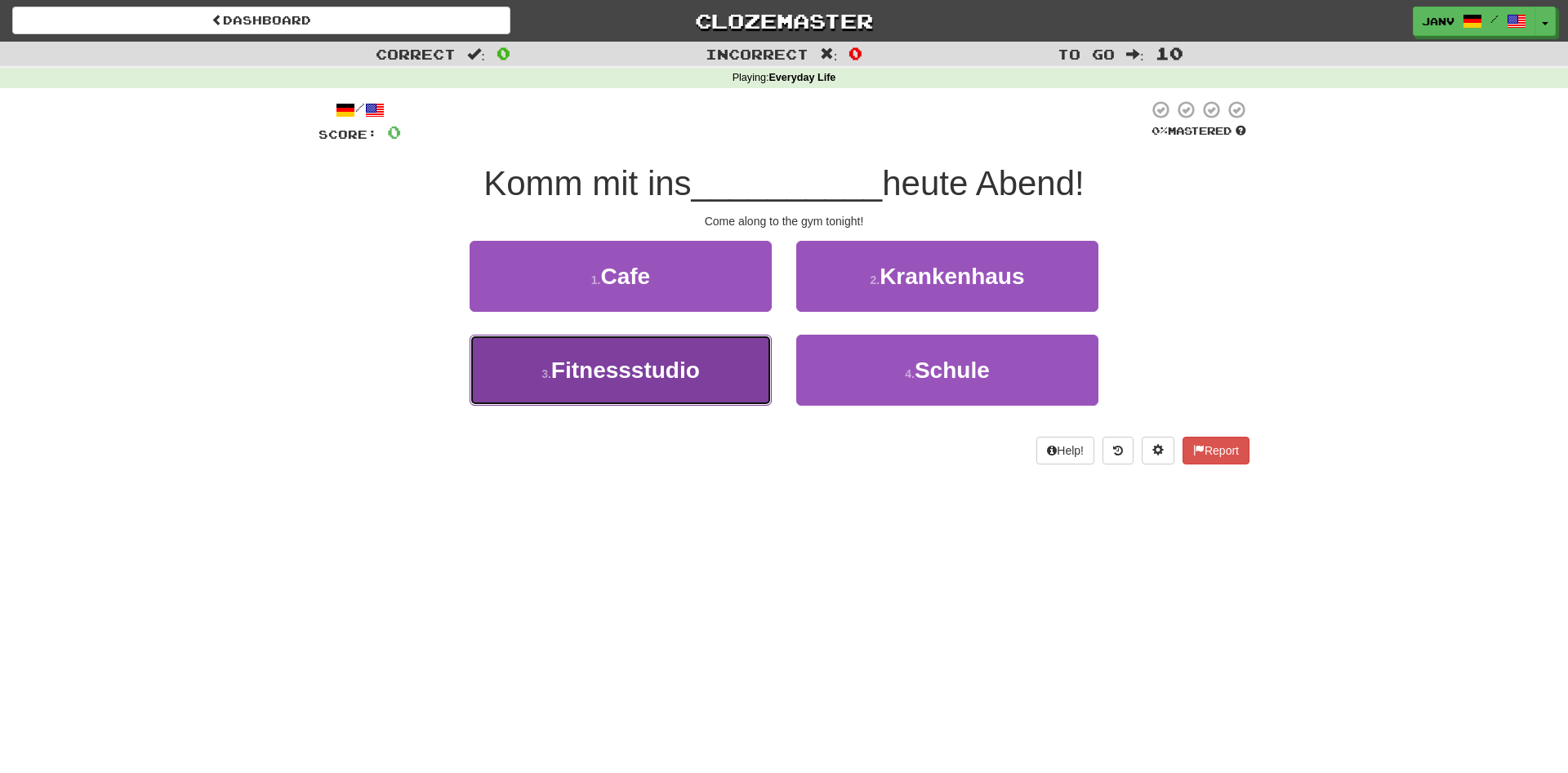
click at [725, 371] on button "3 . Fitnessstudio" at bounding box center [620, 370] width 302 height 71
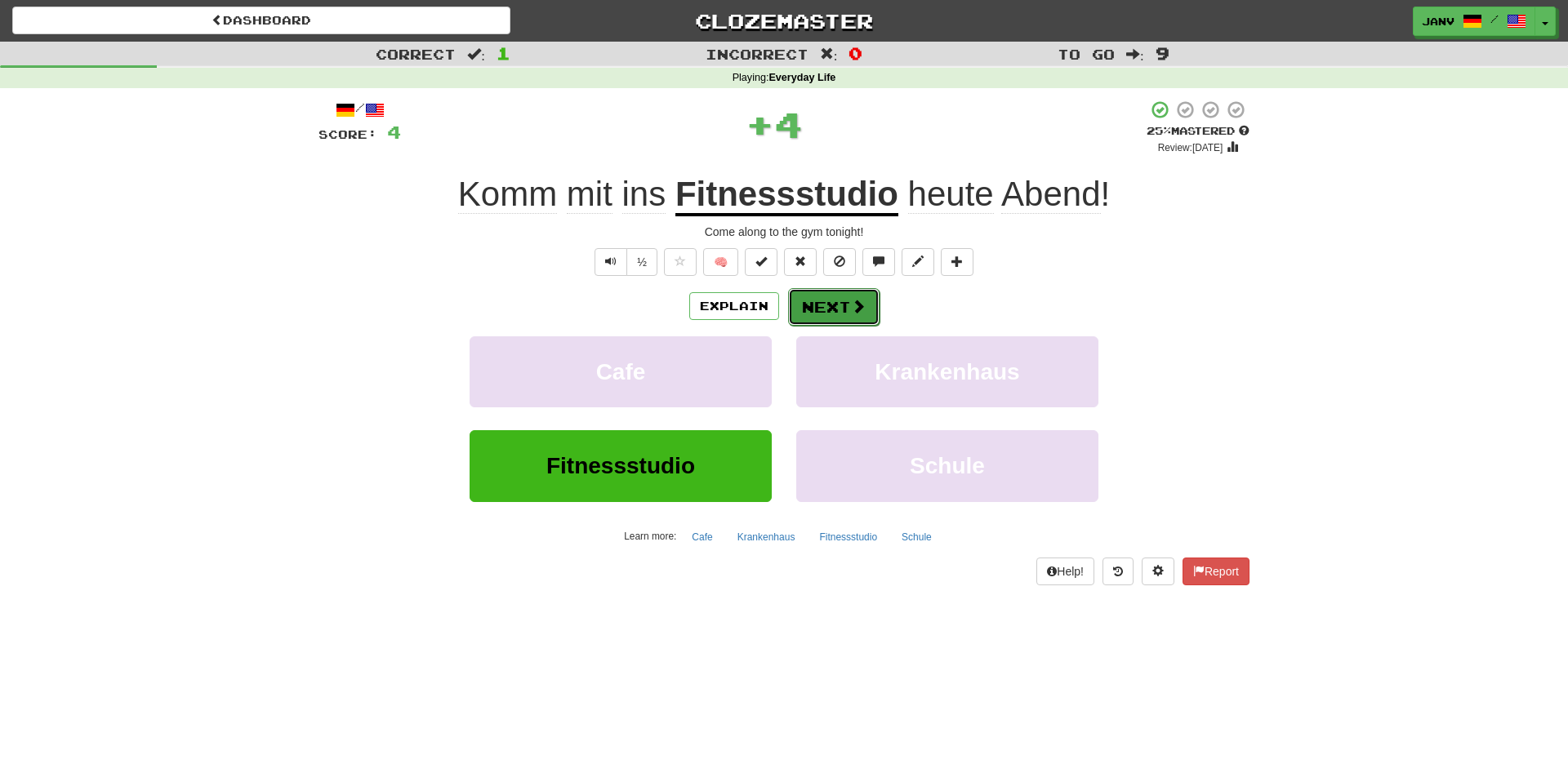
click at [846, 305] on button "Next" at bounding box center [834, 307] width 91 height 38
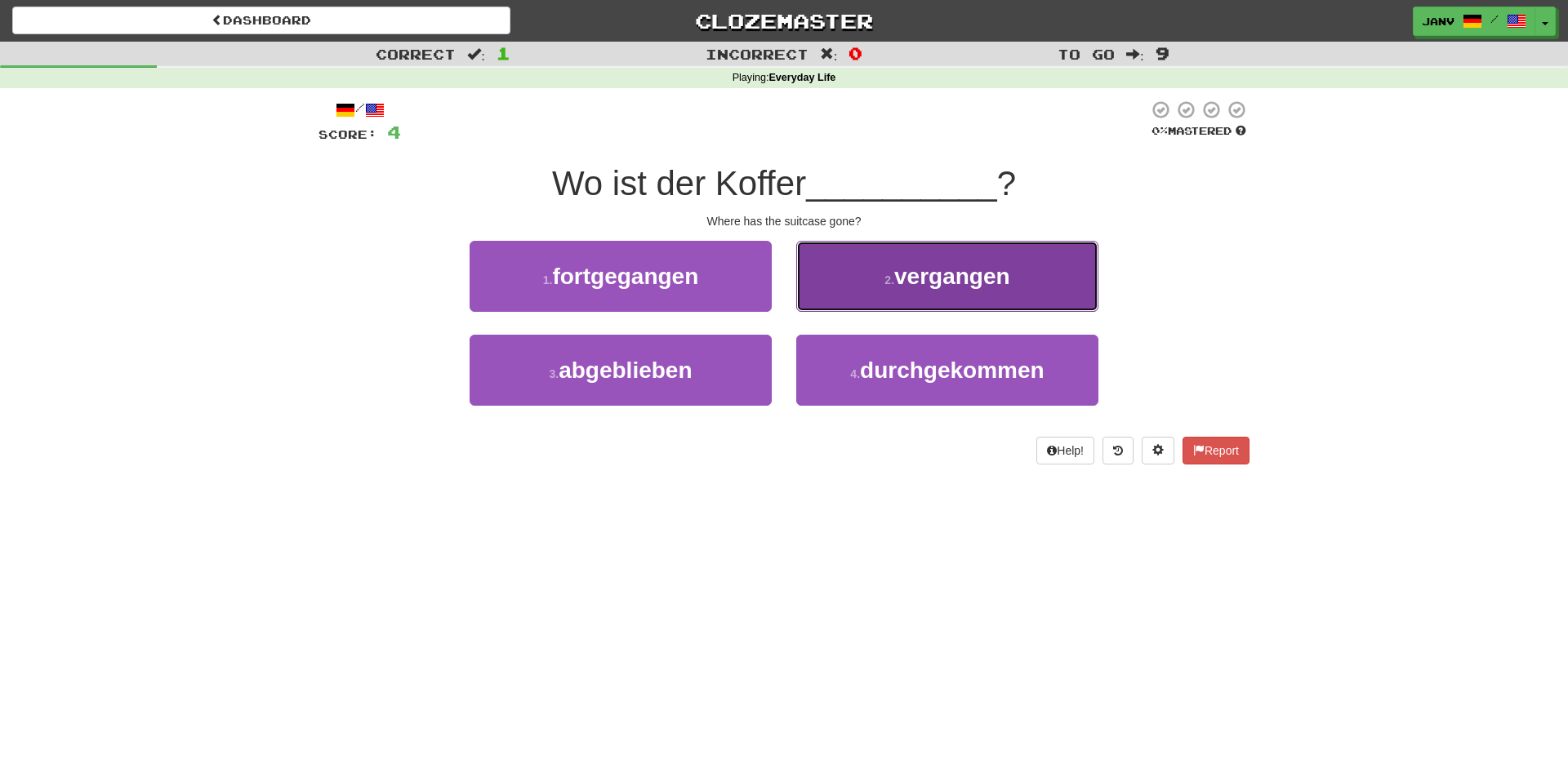
click at [904, 296] on button "2 . vergangen" at bounding box center [948, 276] width 302 height 71
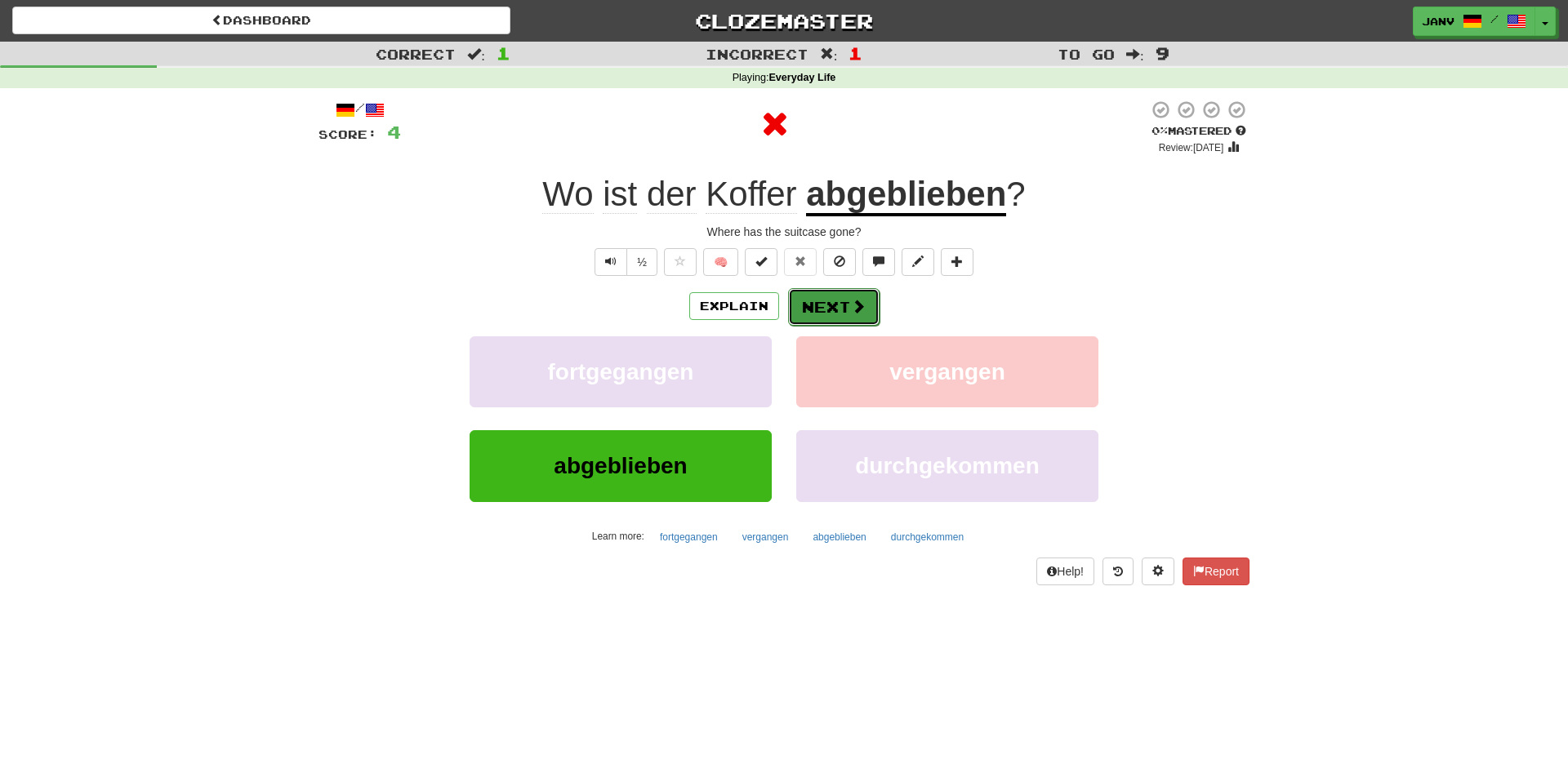
click at [853, 304] on span at bounding box center [858, 306] width 14 height 14
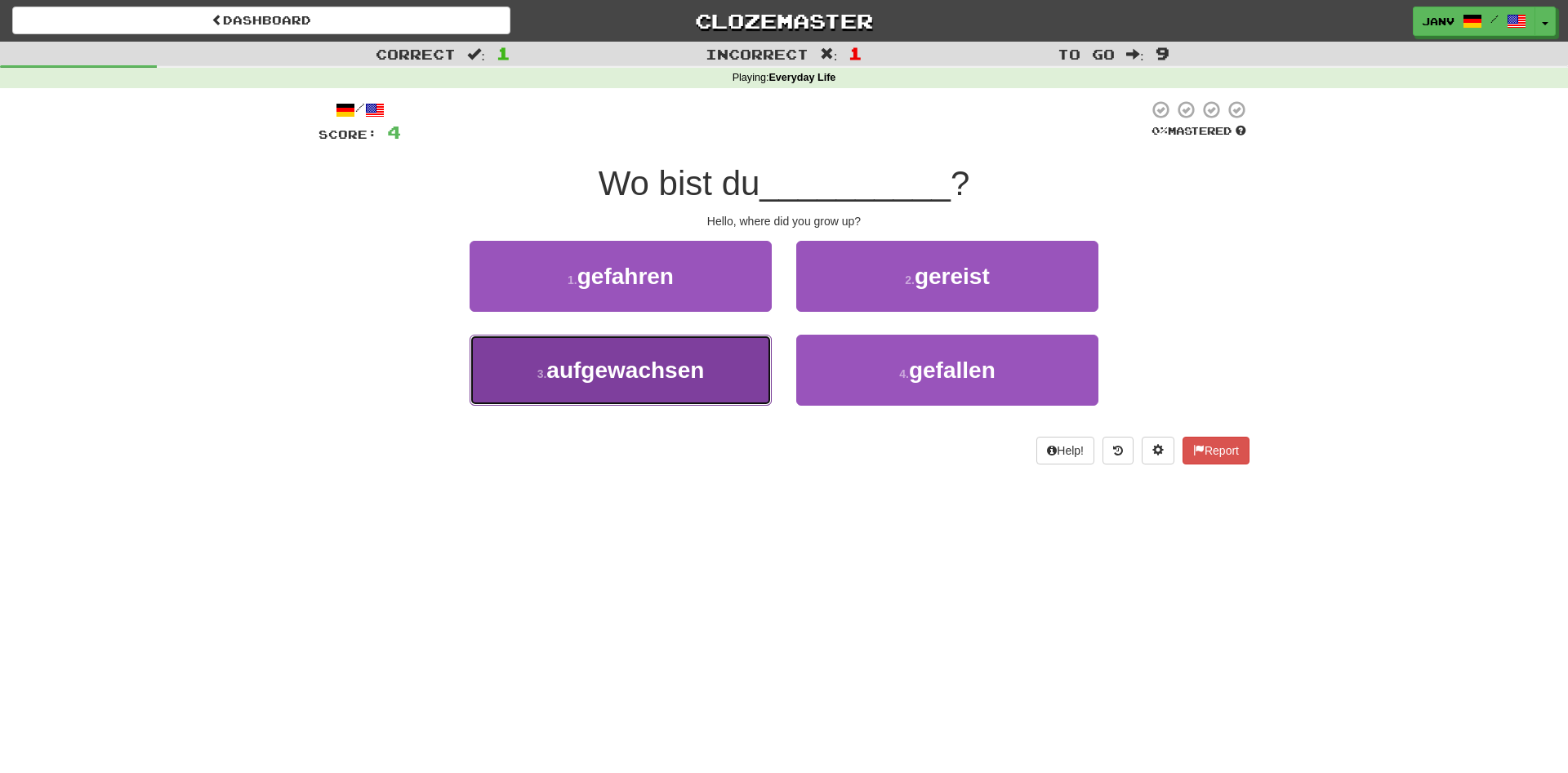
click at [666, 375] on span "aufgewachsen" at bounding box center [625, 371] width 157 height 25
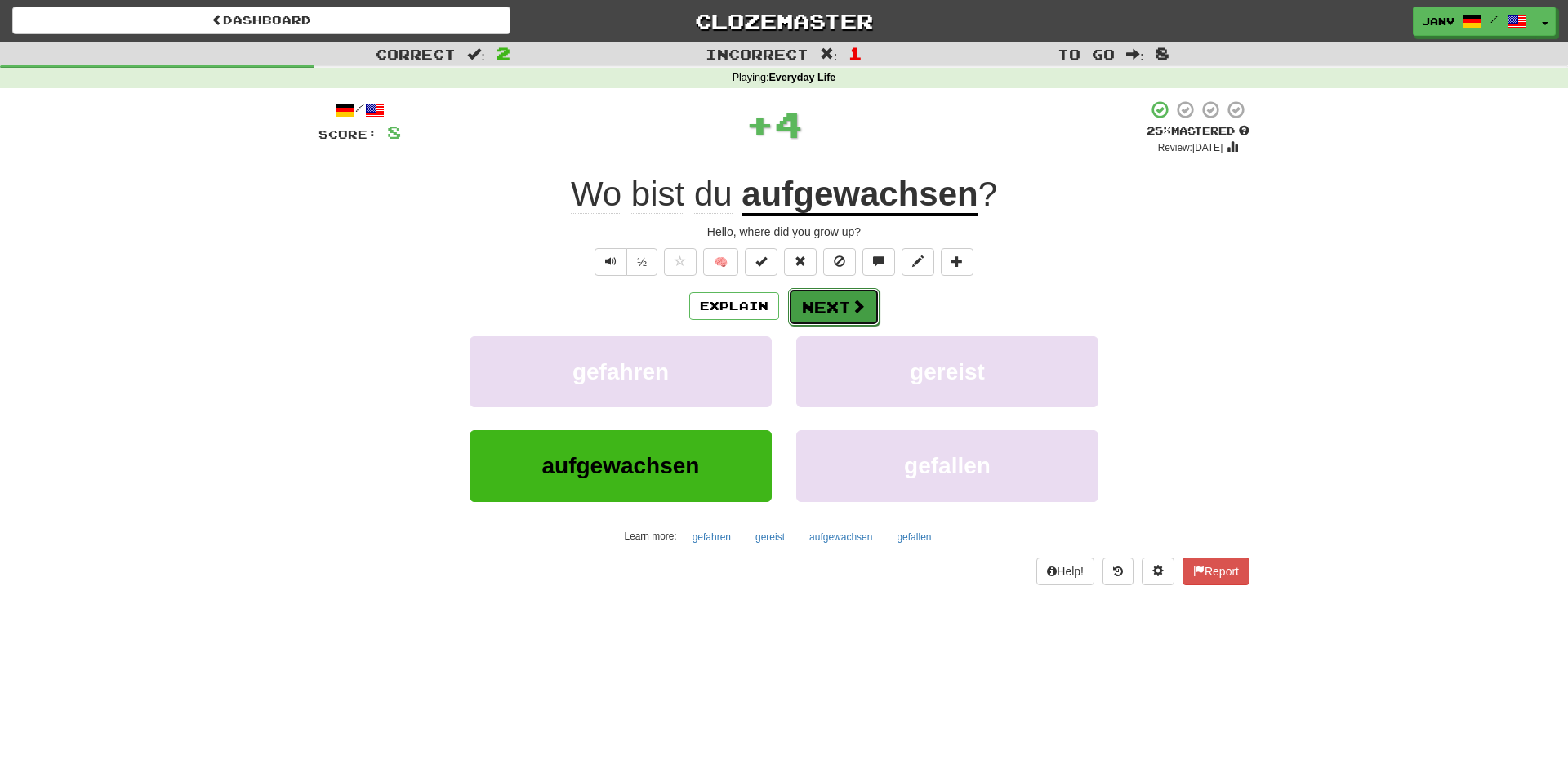
click at [830, 309] on button "Next" at bounding box center [834, 307] width 91 height 38
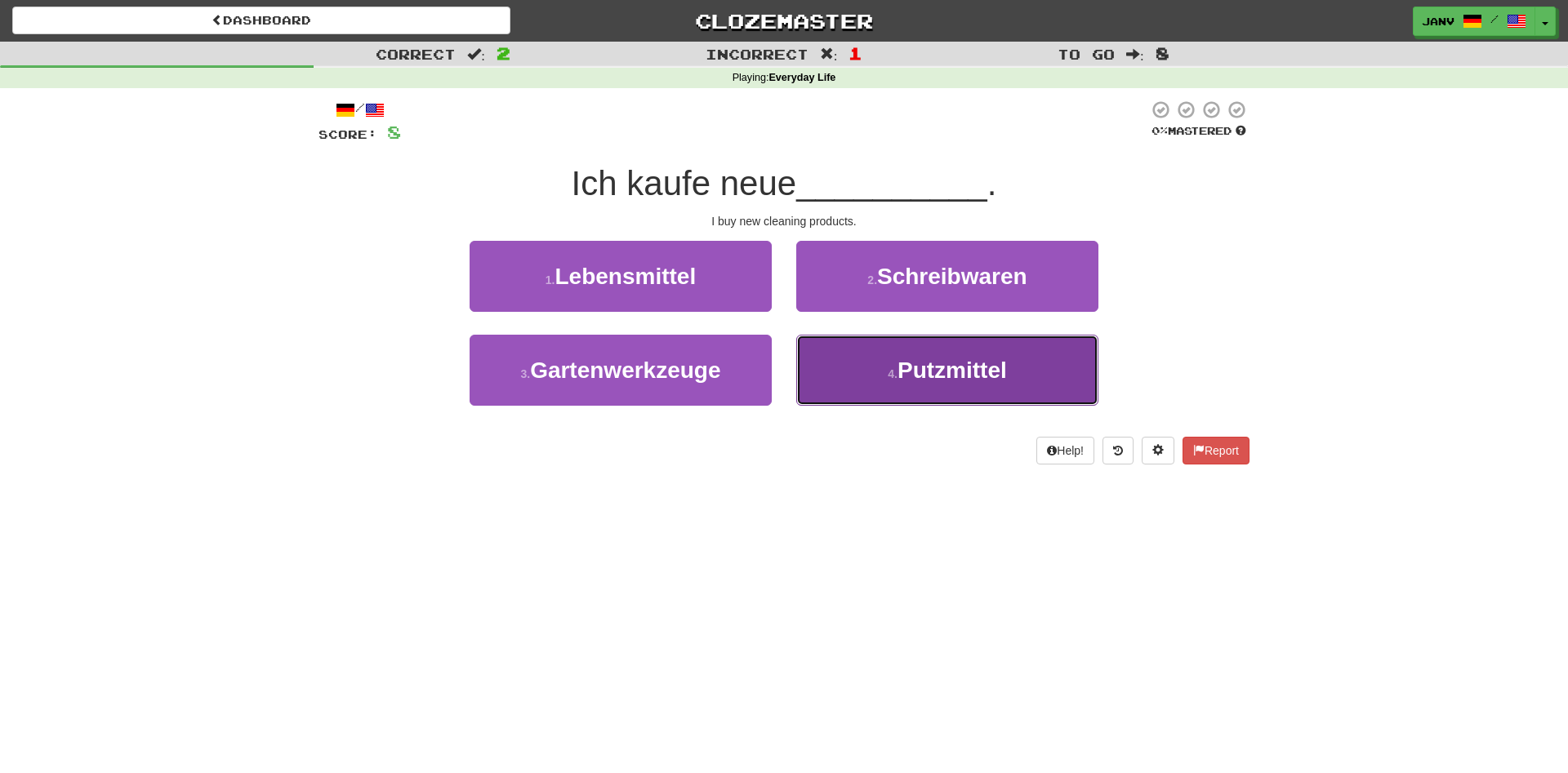
click at [925, 359] on span "Putzmittel" at bounding box center [952, 371] width 109 height 25
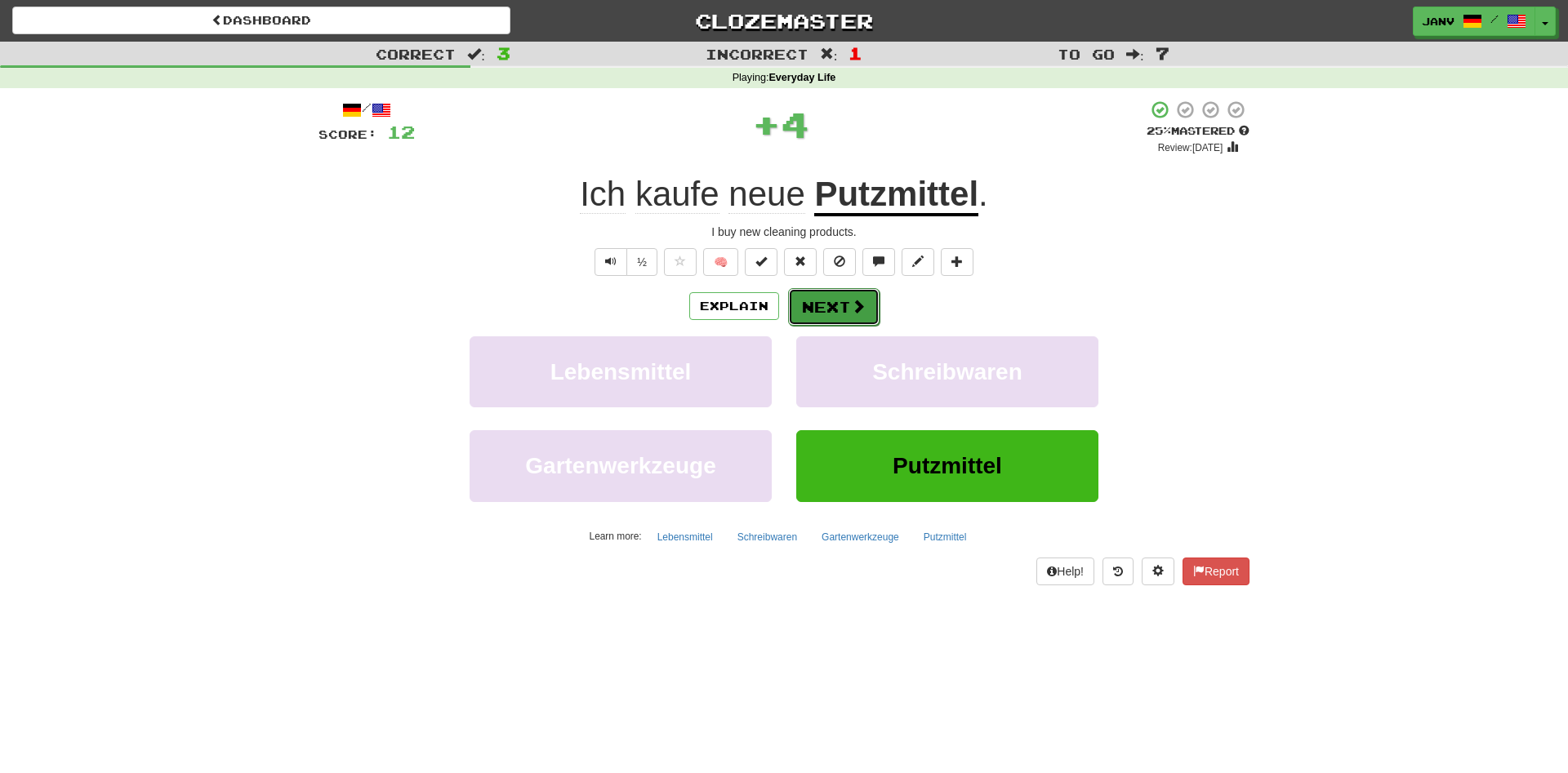
click at [845, 306] on button "Next" at bounding box center [834, 307] width 91 height 38
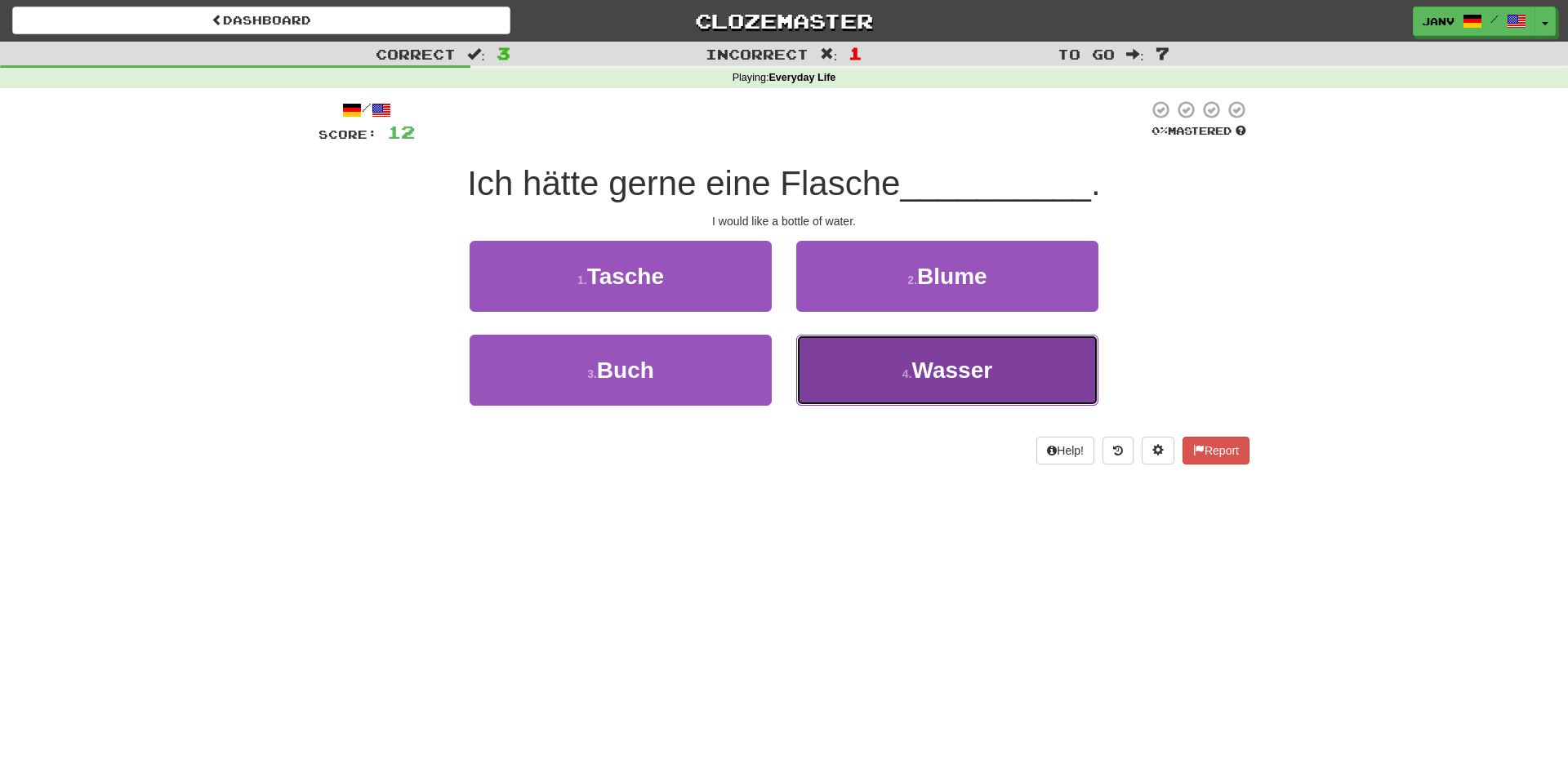
click at [1037, 371] on button "4 . Wasser" at bounding box center [948, 370] width 302 height 71
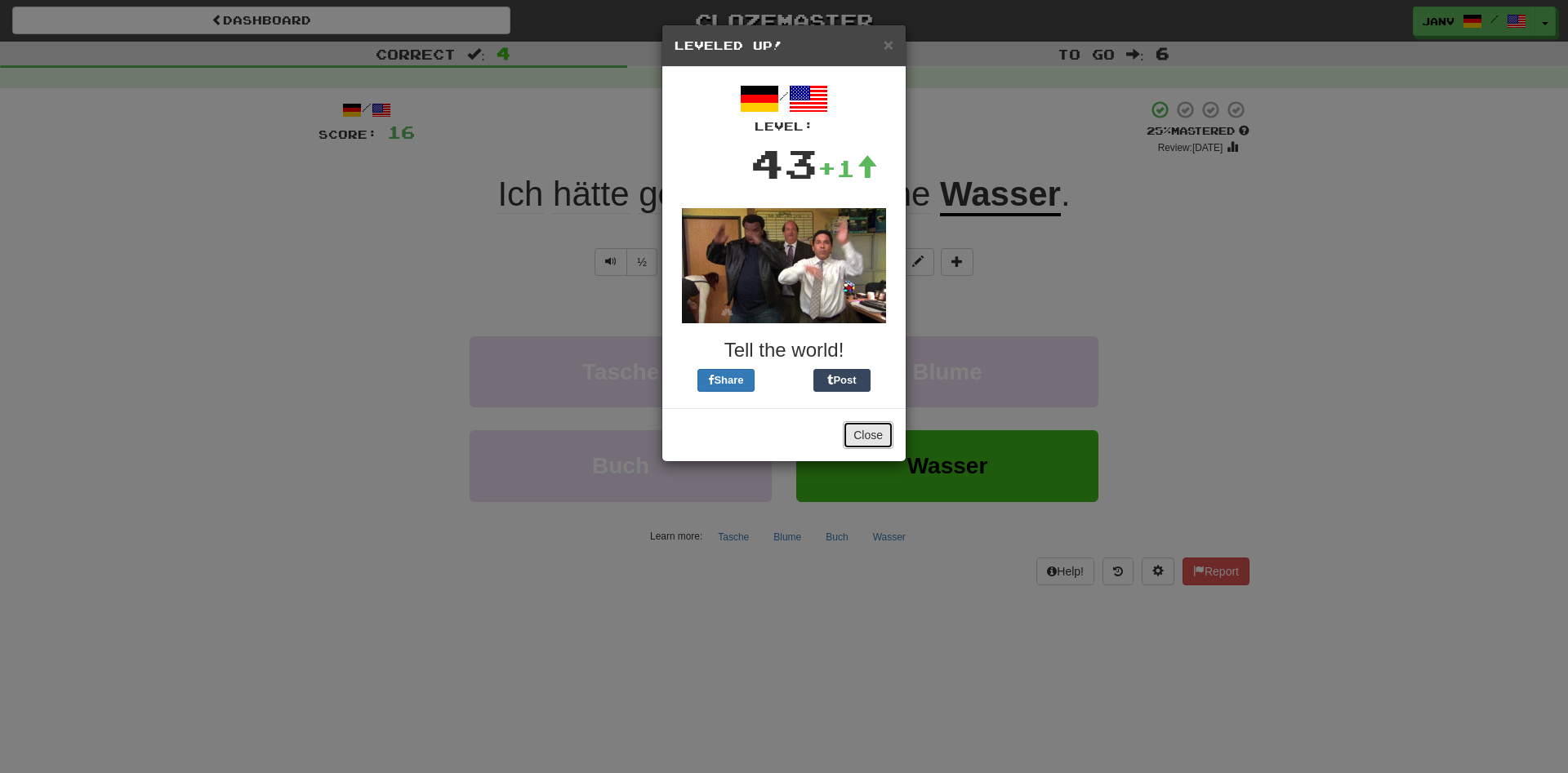
click at [857, 433] on button "Close" at bounding box center [868, 435] width 51 height 28
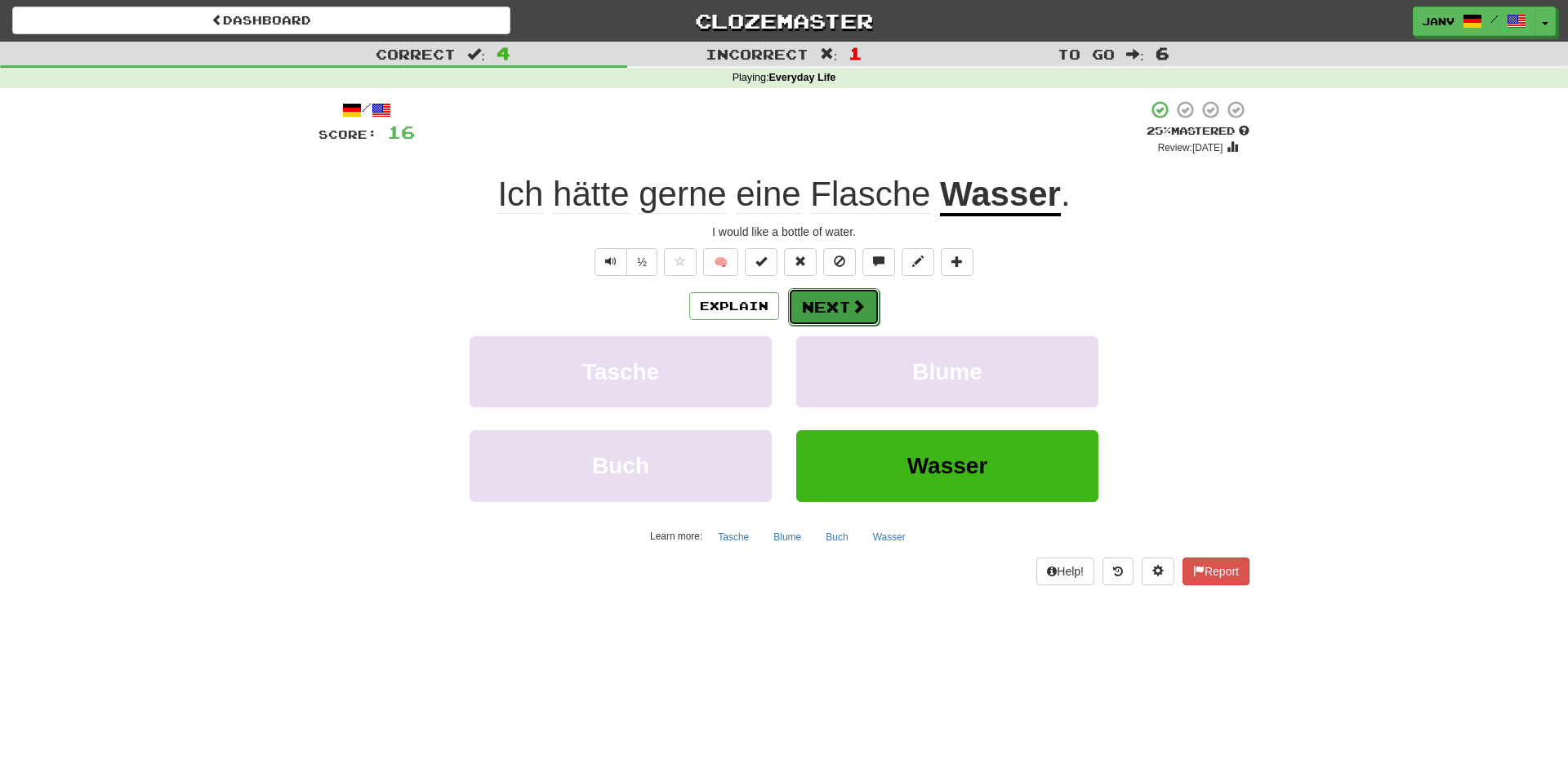
click at [836, 308] on button "Next" at bounding box center [834, 307] width 91 height 38
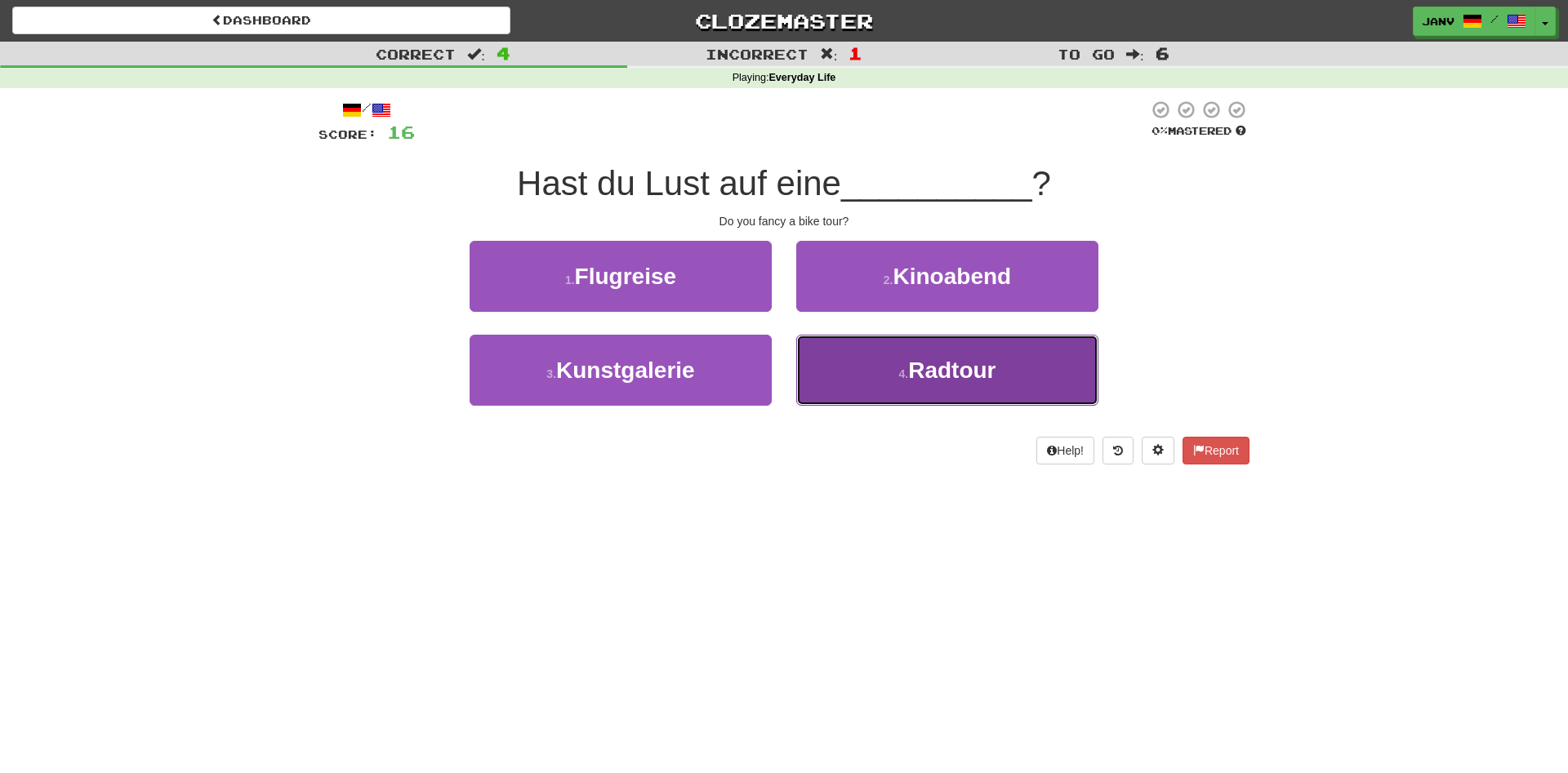
click at [942, 376] on span "Radtour" at bounding box center [951, 371] width 88 height 25
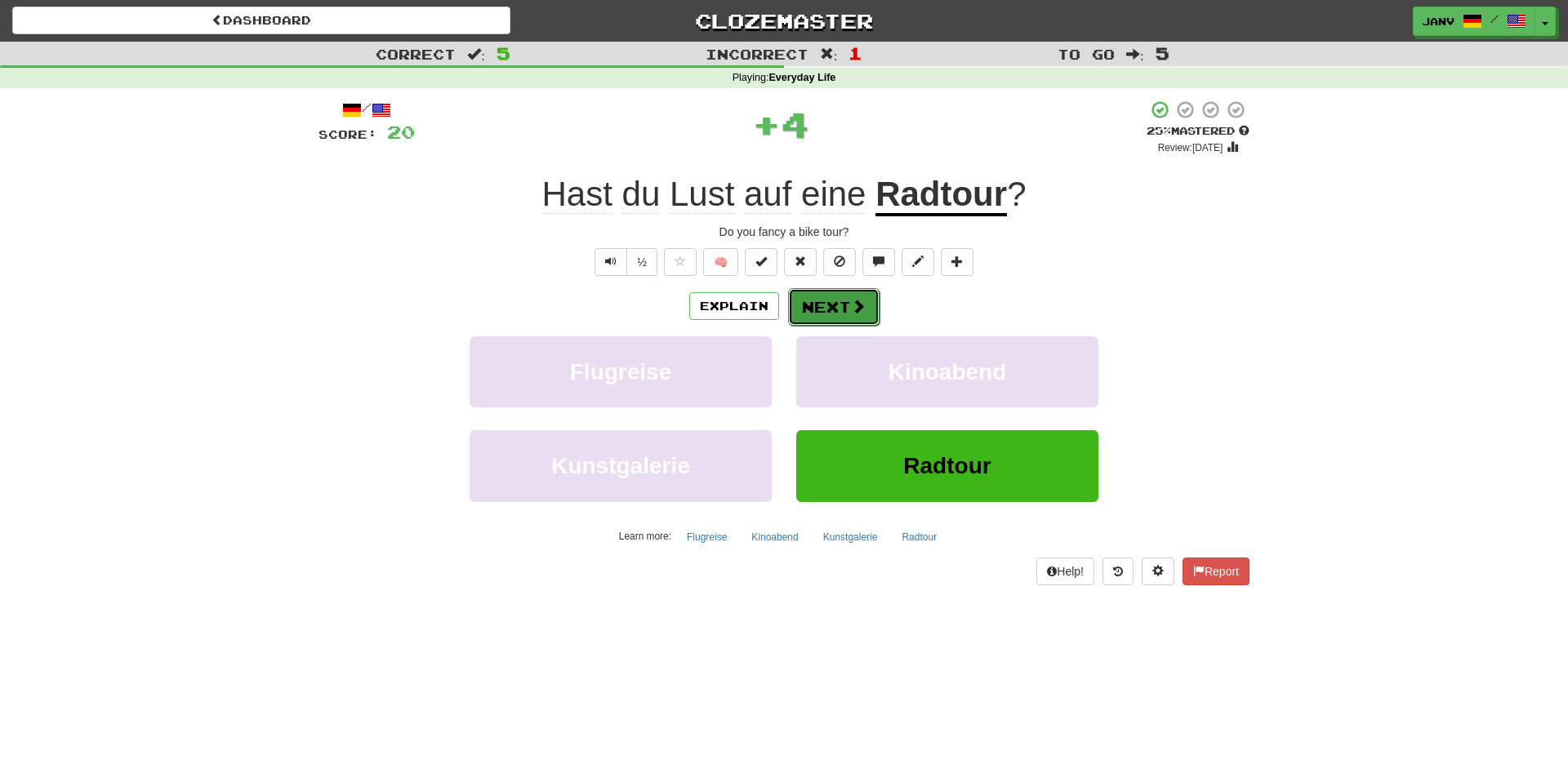
click at [868, 316] on button "Next" at bounding box center [834, 307] width 91 height 38
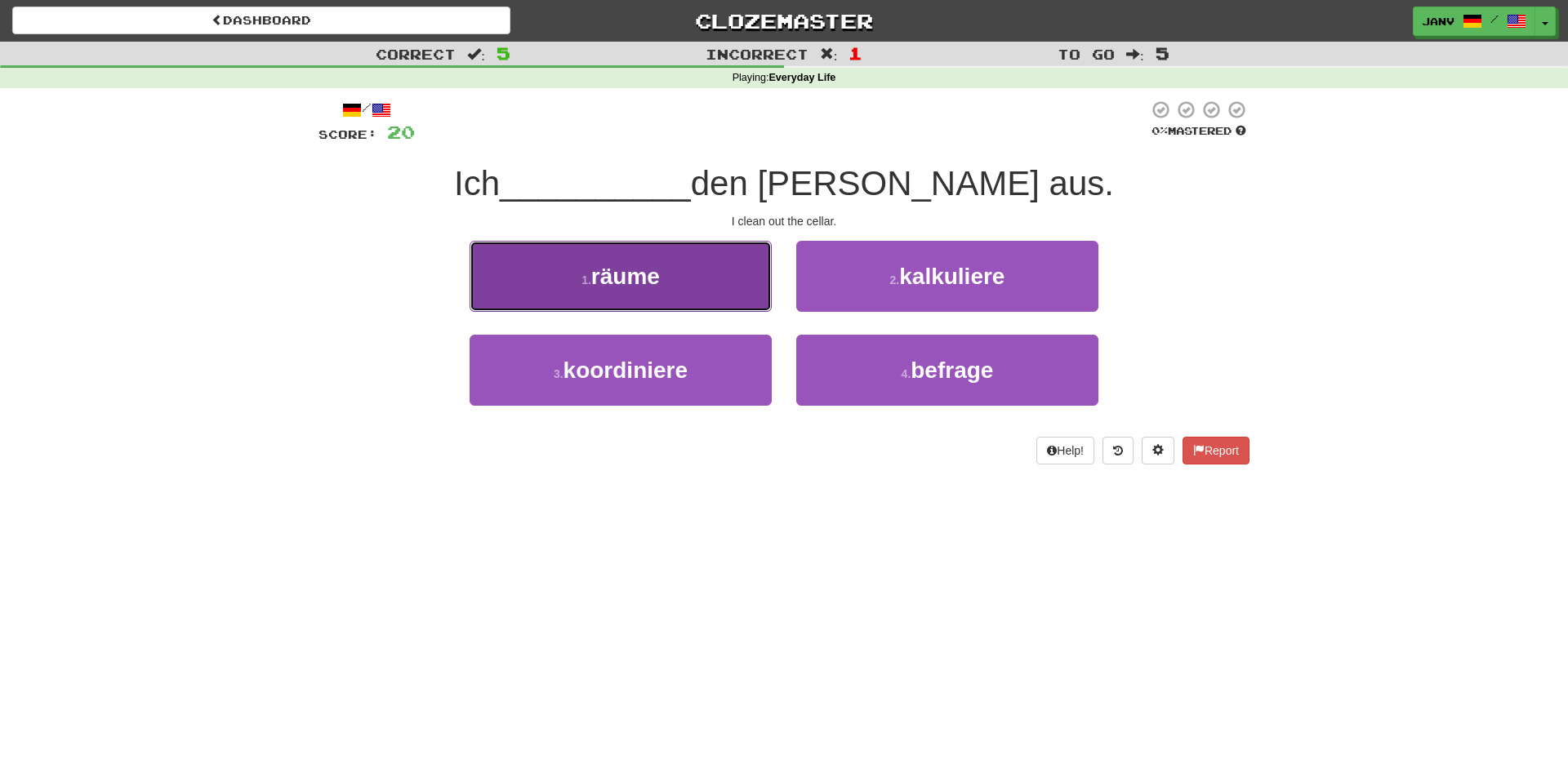
click at [685, 285] on button "1 . räume" at bounding box center [620, 276] width 302 height 71
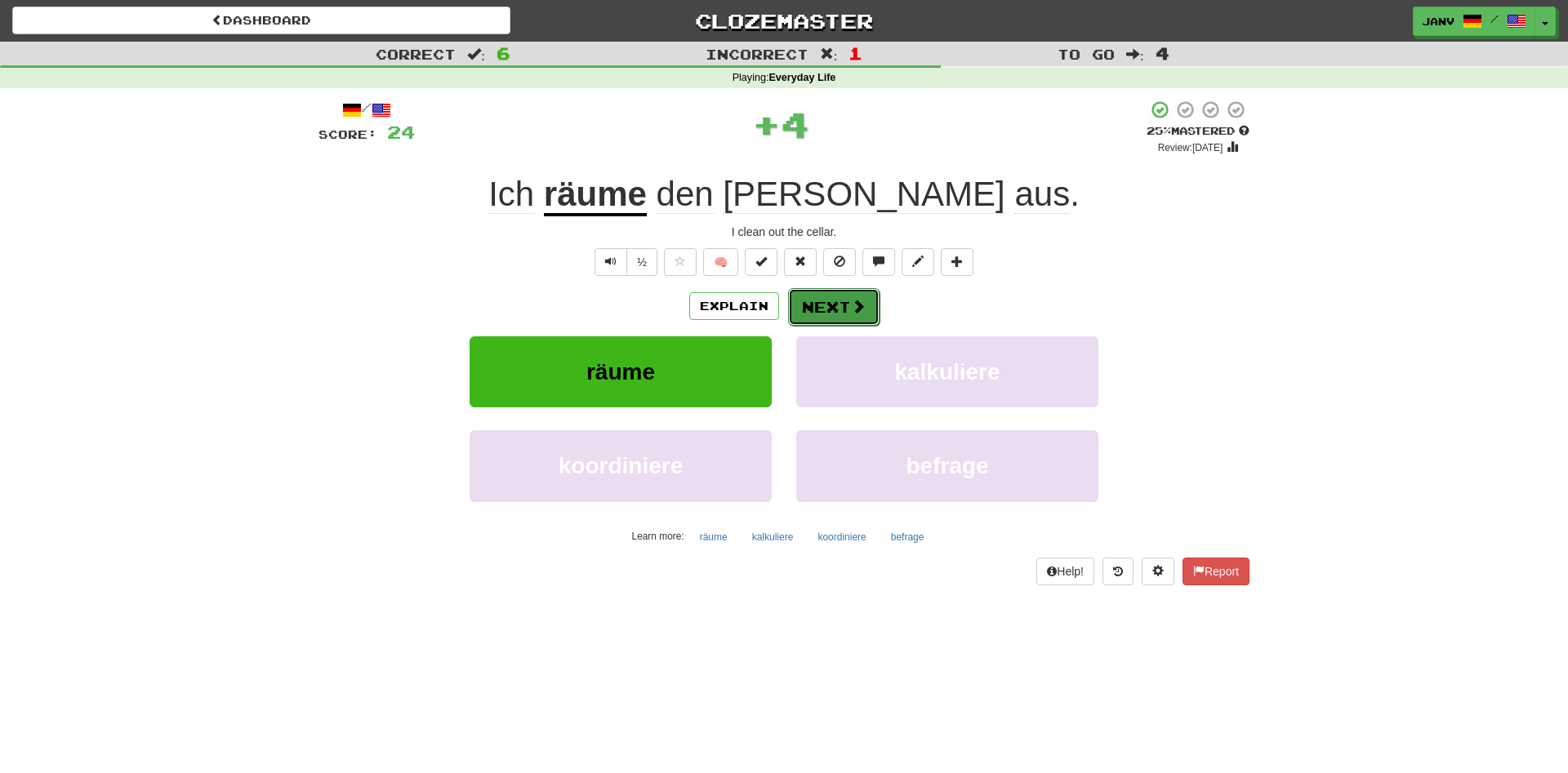
click at [840, 299] on button "Next" at bounding box center [834, 307] width 91 height 38
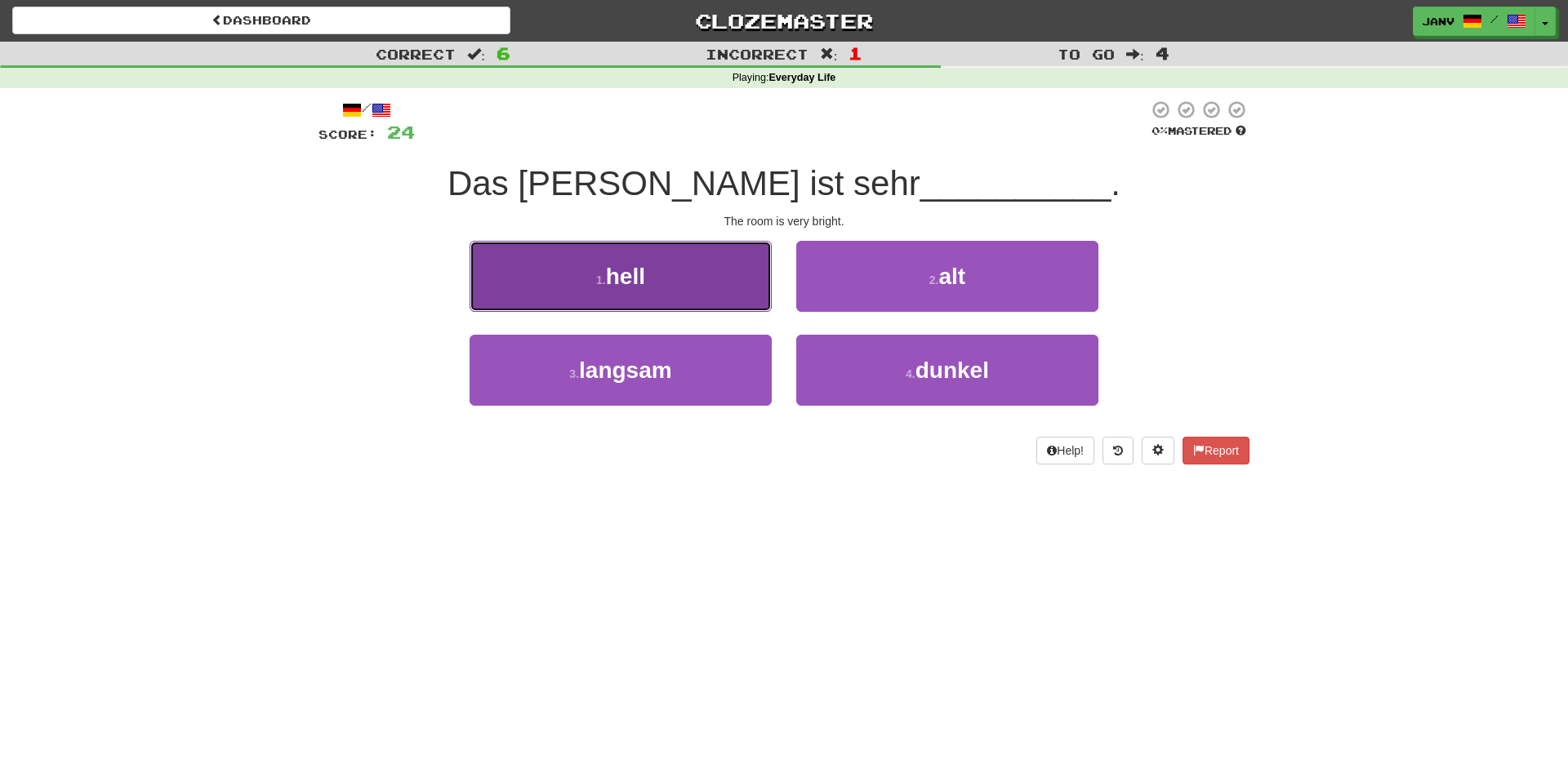
click at [675, 302] on button "1 . hell" at bounding box center [620, 276] width 302 height 71
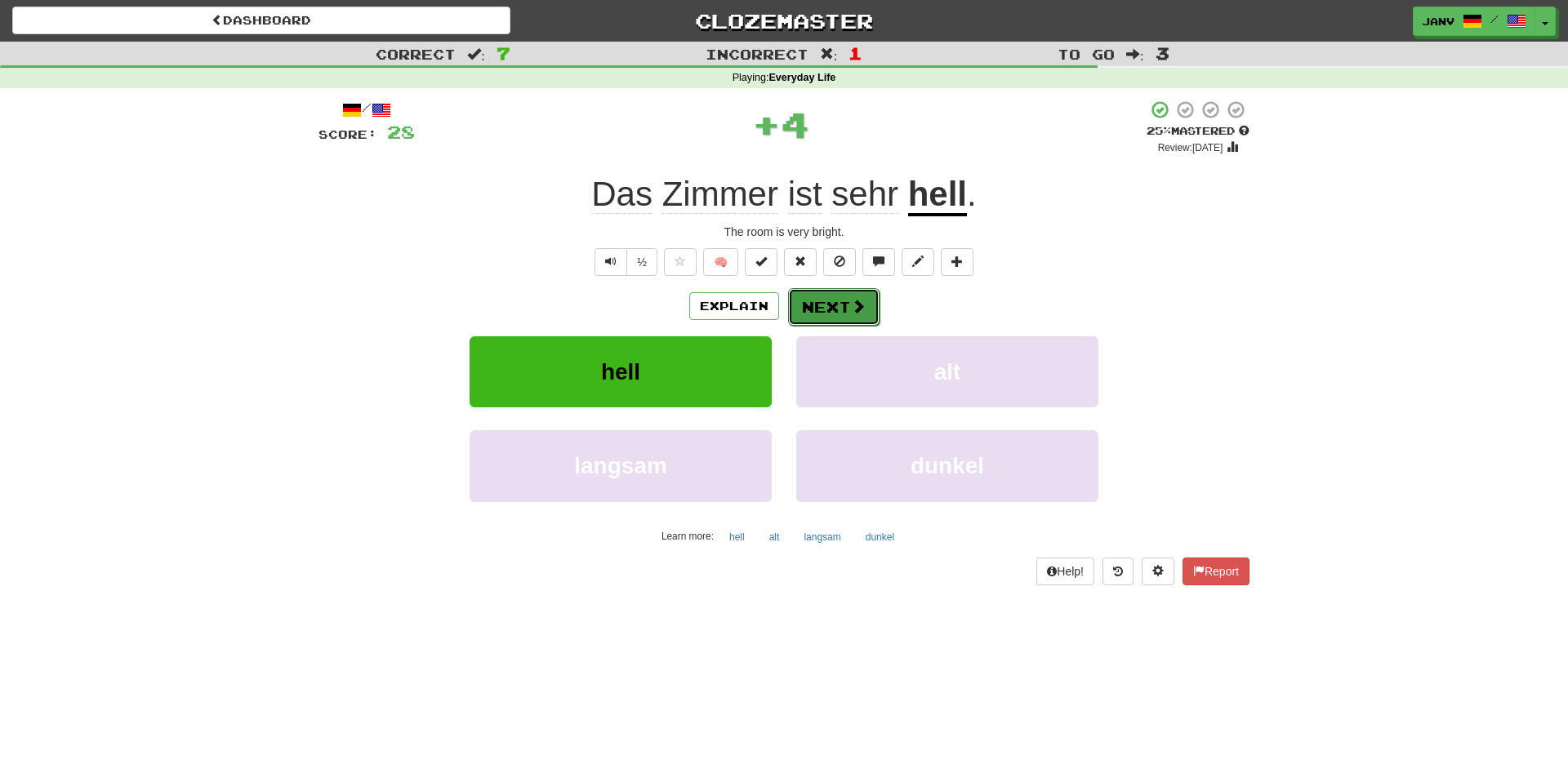
click at [828, 307] on button "Next" at bounding box center [834, 307] width 91 height 38
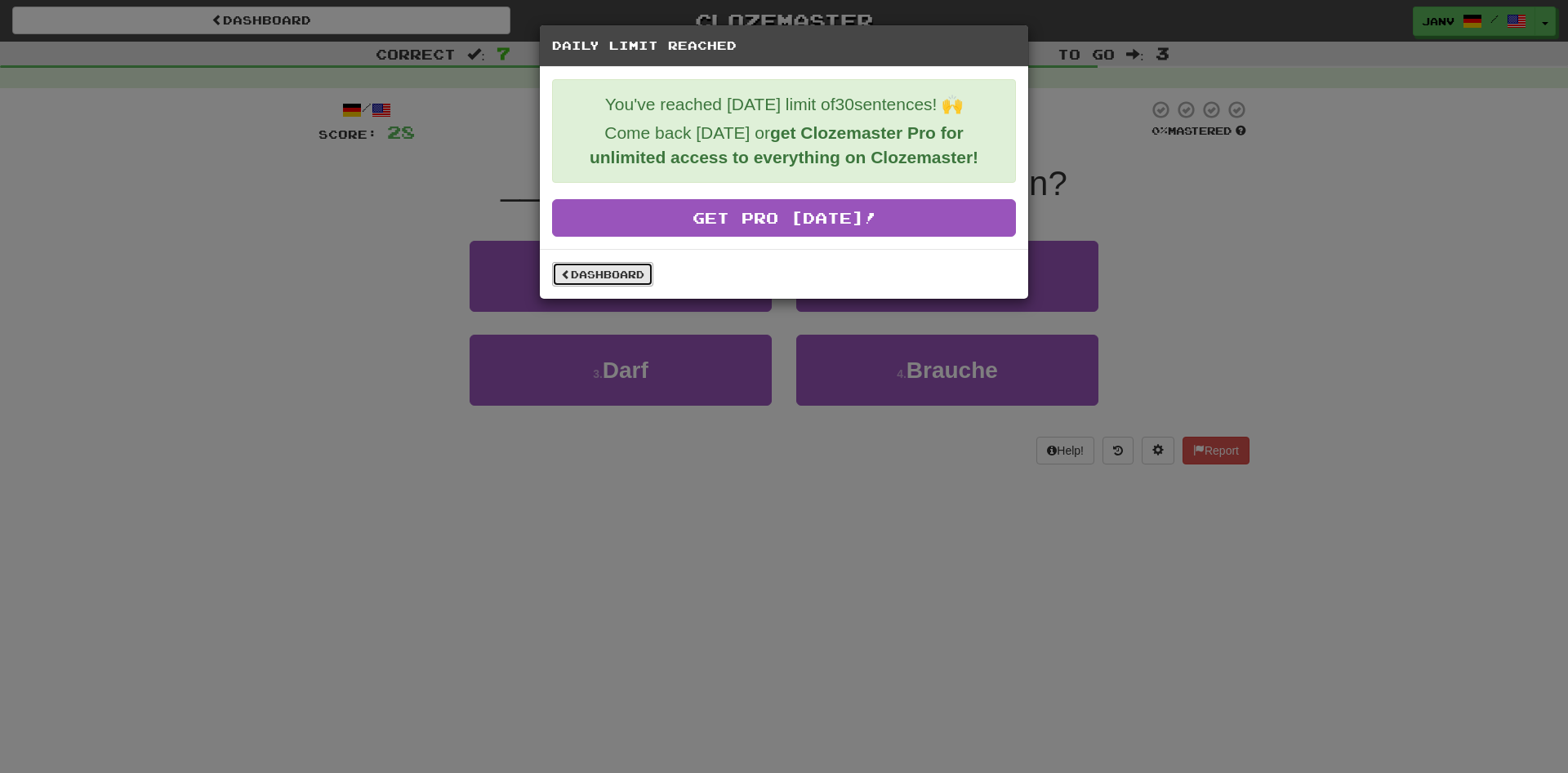
click at [624, 269] on link "Dashboard" at bounding box center [603, 274] width 101 height 24
